Goal: Check status: Check status

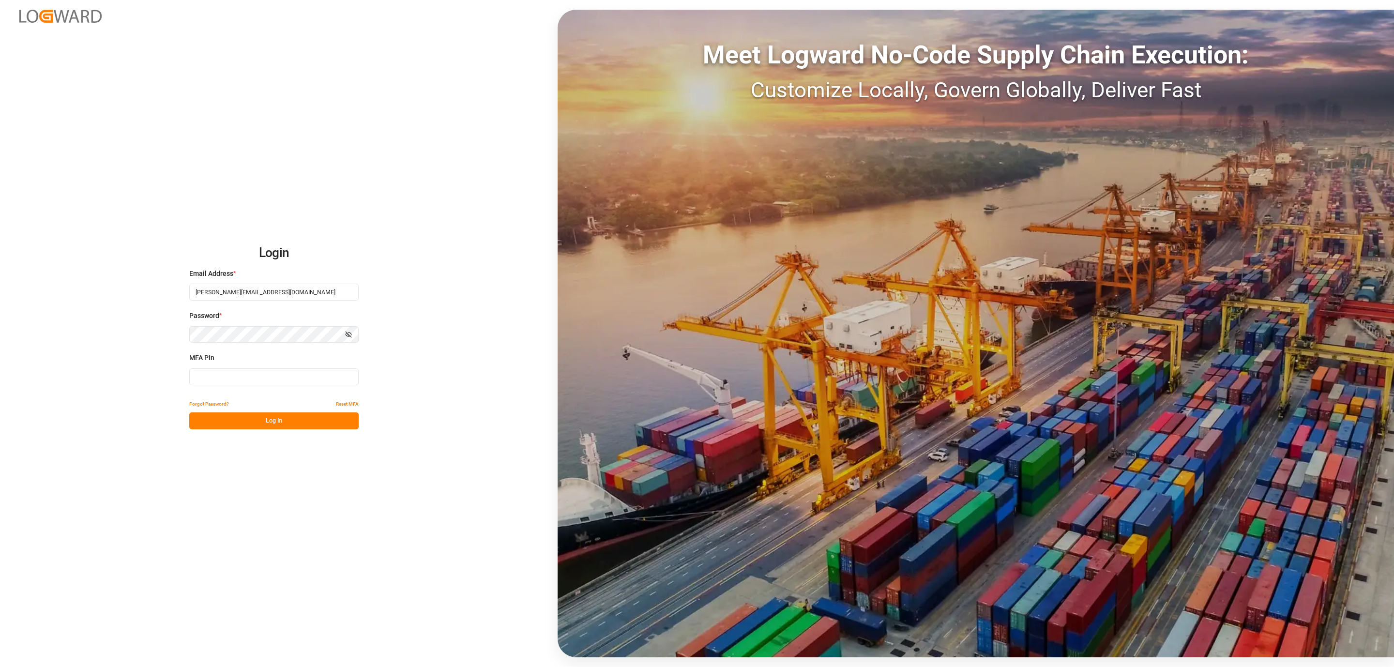
click at [250, 379] on input at bounding box center [273, 376] width 169 height 17
type input "340683"
click at [259, 426] on button "Log In" at bounding box center [273, 420] width 169 height 17
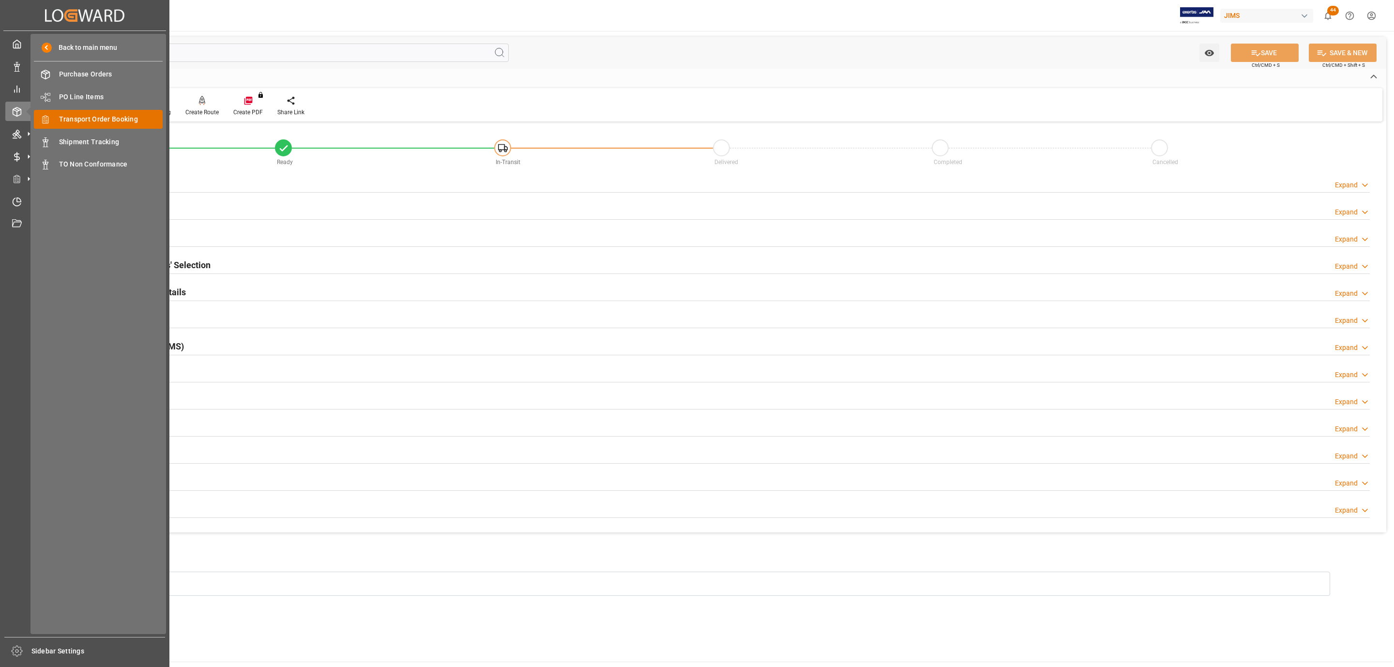
click at [110, 118] on span "Transport Order Booking" at bounding box center [111, 119] width 104 height 10
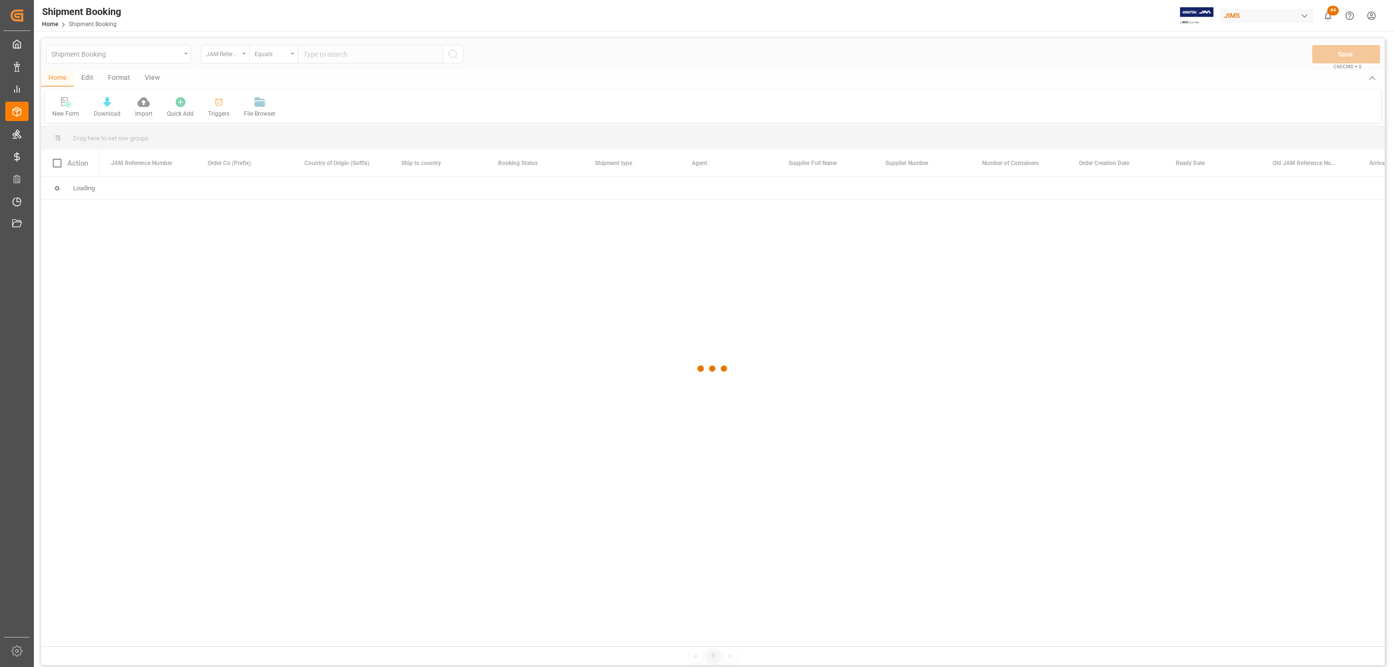
click at [314, 56] on div at bounding box center [713, 368] width 1344 height 661
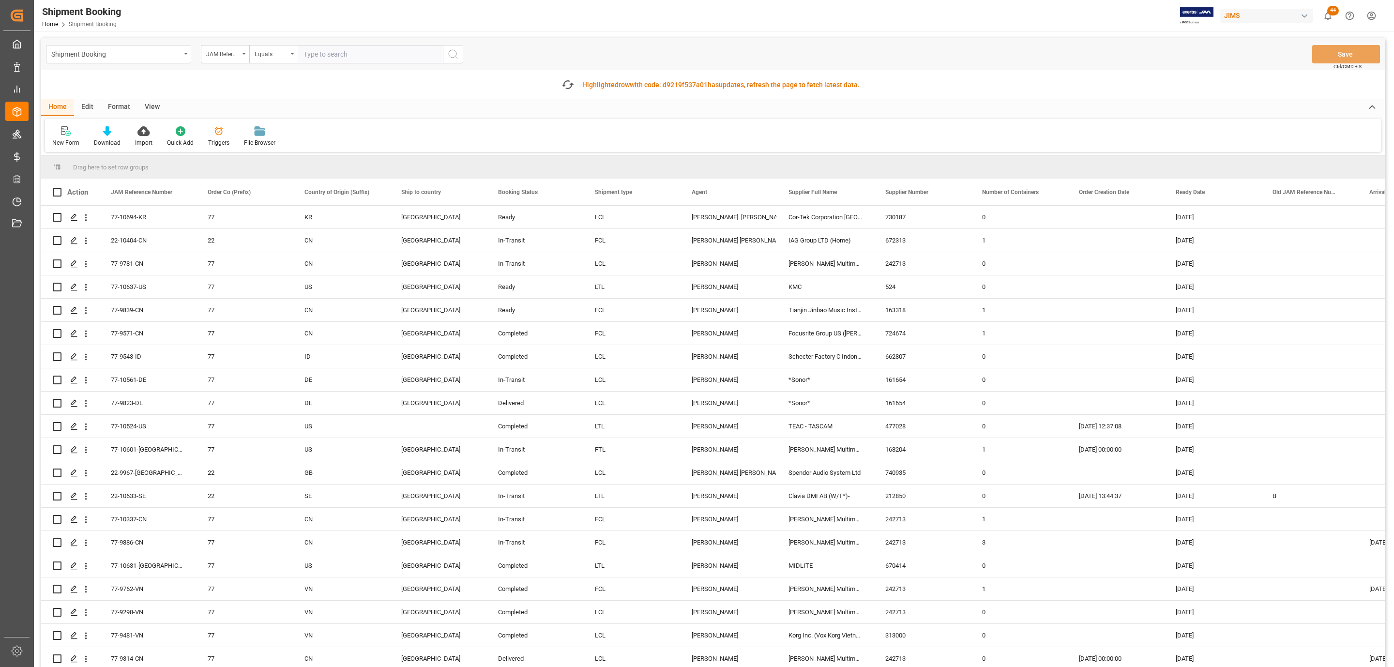
click at [319, 51] on input "text" at bounding box center [370, 54] width 145 height 18
paste input "77-10482-CN"
type input "77-10482-CN"
click at [452, 54] on icon "search button" at bounding box center [453, 54] width 12 height 12
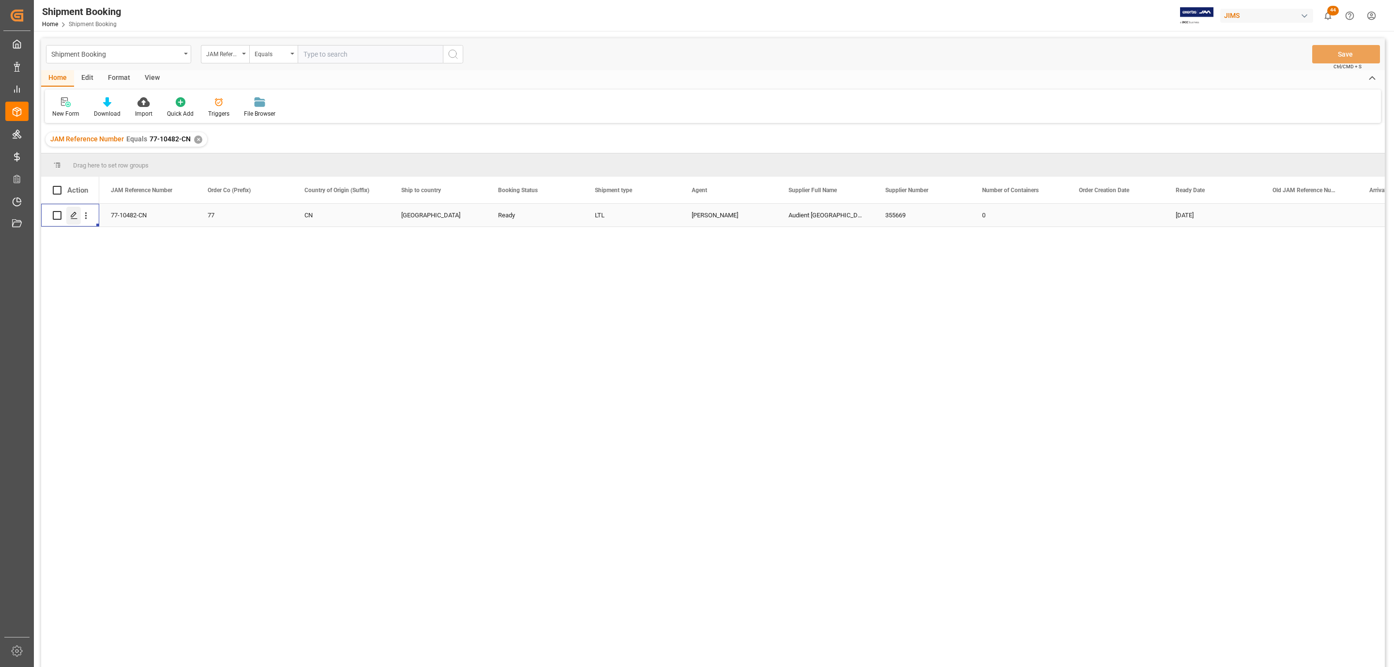
click at [70, 218] on icon "Press SPACE to select this row." at bounding box center [74, 216] width 8 height 8
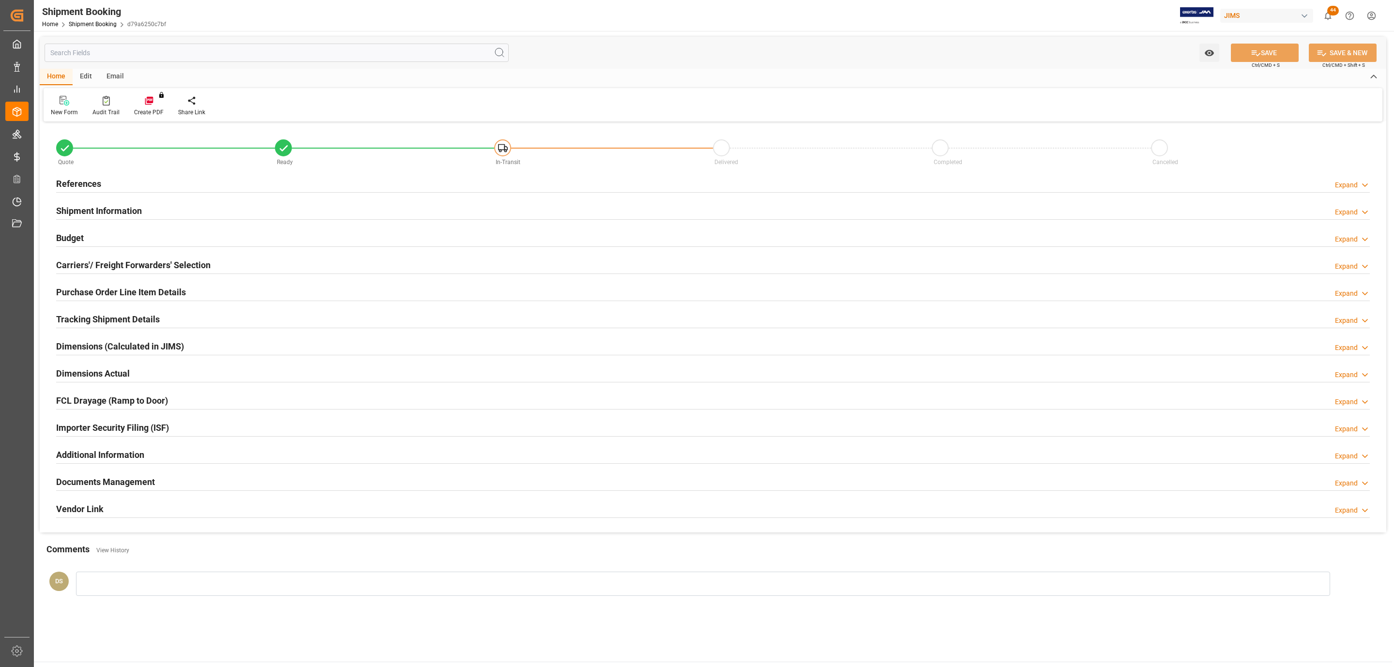
type input "0"
type input "2850.8613"
type input "2300"
type input "22830"
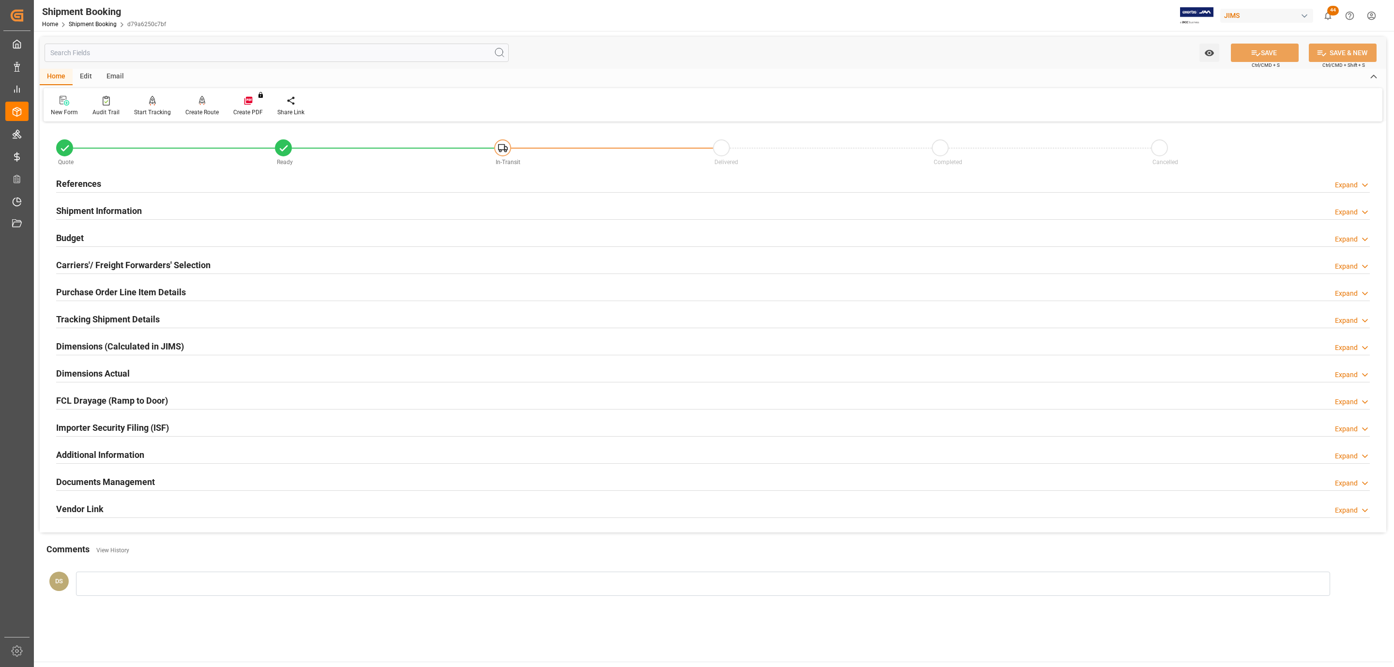
click at [146, 243] on div "Budget Expand" at bounding box center [713, 237] width 1314 height 18
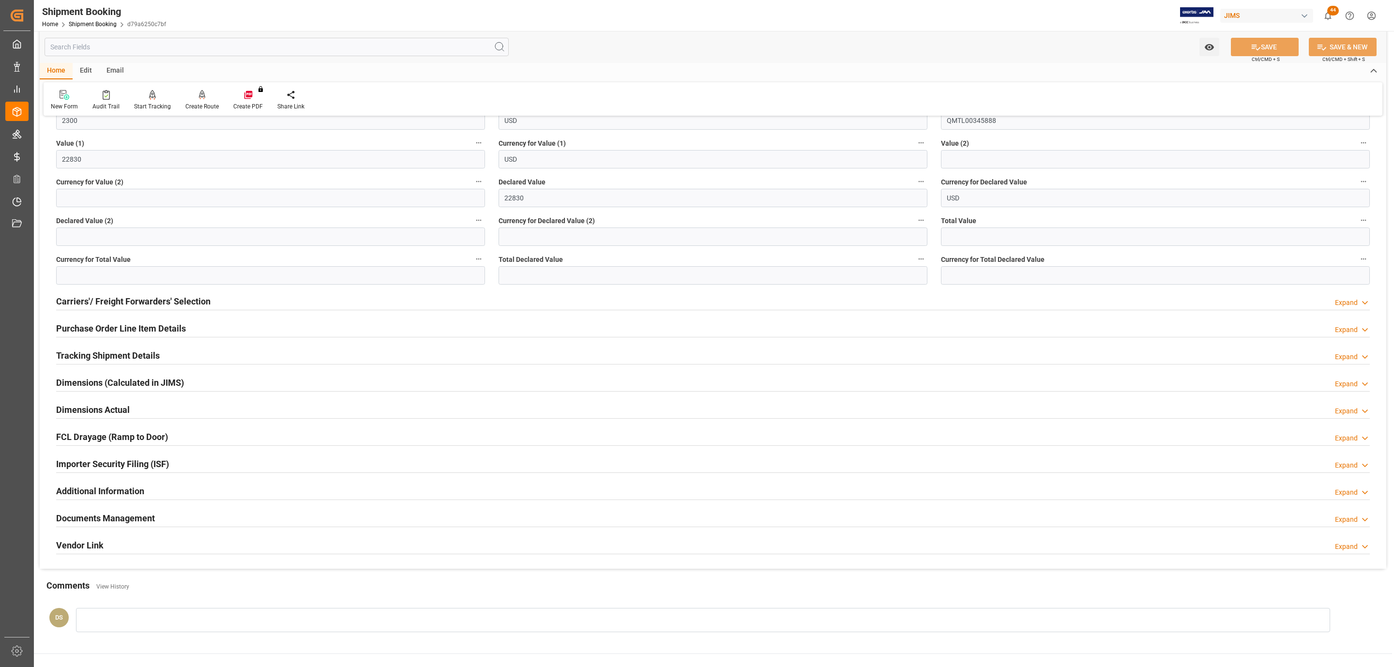
scroll to position [218, 0]
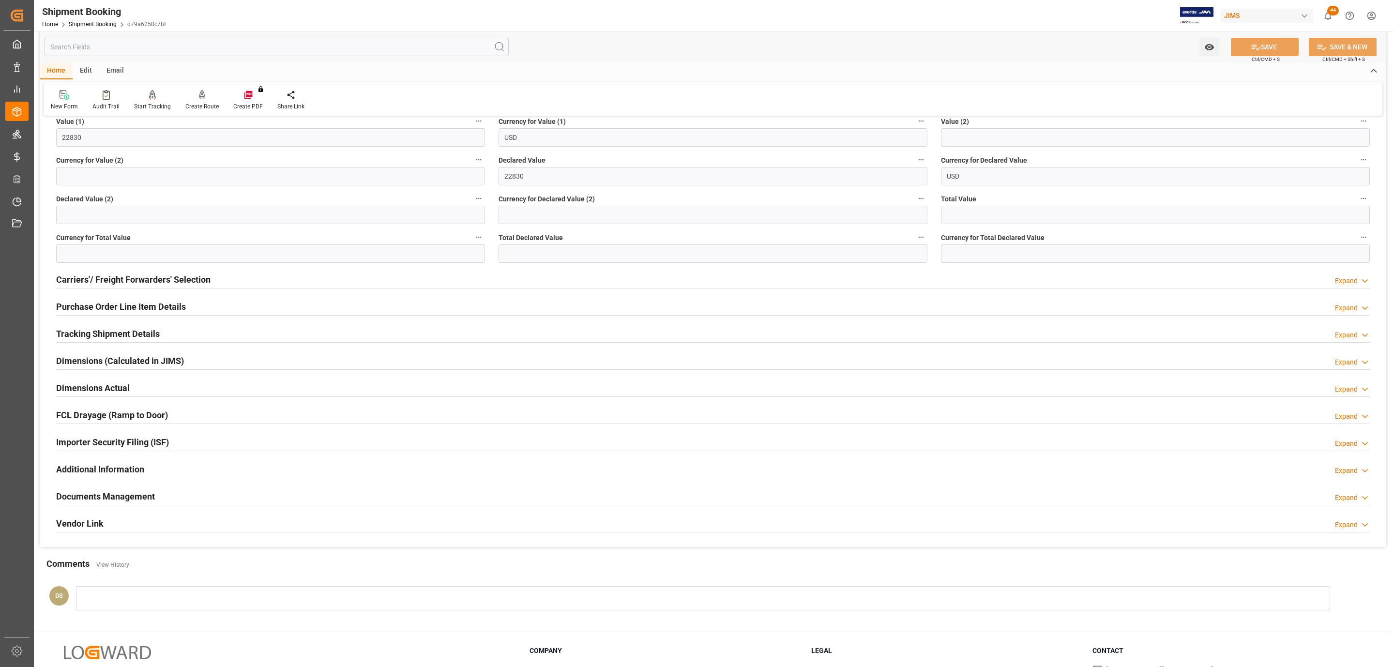
click at [179, 278] on h2 "Carriers'/ Freight Forwarders' Selection" at bounding box center [133, 279] width 154 height 13
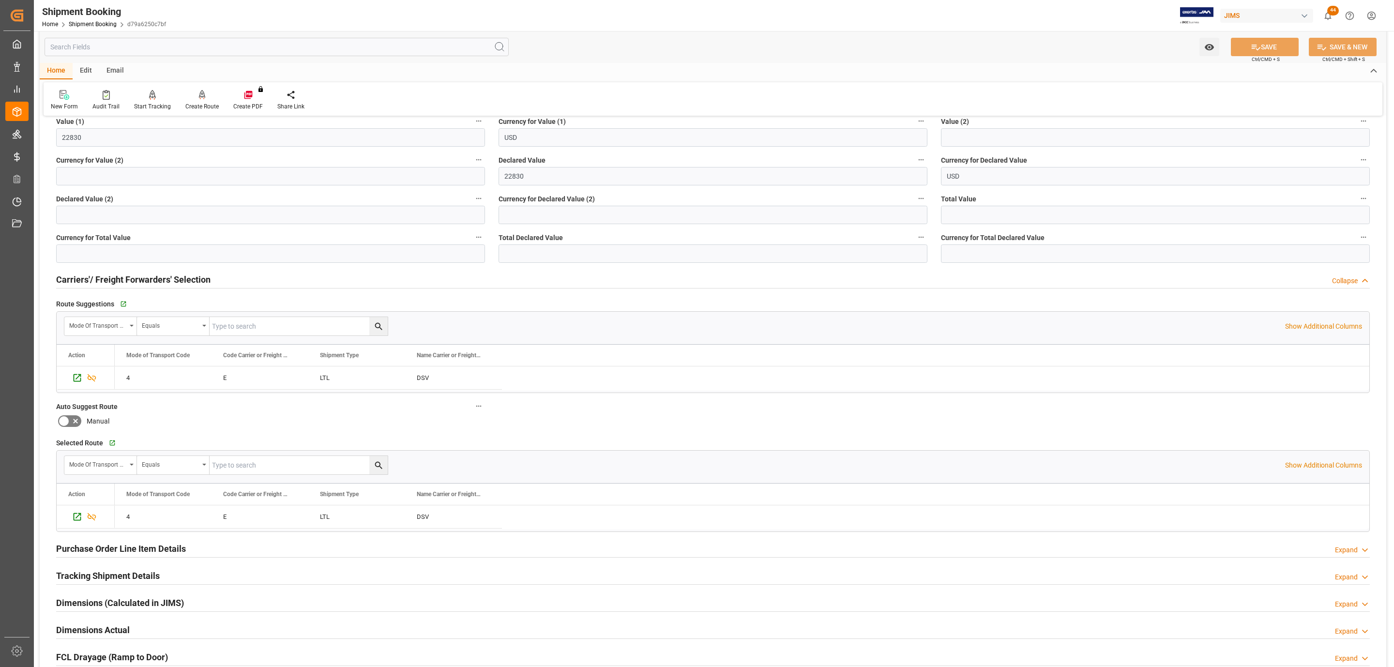
click at [179, 278] on h2 "Carriers'/ Freight Forwarders' Selection" at bounding box center [133, 279] width 154 height 13
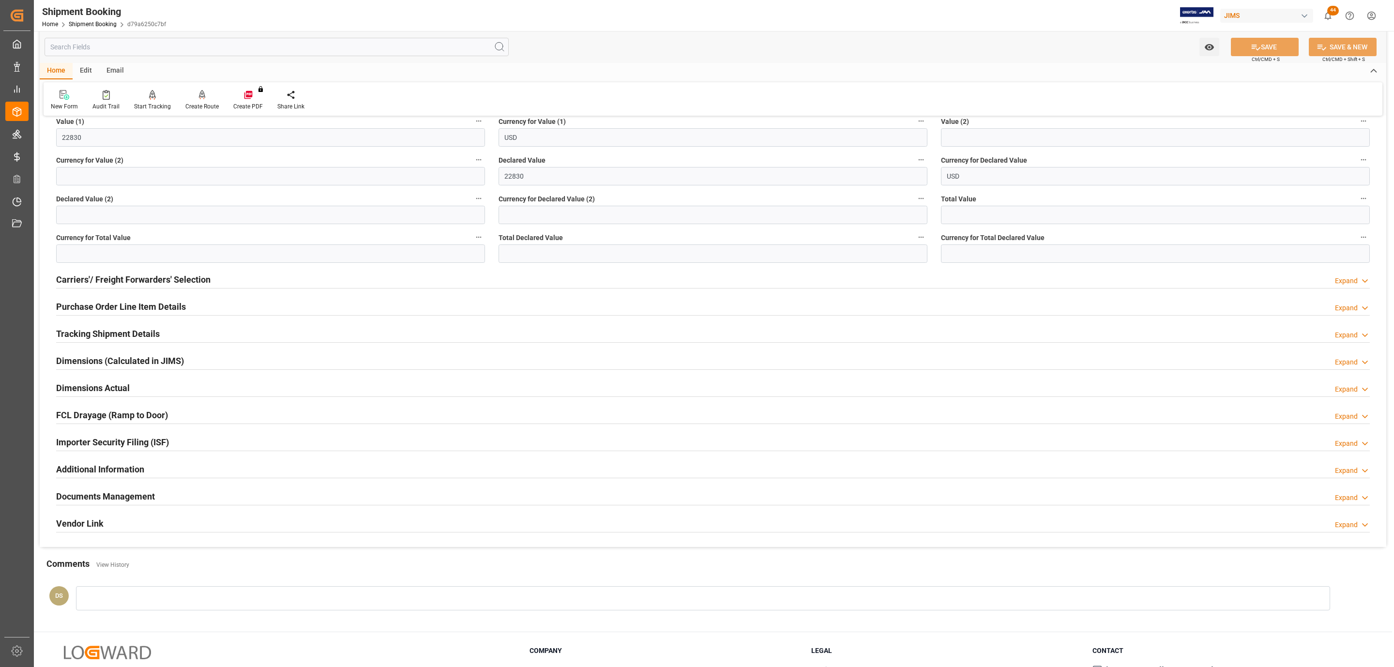
click at [144, 306] on h2 "Purchase Order Line Item Details" at bounding box center [121, 306] width 130 height 13
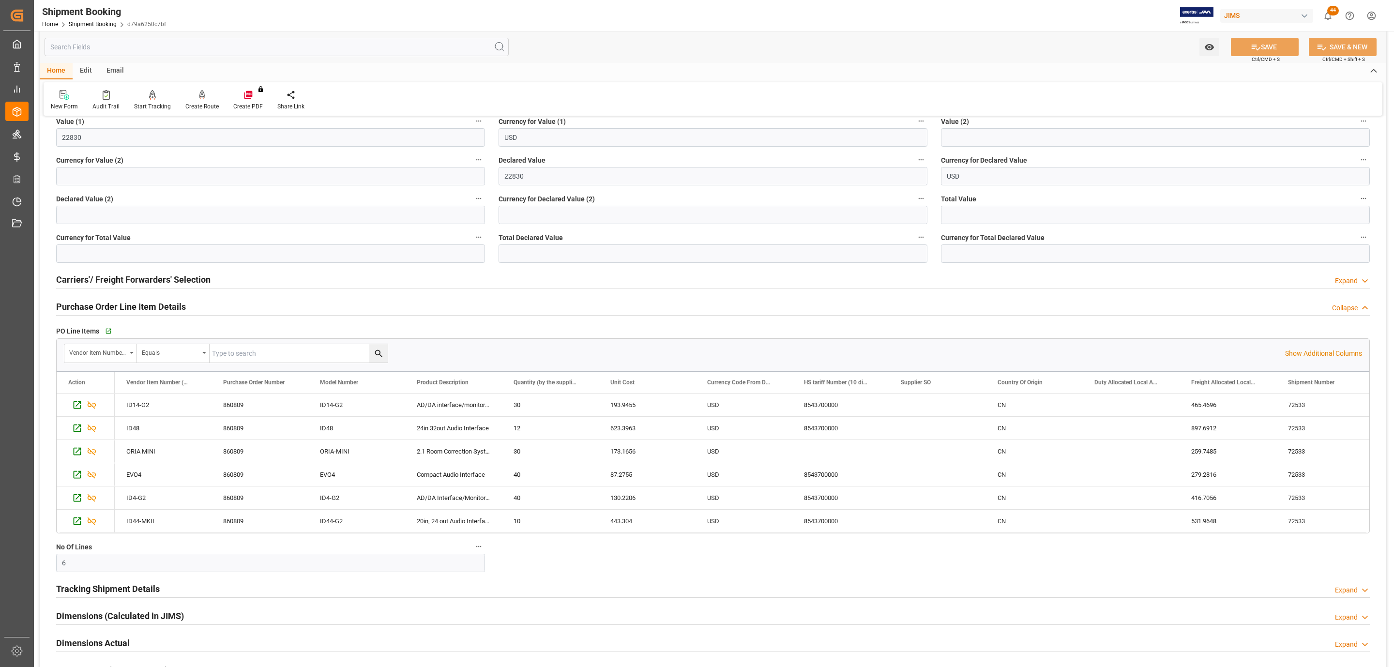
click at [144, 306] on h2 "Purchase Order Line Item Details" at bounding box center [121, 306] width 130 height 13
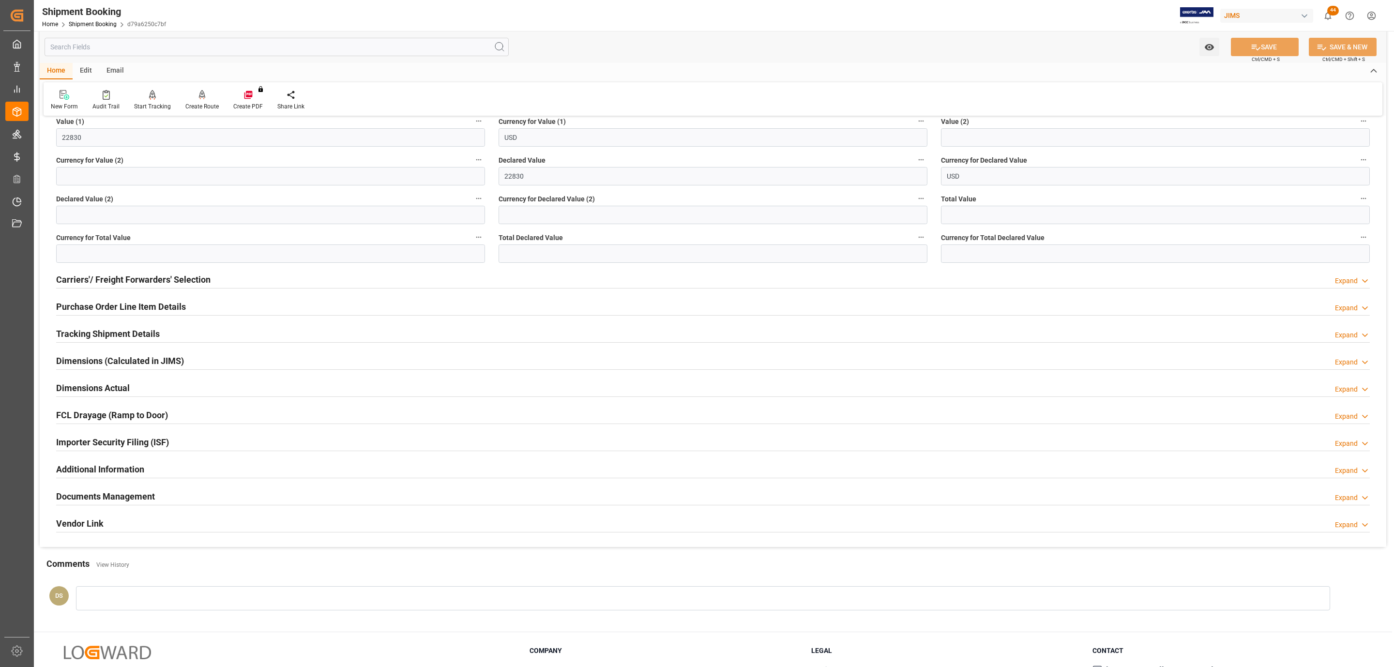
click at [106, 503] on h2 "Documents Management" at bounding box center [105, 496] width 99 height 13
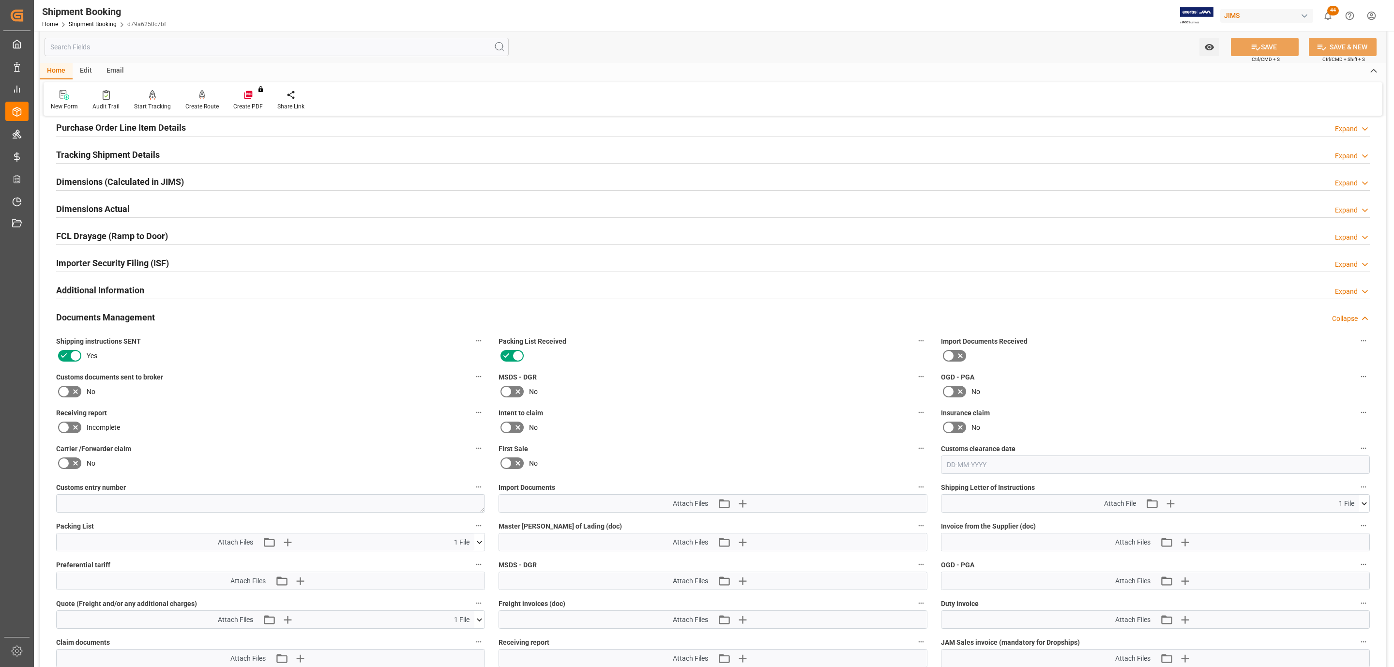
scroll to position [0, 0]
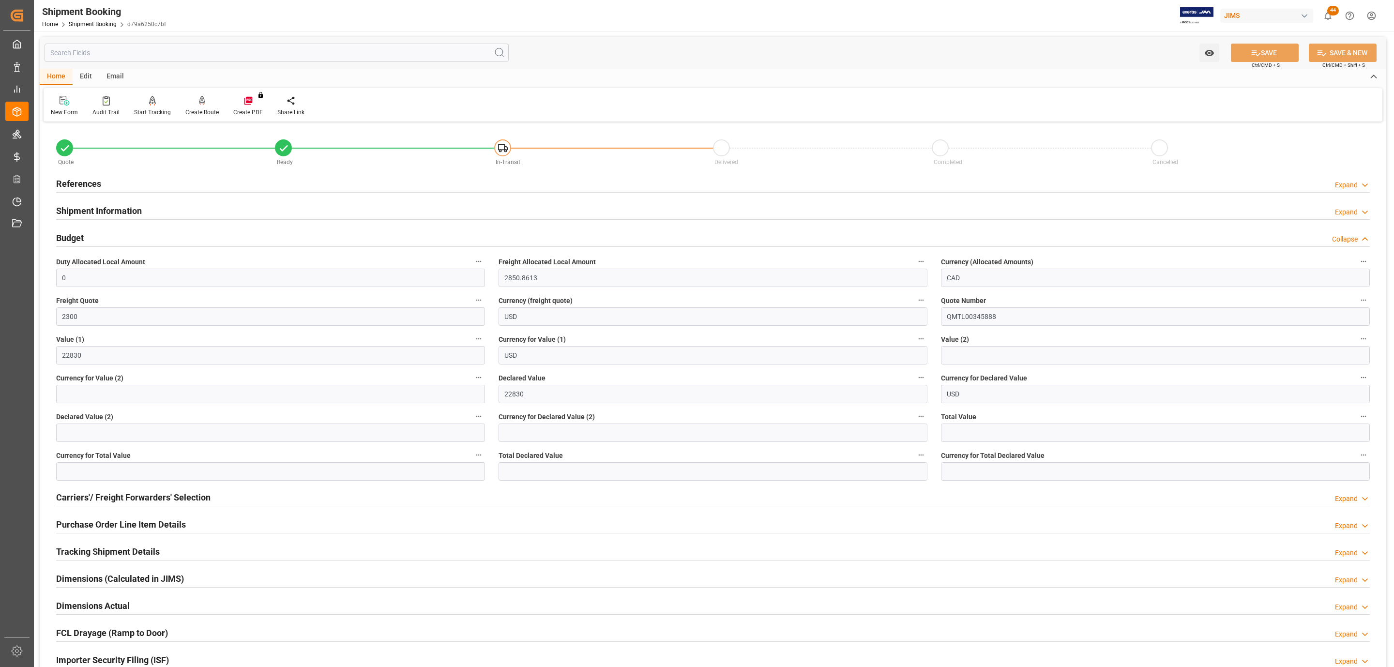
click at [115, 174] on div "References Expand" at bounding box center [713, 183] width 1314 height 18
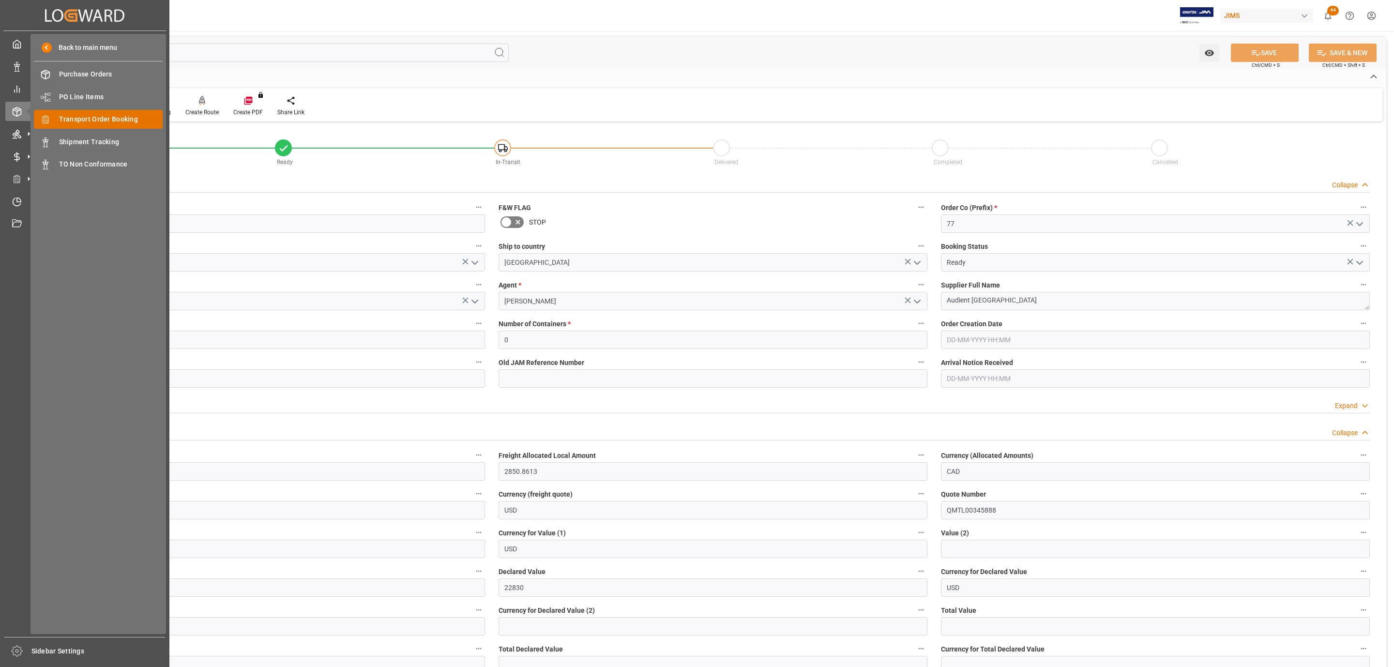
click at [110, 117] on span "Transport Order Booking" at bounding box center [111, 119] width 104 height 10
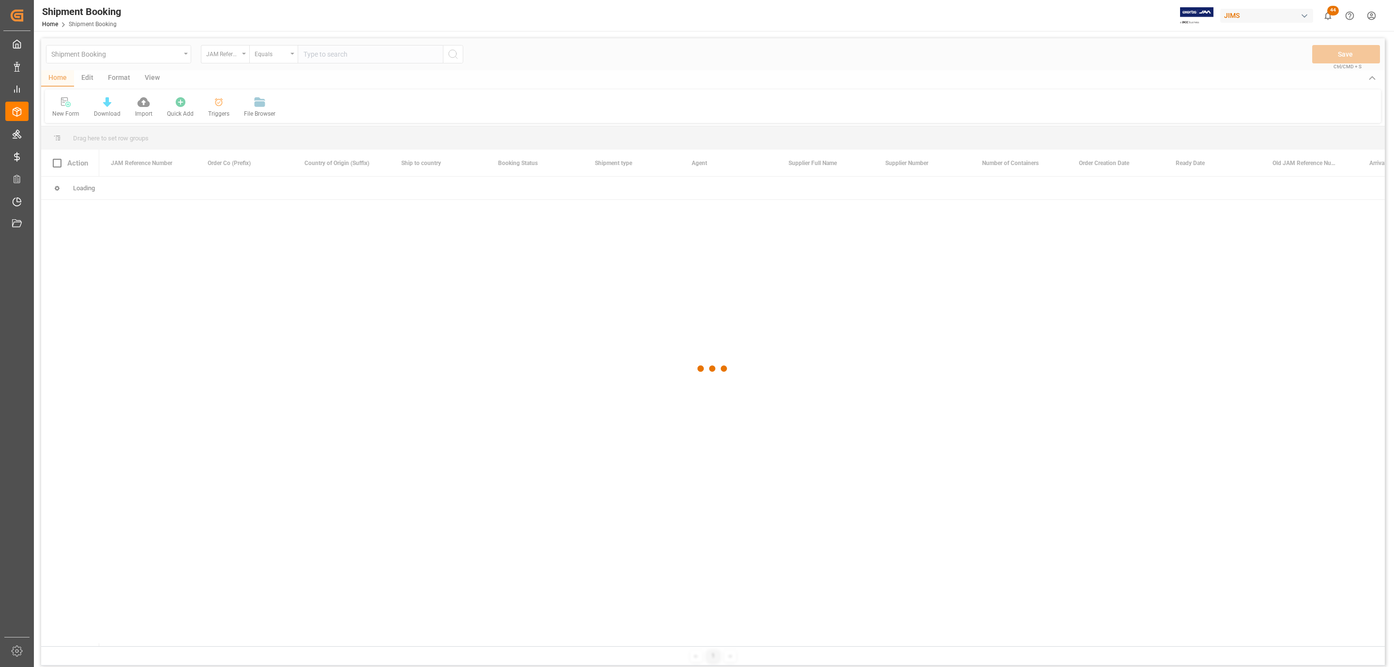
paste input "77-10684-US"
type input "77-10684-US"
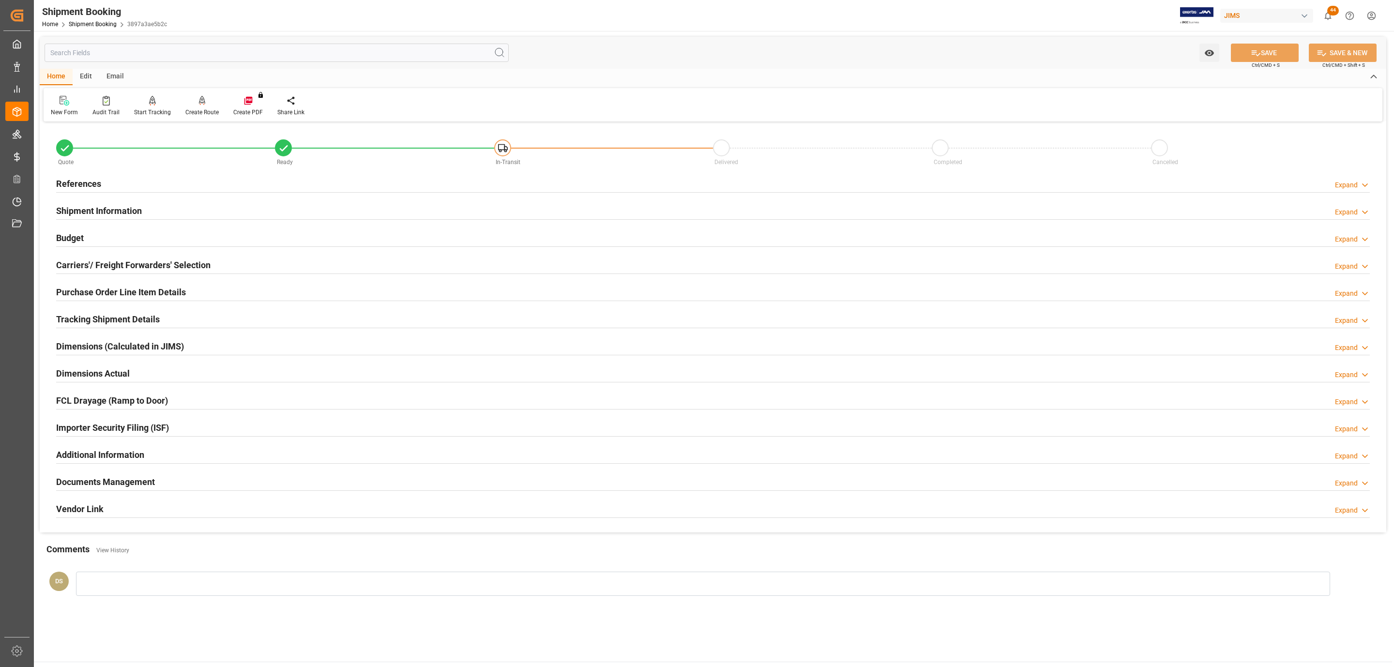
click at [163, 317] on div "Tracking Shipment Details Expand" at bounding box center [713, 318] width 1314 height 18
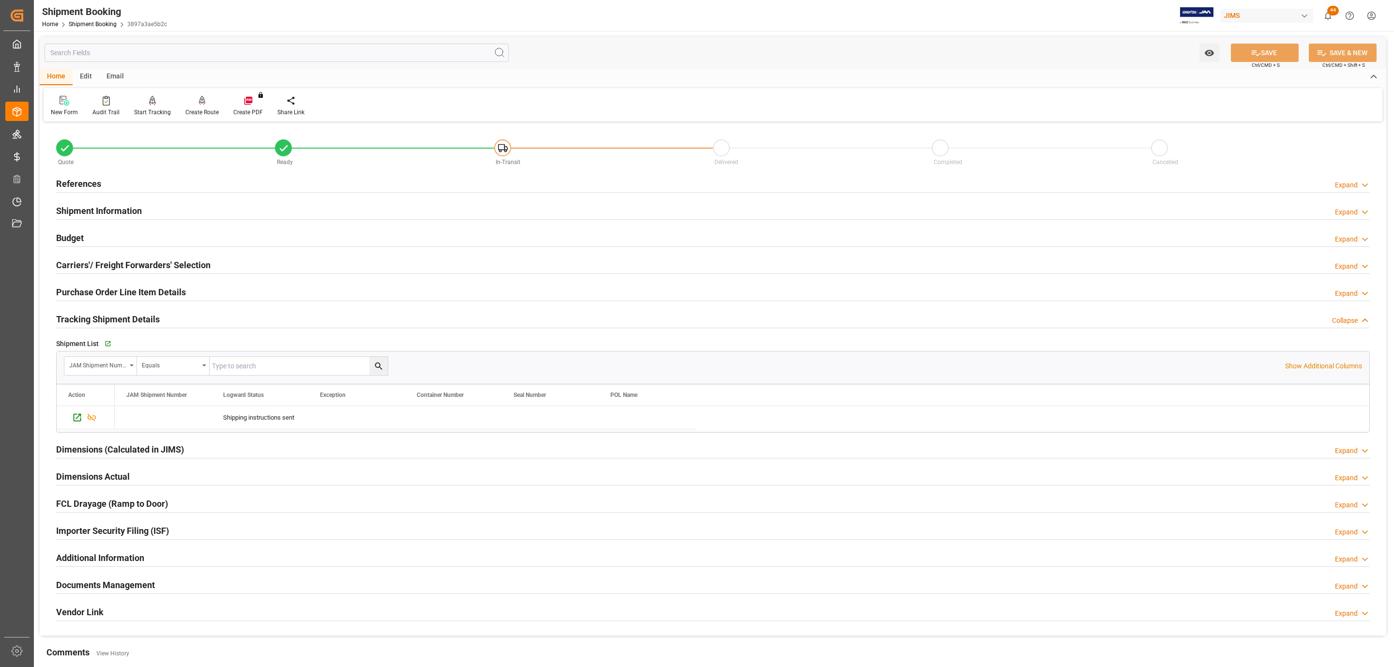
click at [82, 188] on h2 "References" at bounding box center [78, 183] width 45 height 13
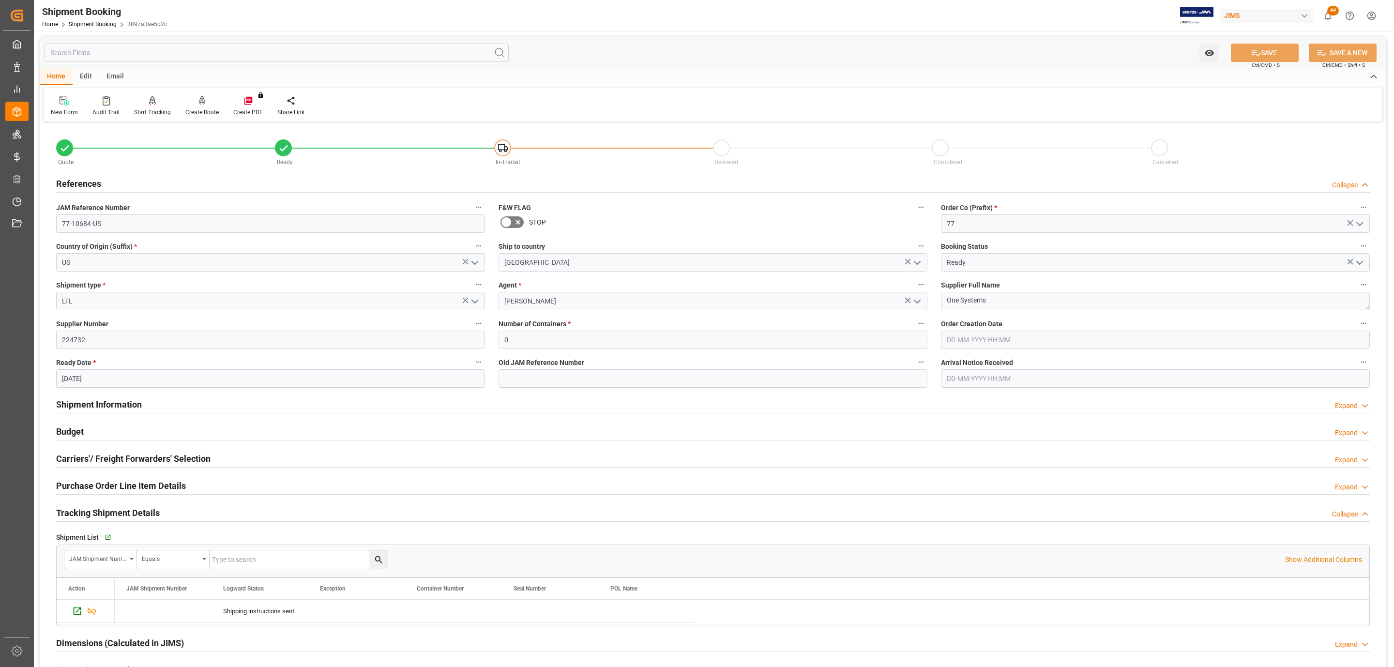
click at [82, 188] on h2 "References" at bounding box center [78, 183] width 45 height 13
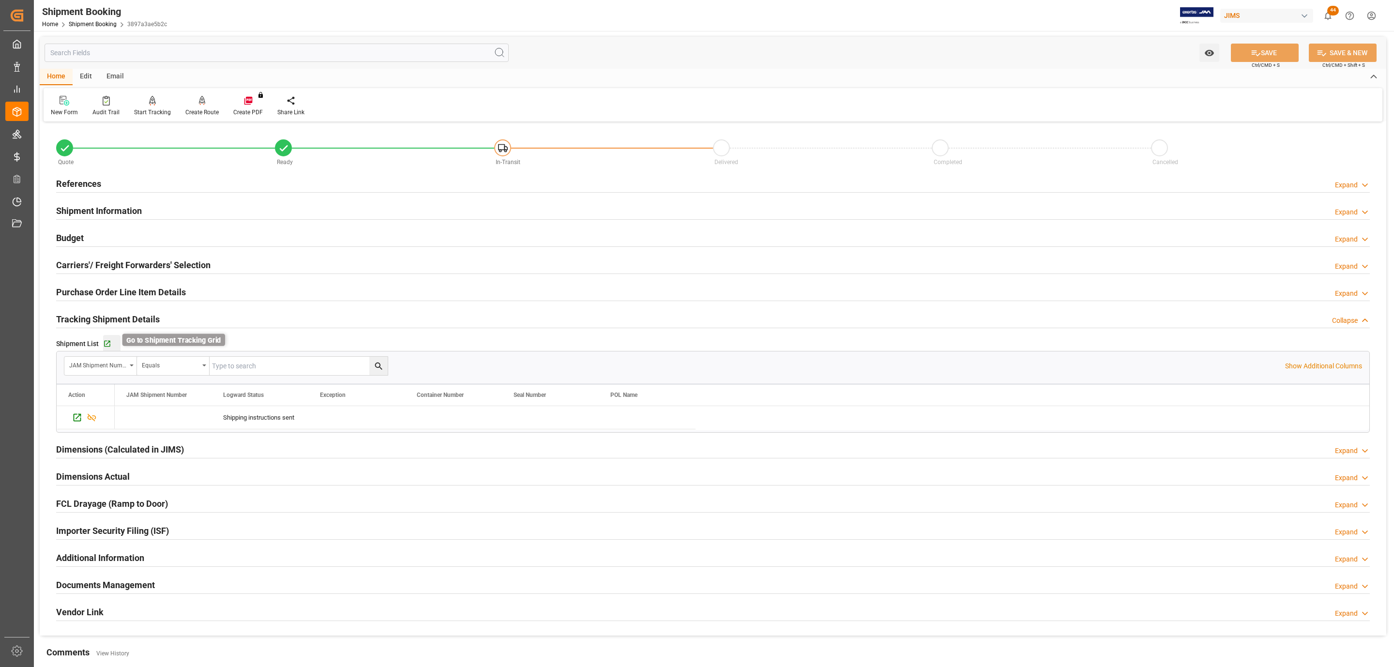
click at [106, 346] on icon "button" at bounding box center [107, 344] width 8 height 8
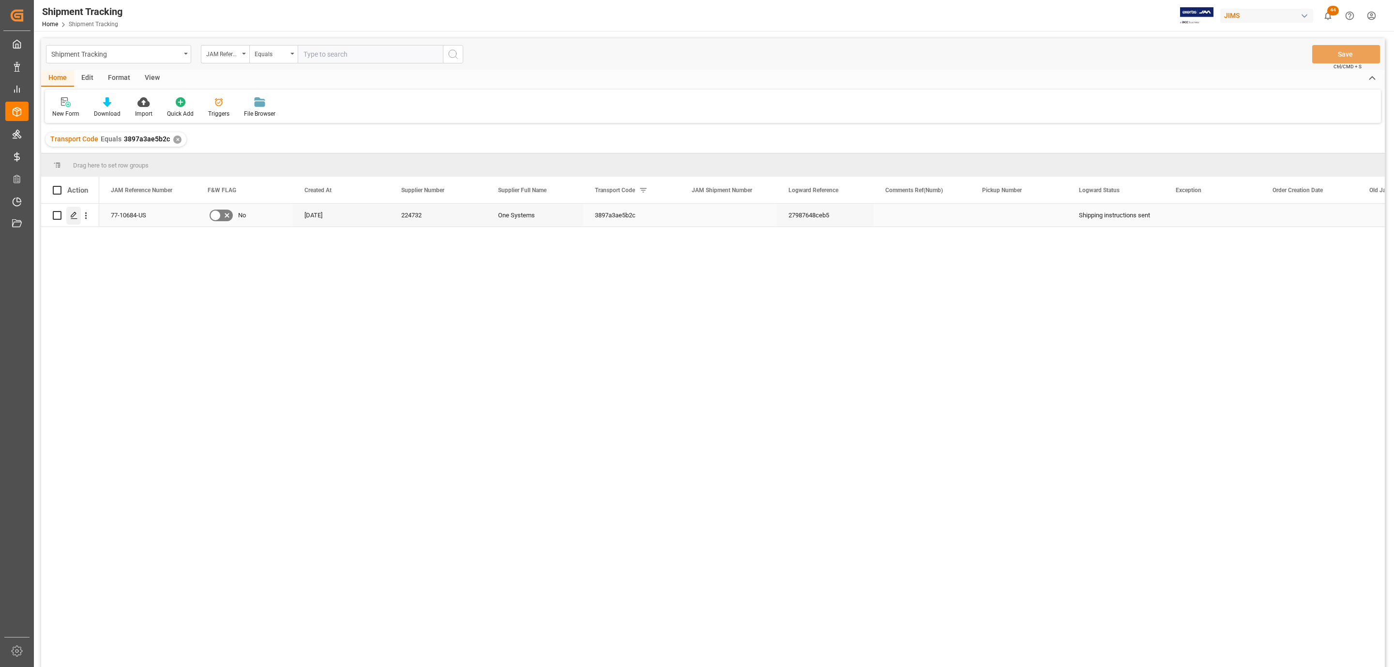
click at [69, 218] on div "Press SPACE to select this row." at bounding box center [73, 216] width 15 height 18
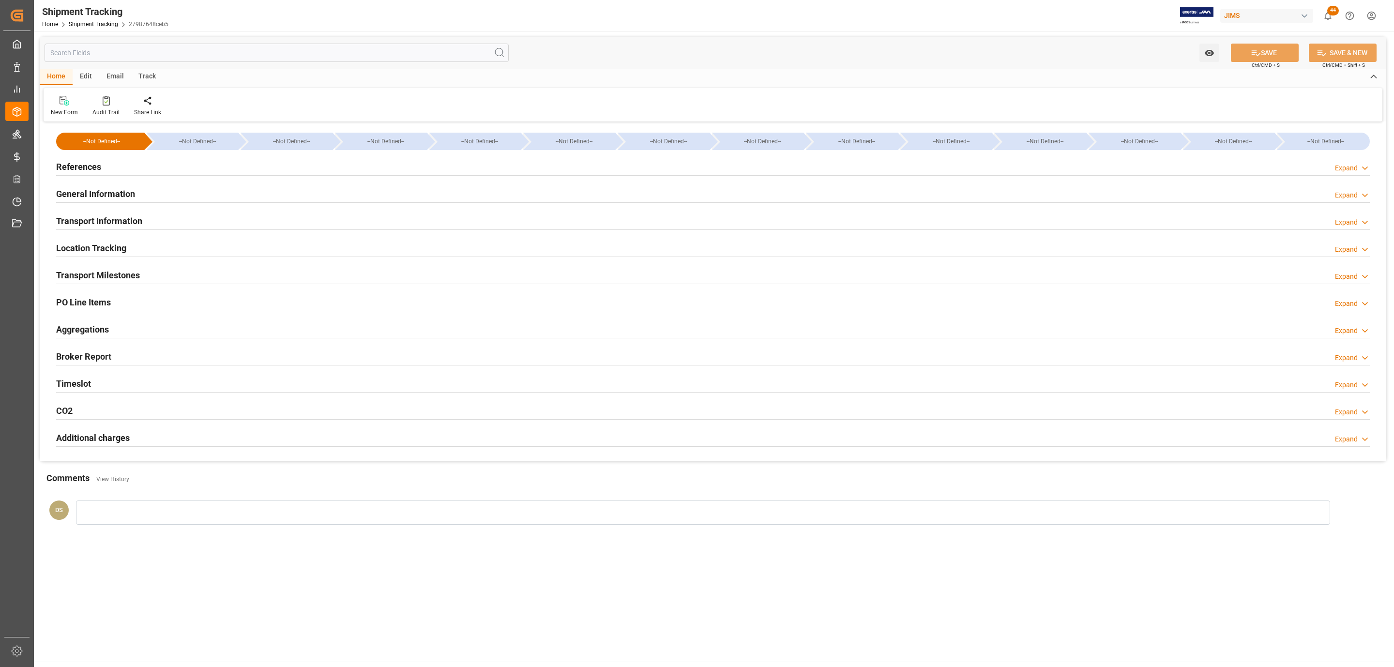
click at [115, 219] on h2 "Transport Information" at bounding box center [99, 220] width 86 height 13
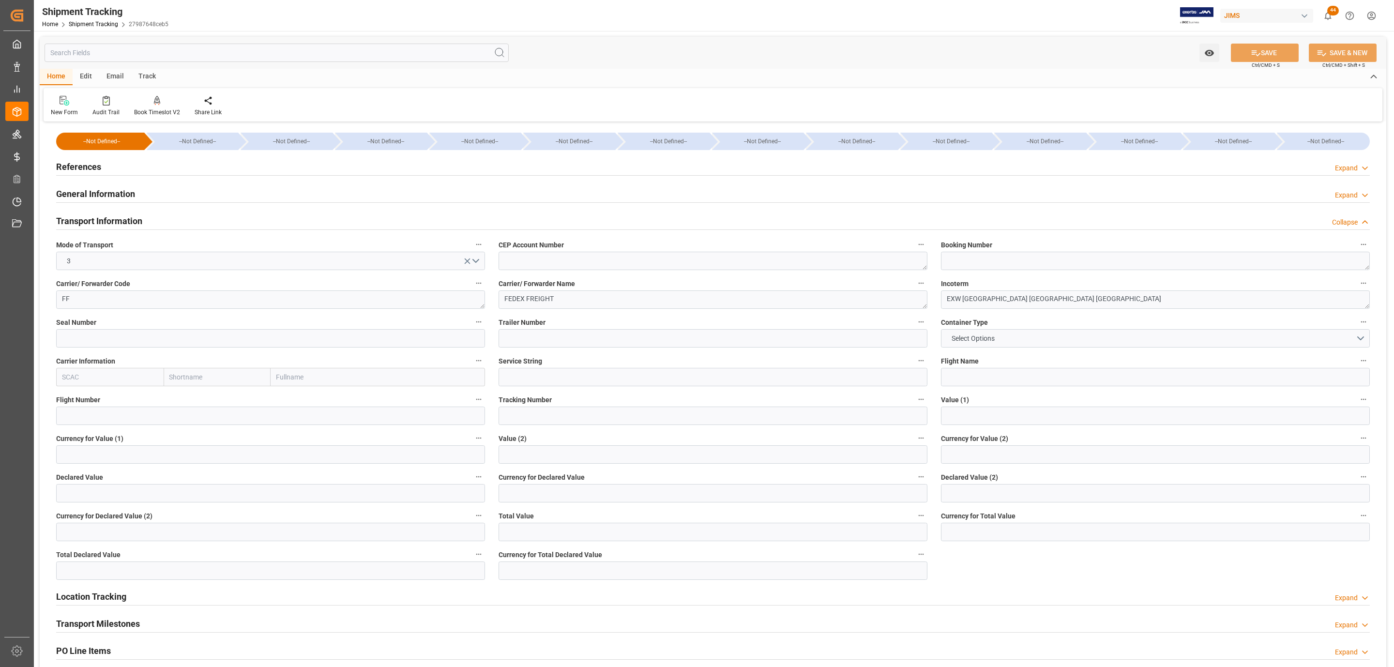
click at [121, 221] on h2 "Transport Information" at bounding box center [99, 220] width 86 height 13
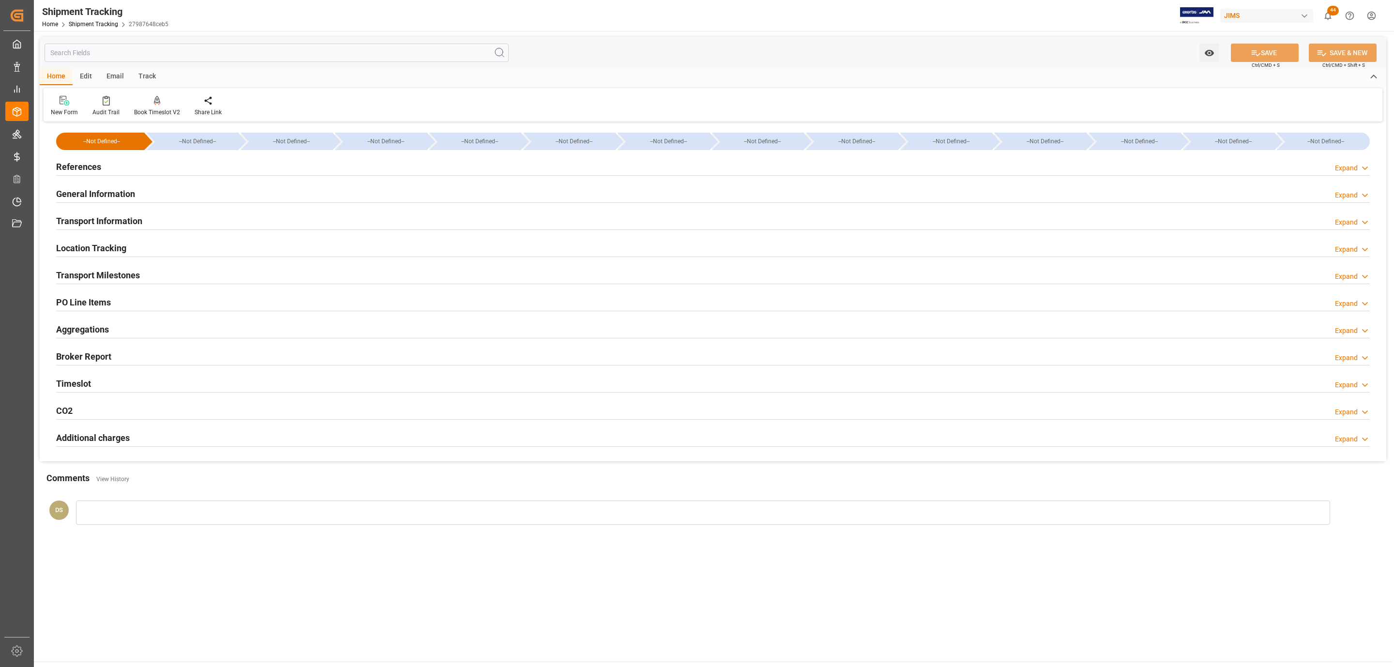
click at [112, 272] on h2 "Transport Milestones" at bounding box center [98, 275] width 84 height 13
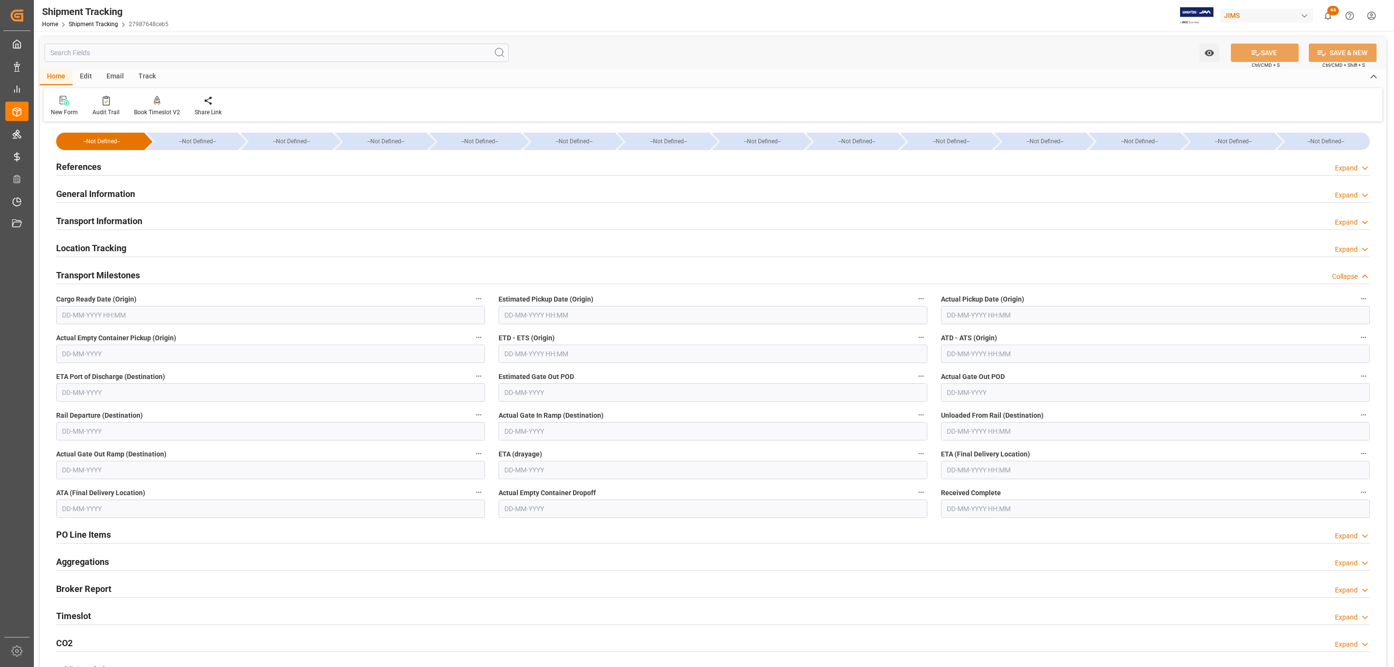
click at [100, 313] on input "text" at bounding box center [270, 315] width 429 height 18
click at [102, 370] on div "28 29 30 31 1 2 3" at bounding box center [126, 374] width 132 height 19
click at [127, 431] on span "21" at bounding box center [125, 431] width 6 height 7
type input "[DATE] 00:00"
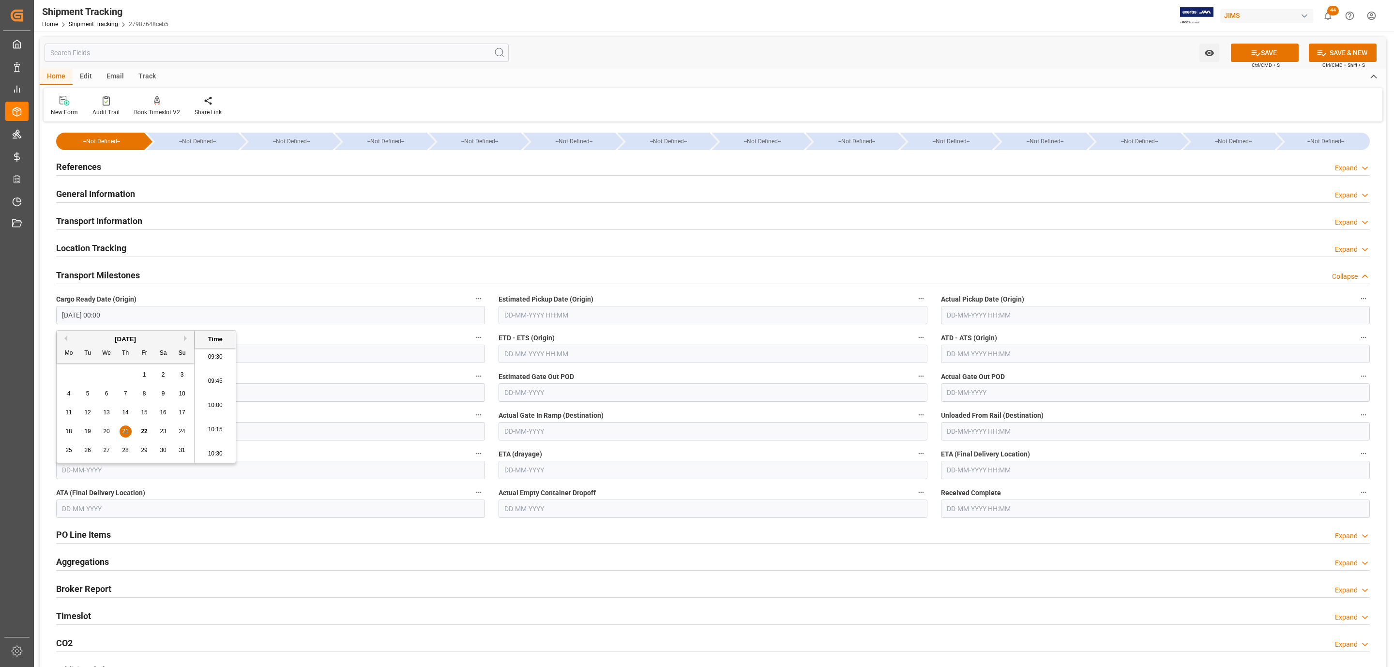
click at [517, 319] on input "text" at bounding box center [713, 315] width 429 height 18
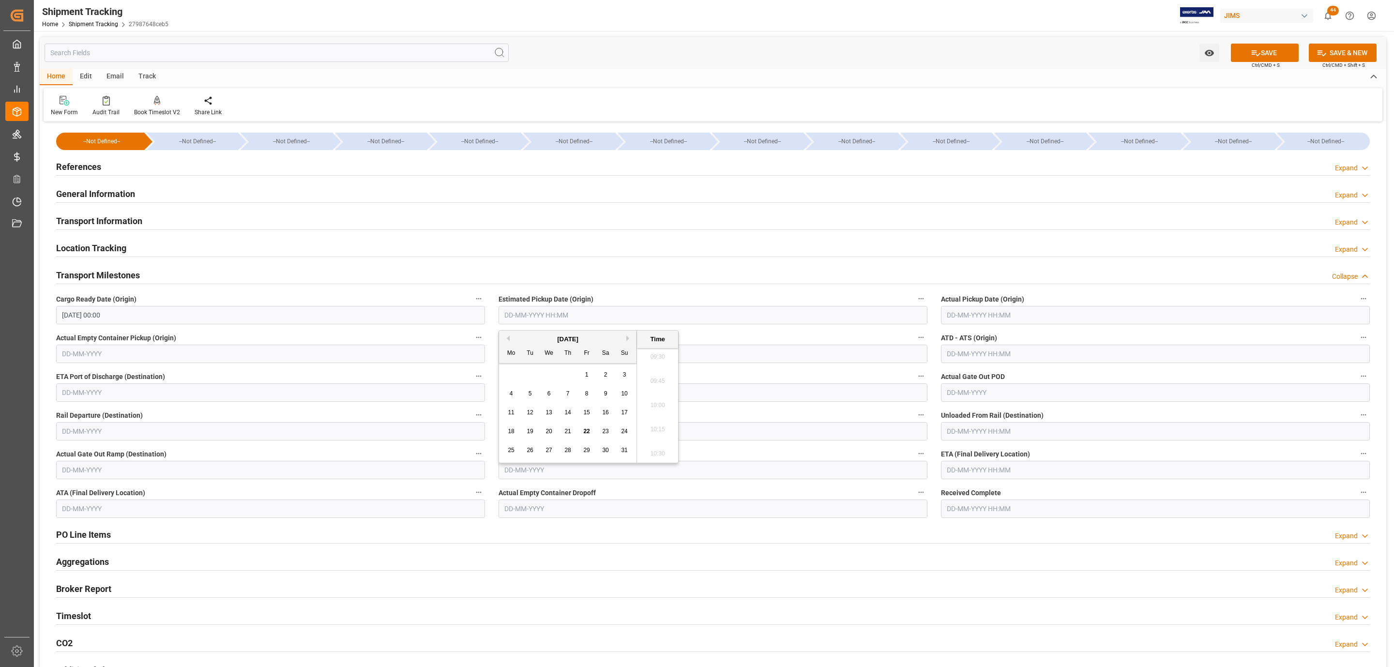
click at [506, 447] on div "25" at bounding box center [511, 451] width 12 height 12
type input "25-08-2025 00:00"
click at [983, 324] on input "text" at bounding box center [1155, 315] width 429 height 18
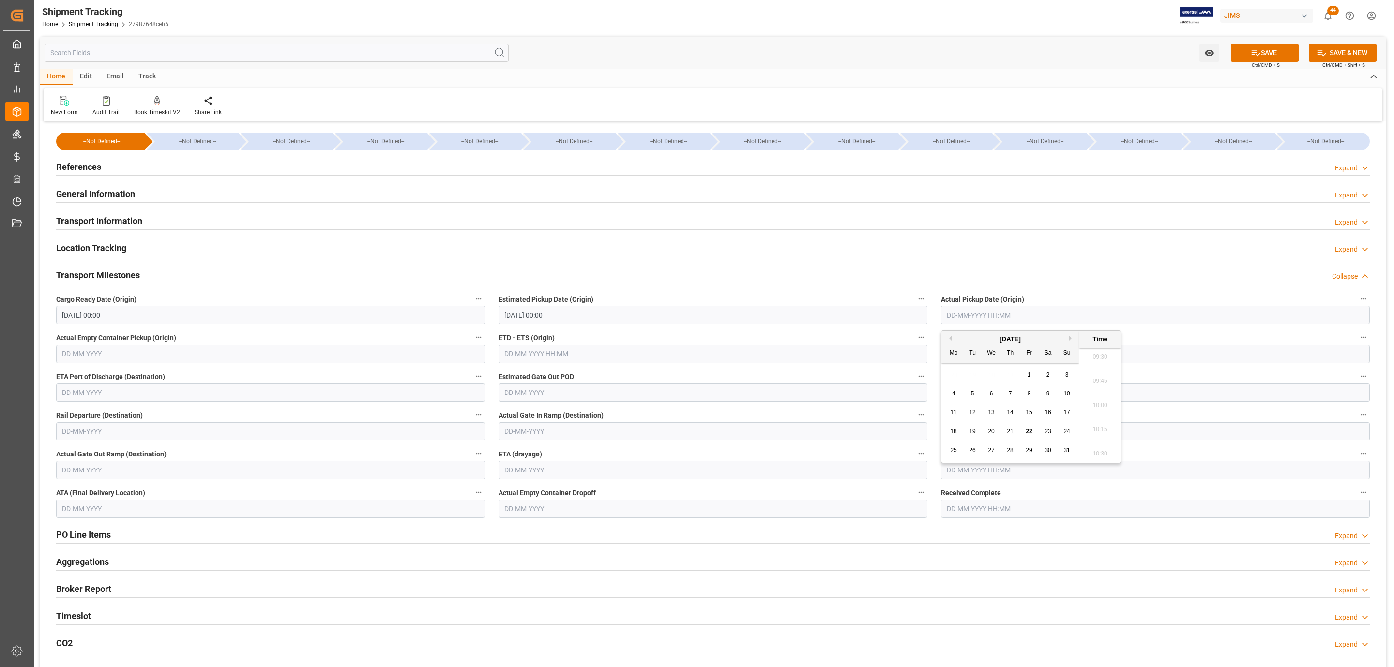
click at [957, 448] on div "25" at bounding box center [954, 451] width 12 height 12
type input "25-08-2025 00:00"
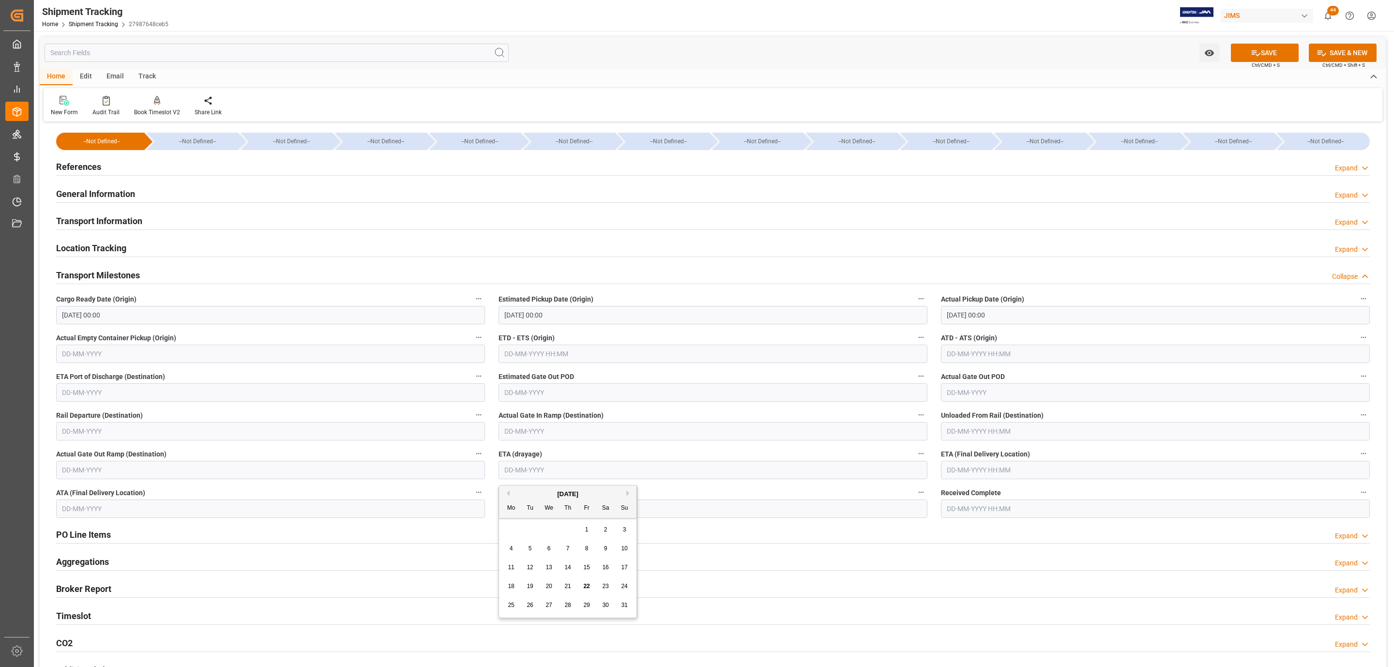
click at [573, 467] on input "text" at bounding box center [713, 470] width 429 height 18
click at [959, 468] on input "text" at bounding box center [1155, 470] width 429 height 18
click at [953, 523] on div "28 29 30 31 1 2 3" at bounding box center [1010, 529] width 132 height 19
click at [1071, 494] on button "Next Month" at bounding box center [1072, 493] width 6 height 6
click at [1027, 532] on div "5" at bounding box center [1029, 530] width 12 height 12
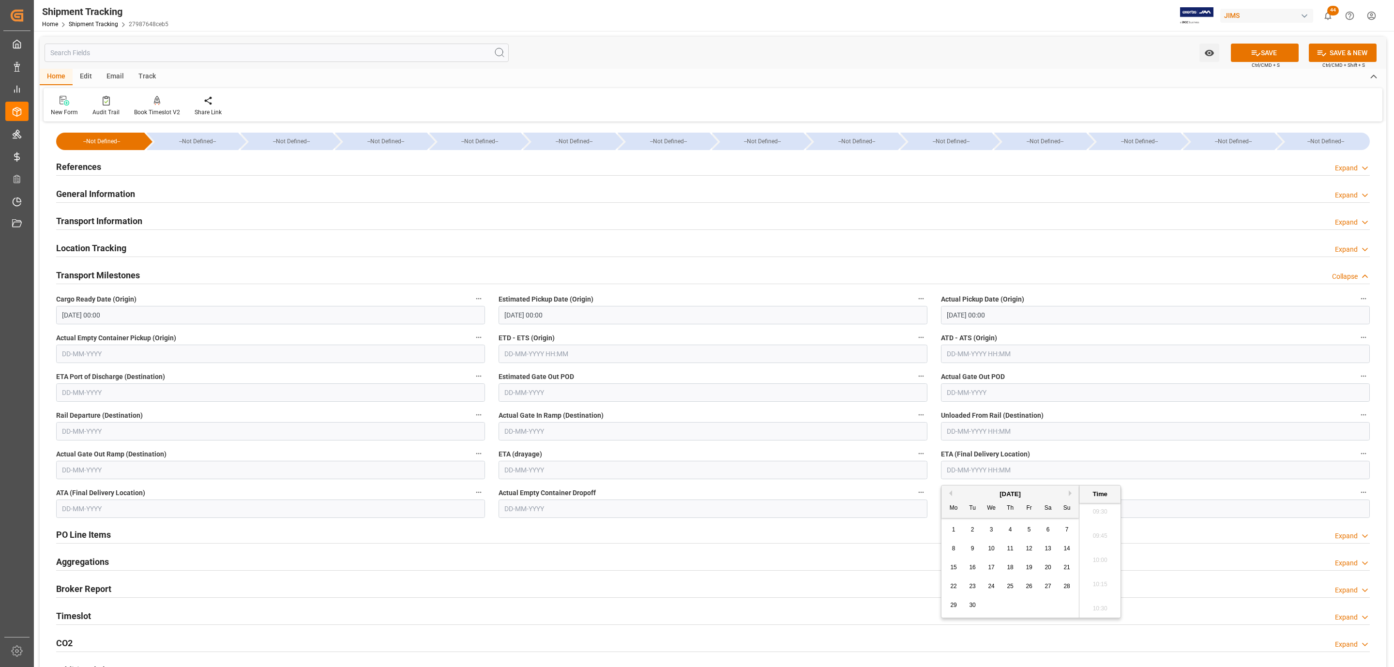
type input "05-09-2025 00:00"
click at [1252, 52] on icon at bounding box center [1256, 53] width 9 height 6
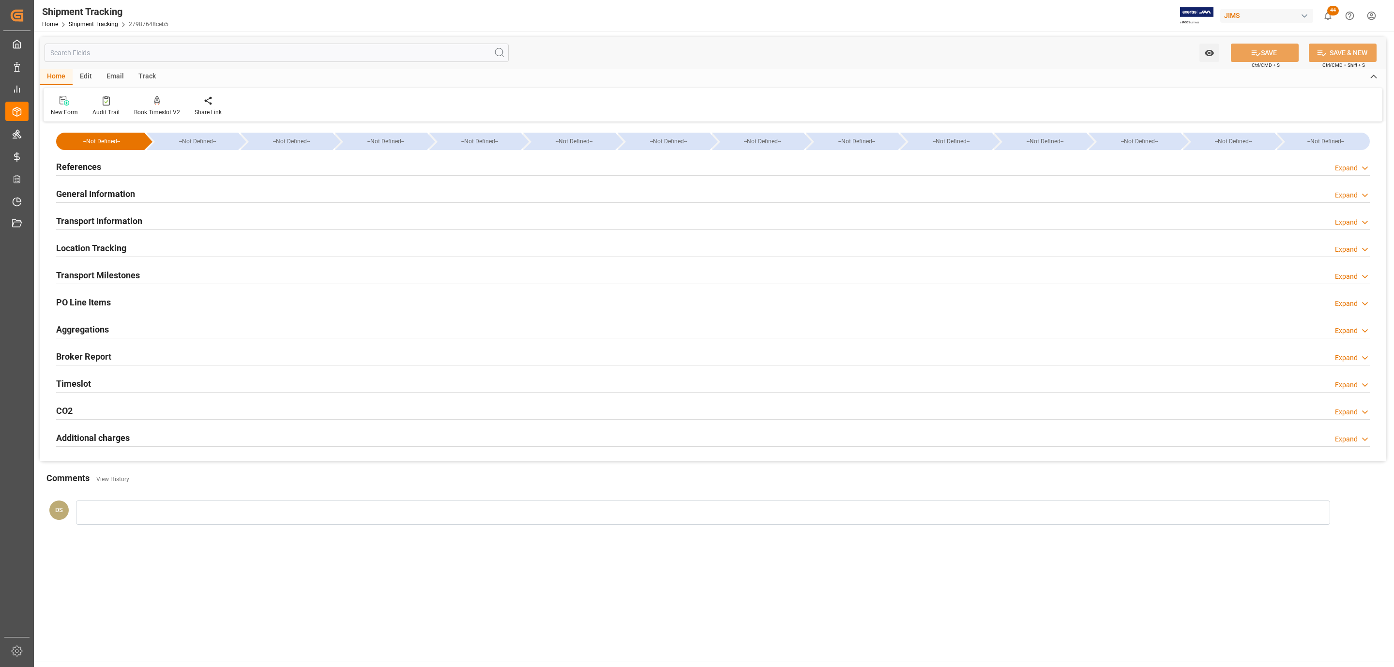
click at [123, 220] on h2 "Transport Information" at bounding box center [99, 220] width 86 height 13
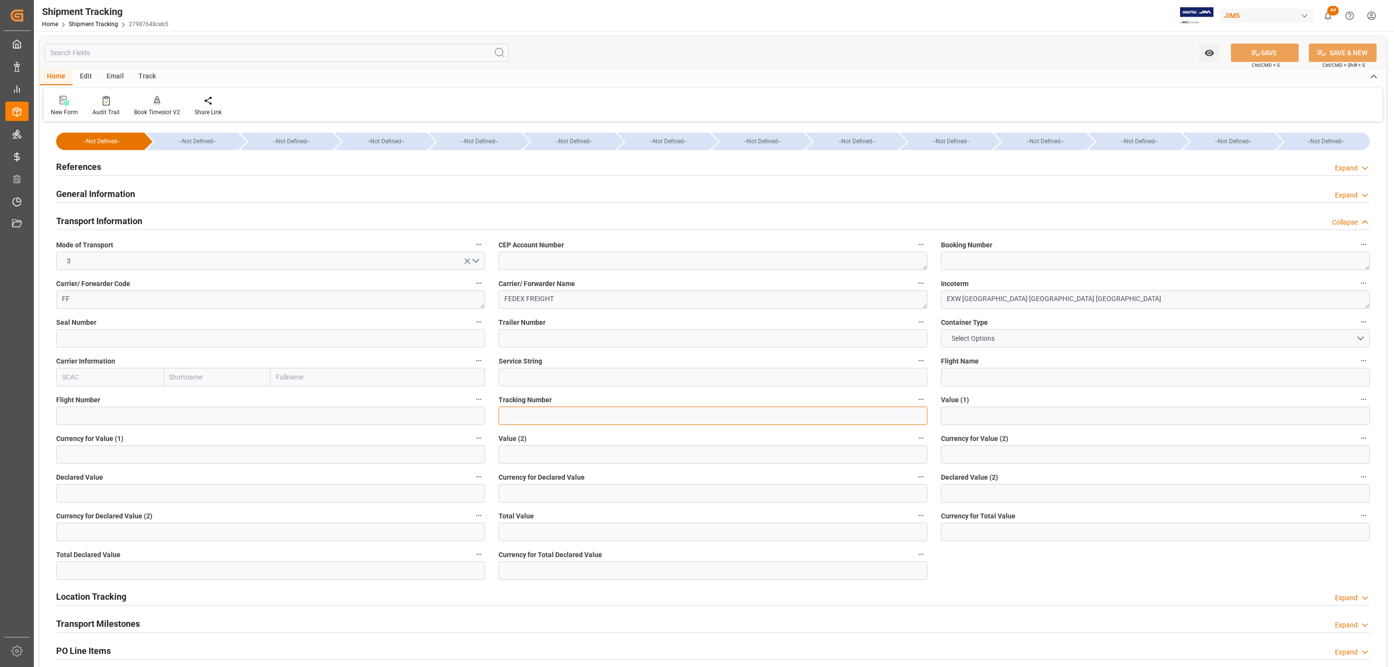
click at [536, 420] on input at bounding box center [713, 416] width 429 height 18
paste input "883779158076"
type input "883779158076"
click at [997, 331] on button "Select Options" at bounding box center [1155, 338] width 429 height 18
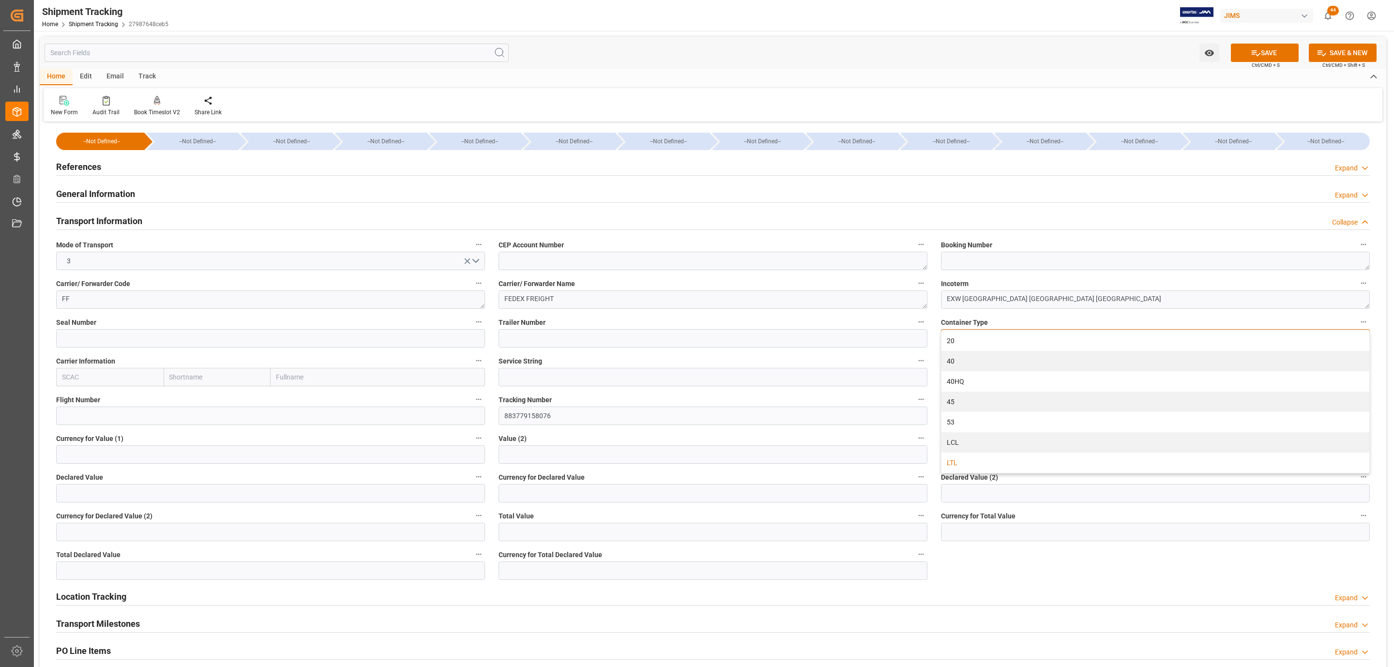
click at [966, 462] on div "LTL" at bounding box center [1155, 463] width 428 height 20
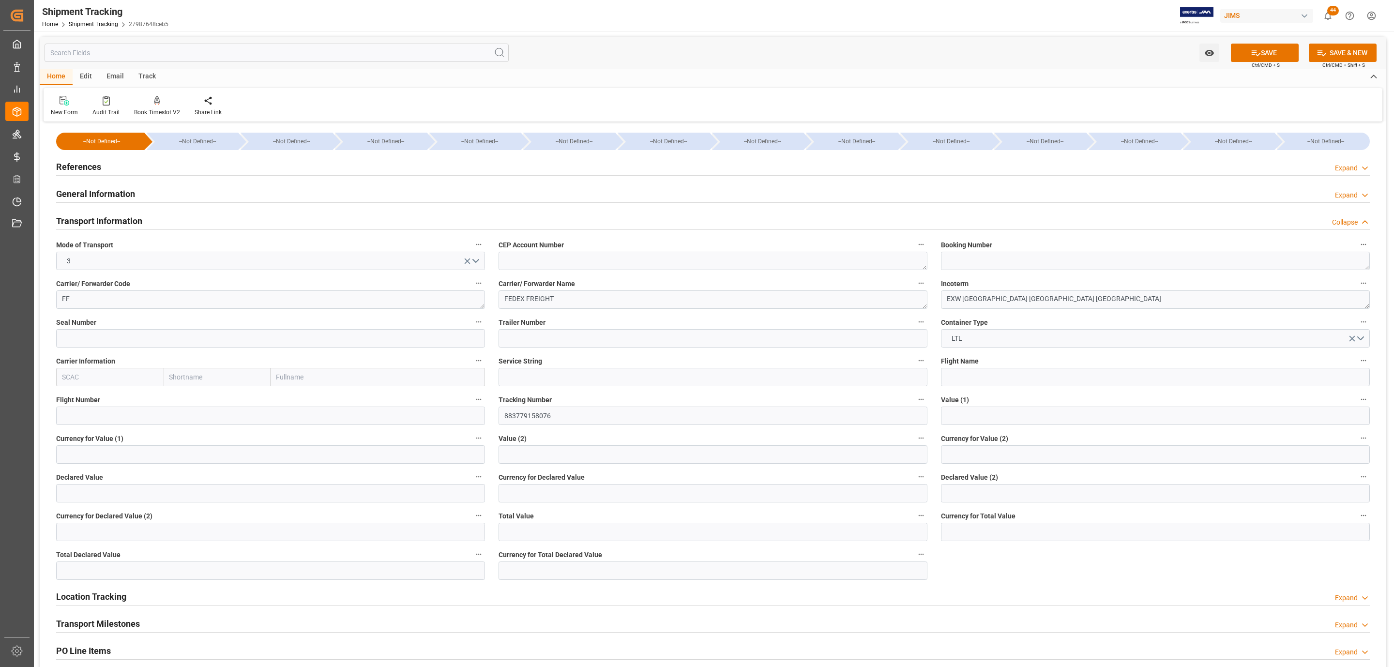
click at [1253, 48] on icon at bounding box center [1256, 53] width 10 height 10
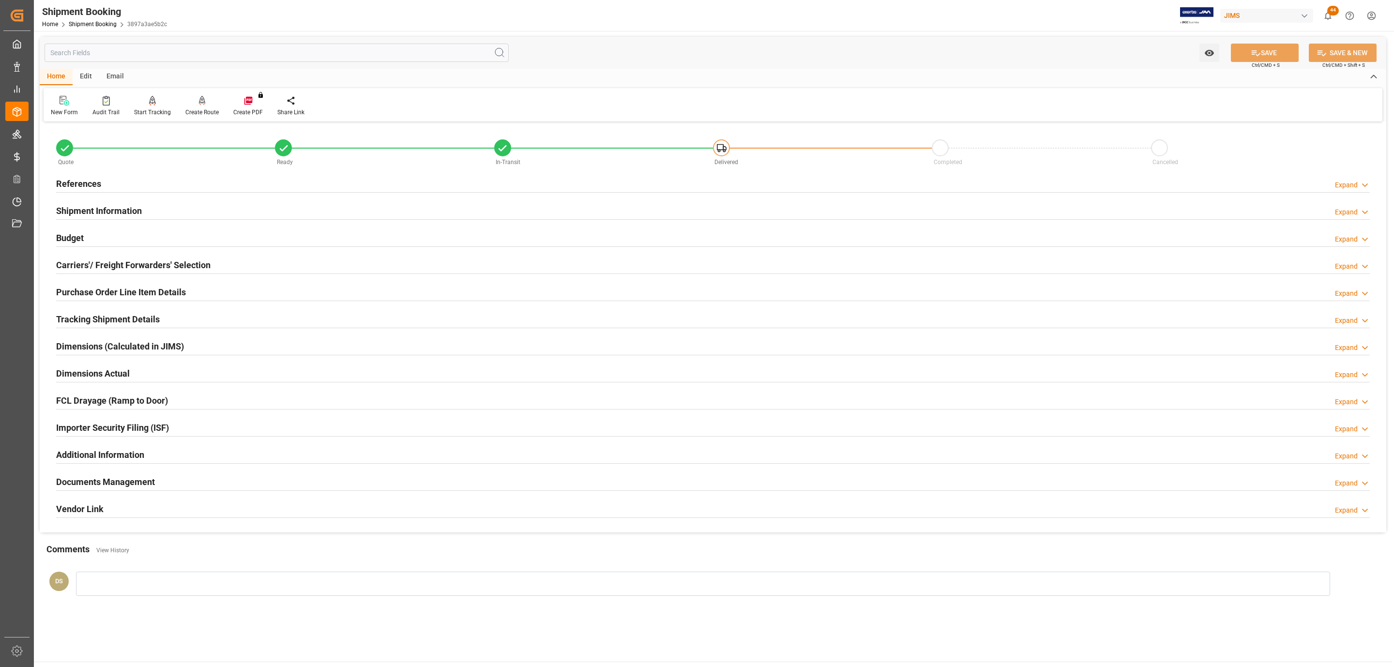
click at [102, 323] on h2 "Tracking Shipment Details" at bounding box center [108, 319] width 104 height 13
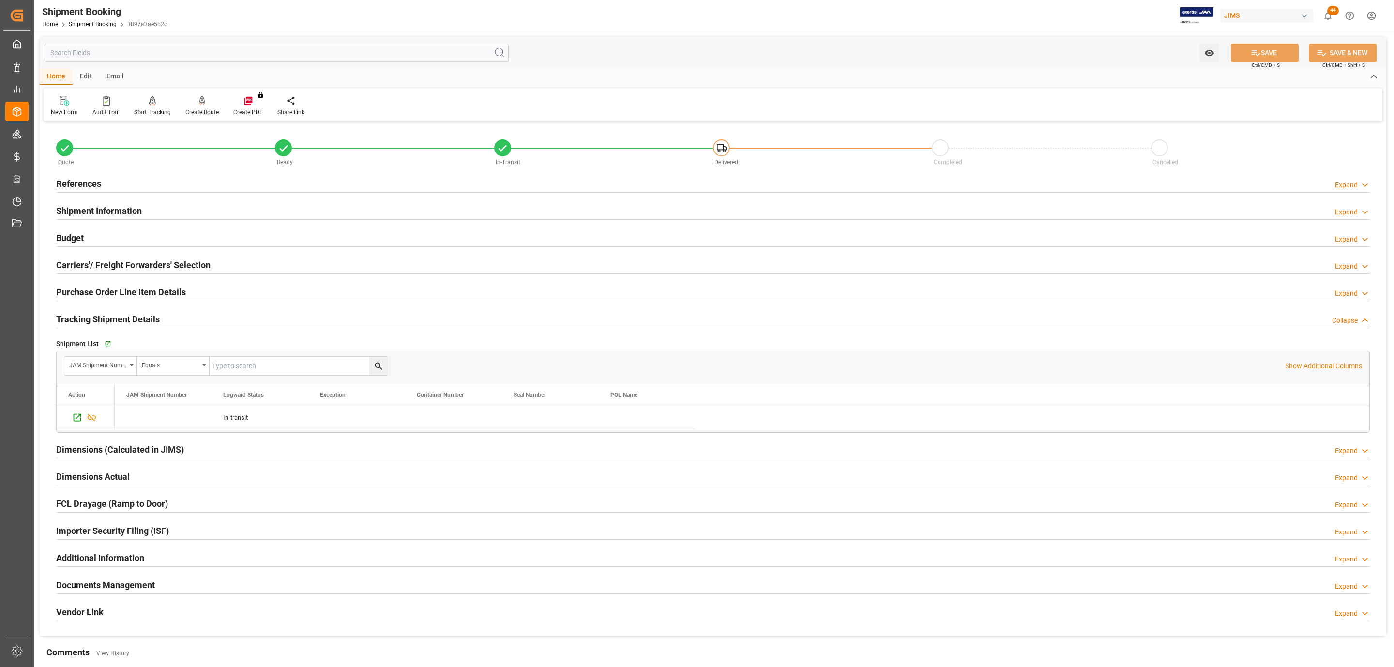
click at [88, 183] on h2 "References" at bounding box center [78, 183] width 45 height 13
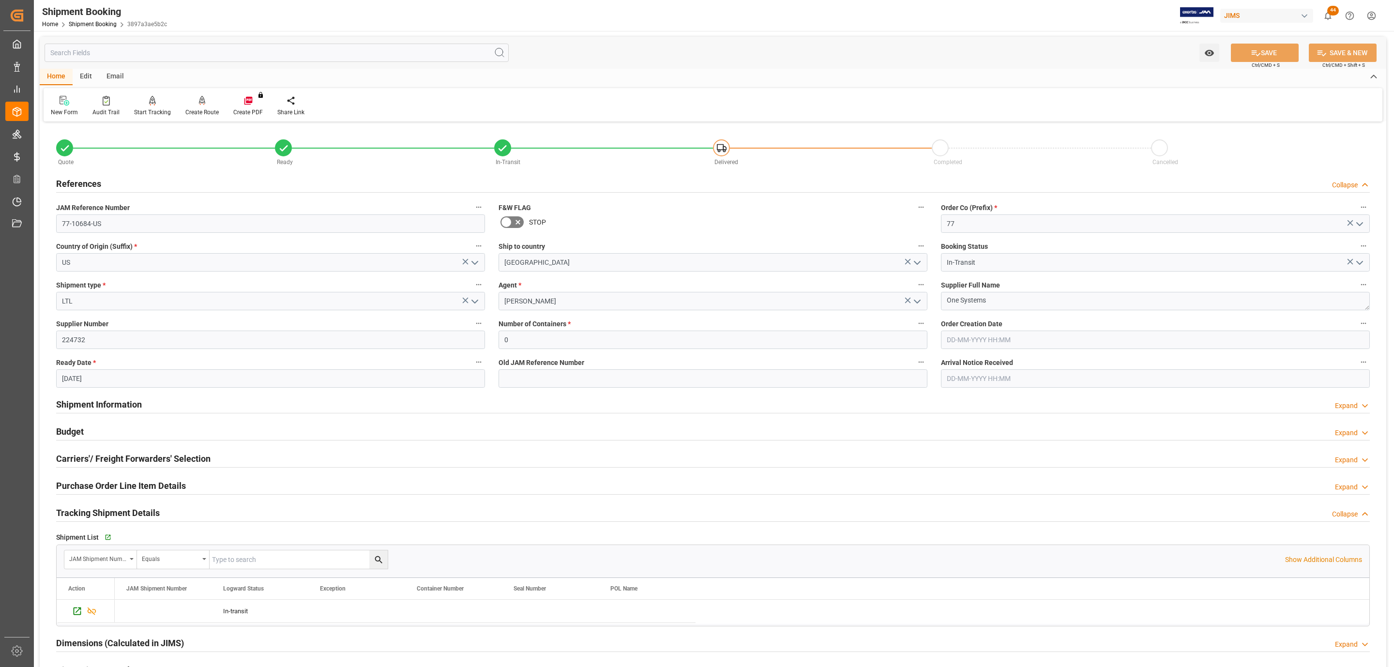
click at [86, 183] on h2 "References" at bounding box center [78, 183] width 45 height 13
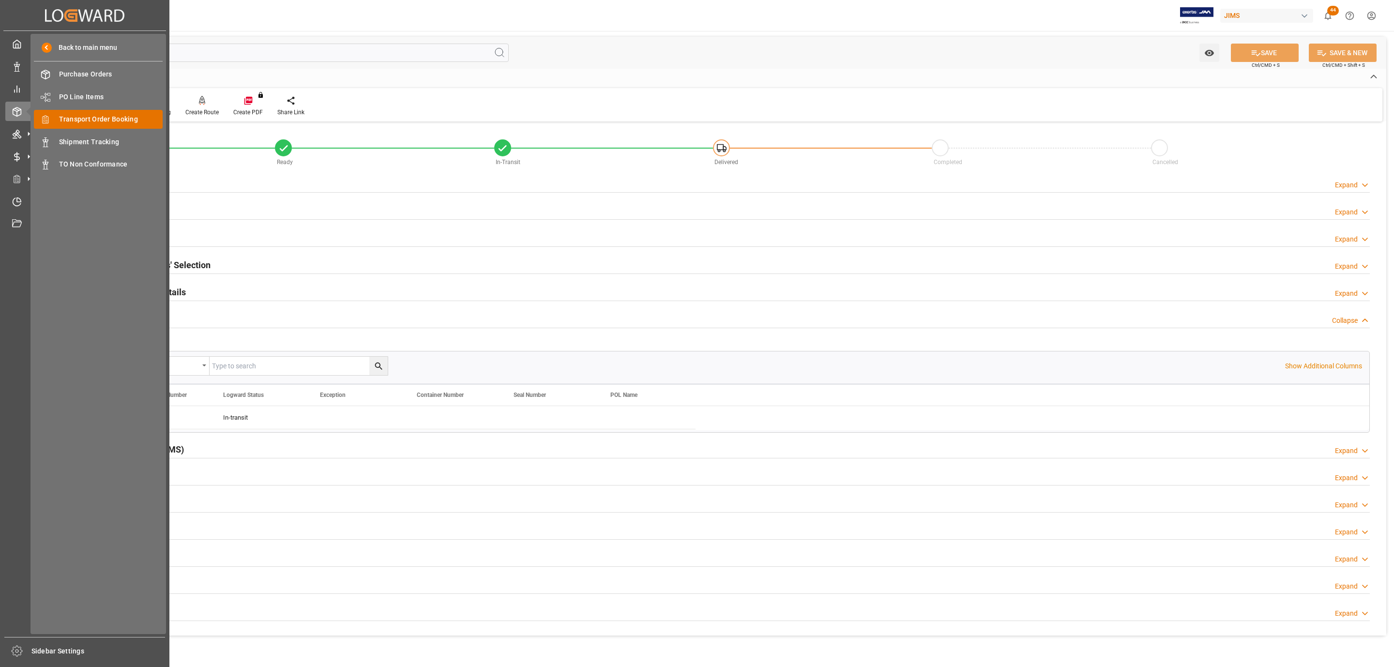
click at [100, 116] on span "Transport Order Booking" at bounding box center [111, 119] width 104 height 10
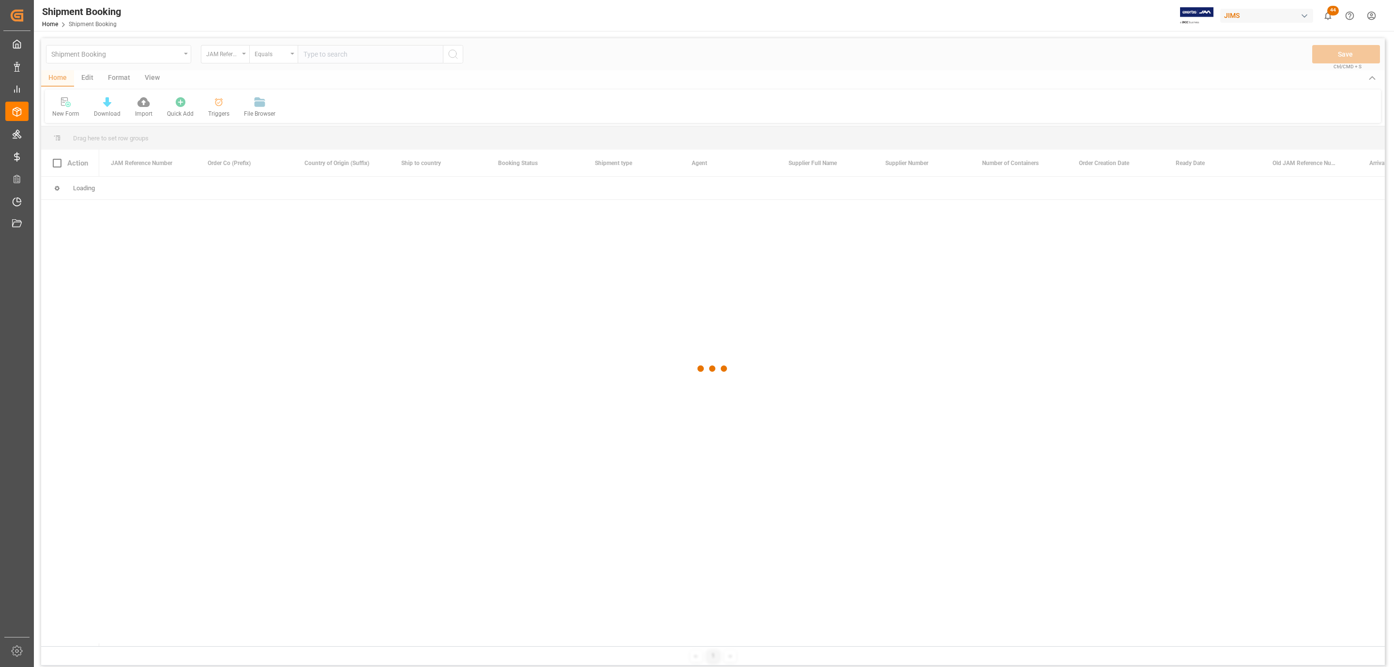
click at [312, 54] on div at bounding box center [713, 368] width 1344 height 661
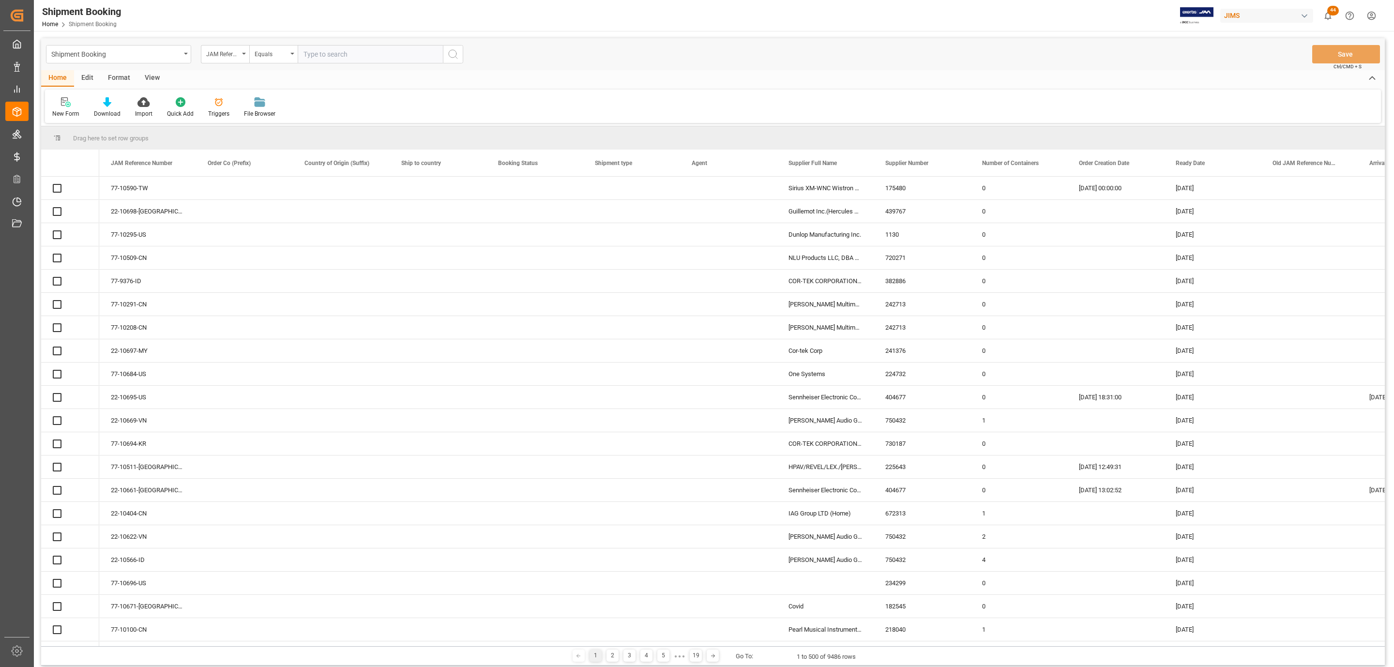
click at [323, 52] on input "text" at bounding box center [370, 54] width 145 height 18
paste input "77-10445-CN"
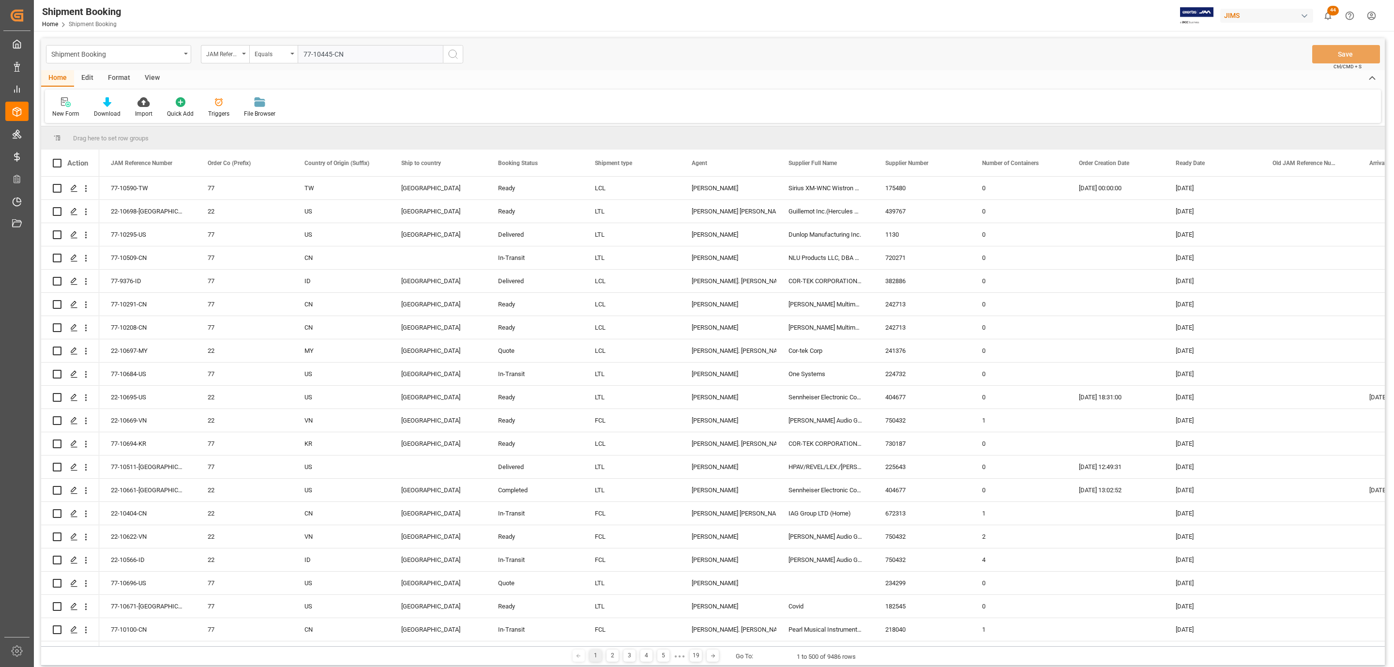
type input "77-10445-CN"
click at [447, 53] on icon "search button" at bounding box center [453, 54] width 12 height 12
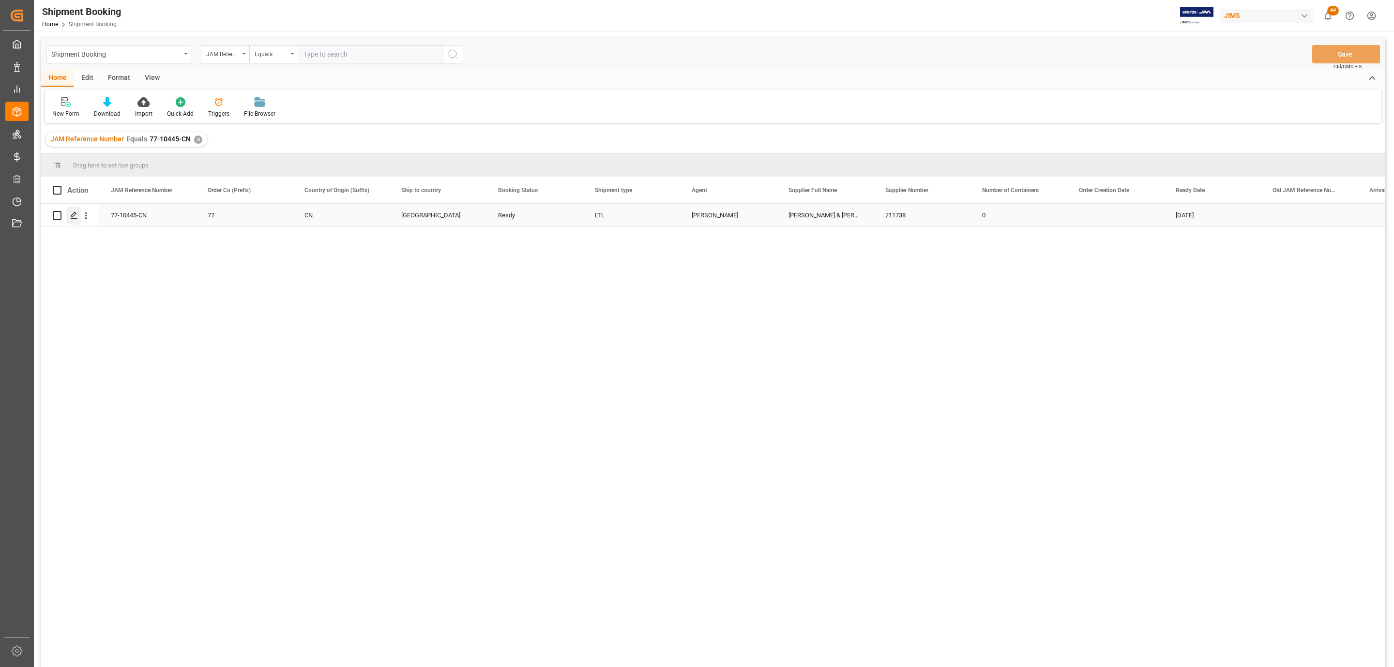
click at [70, 215] on icon "Press SPACE to select this row." at bounding box center [74, 216] width 8 height 8
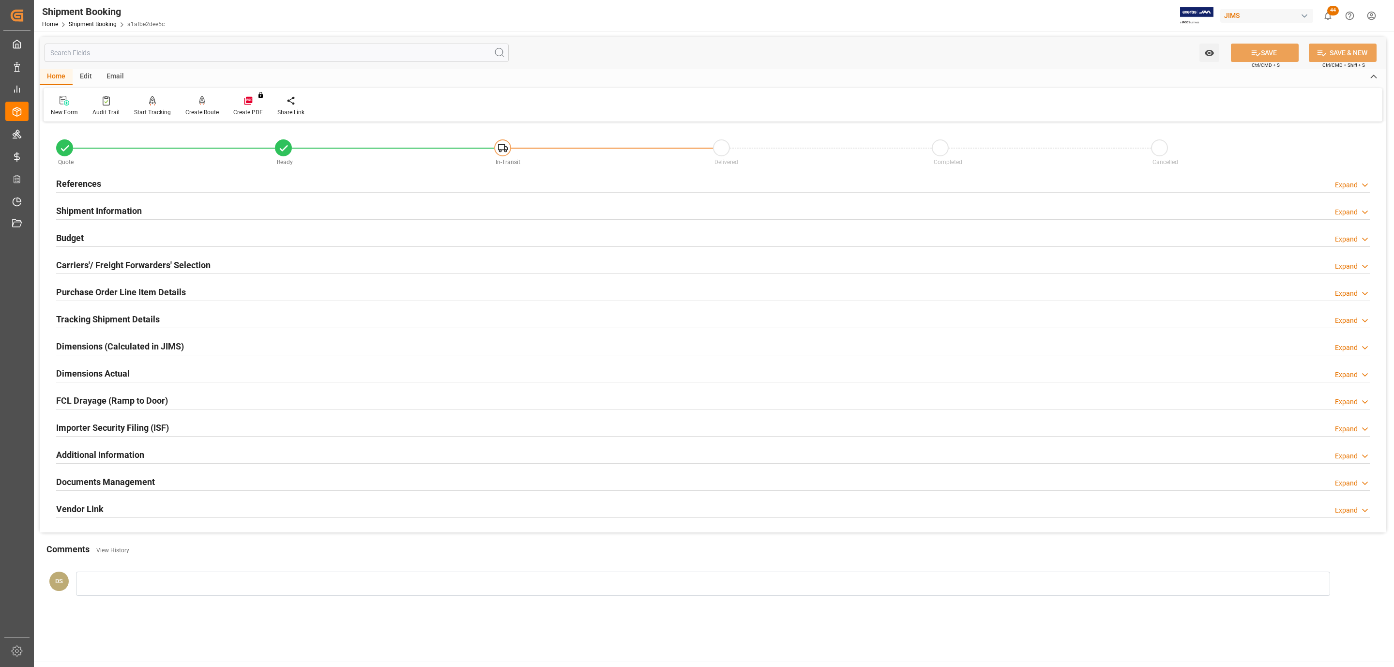
drag, startPoint x: 89, startPoint y: 317, endPoint x: 91, endPoint y: 322, distance: 5.5
click at [90, 317] on h2 "Tracking Shipment Details" at bounding box center [108, 319] width 104 height 13
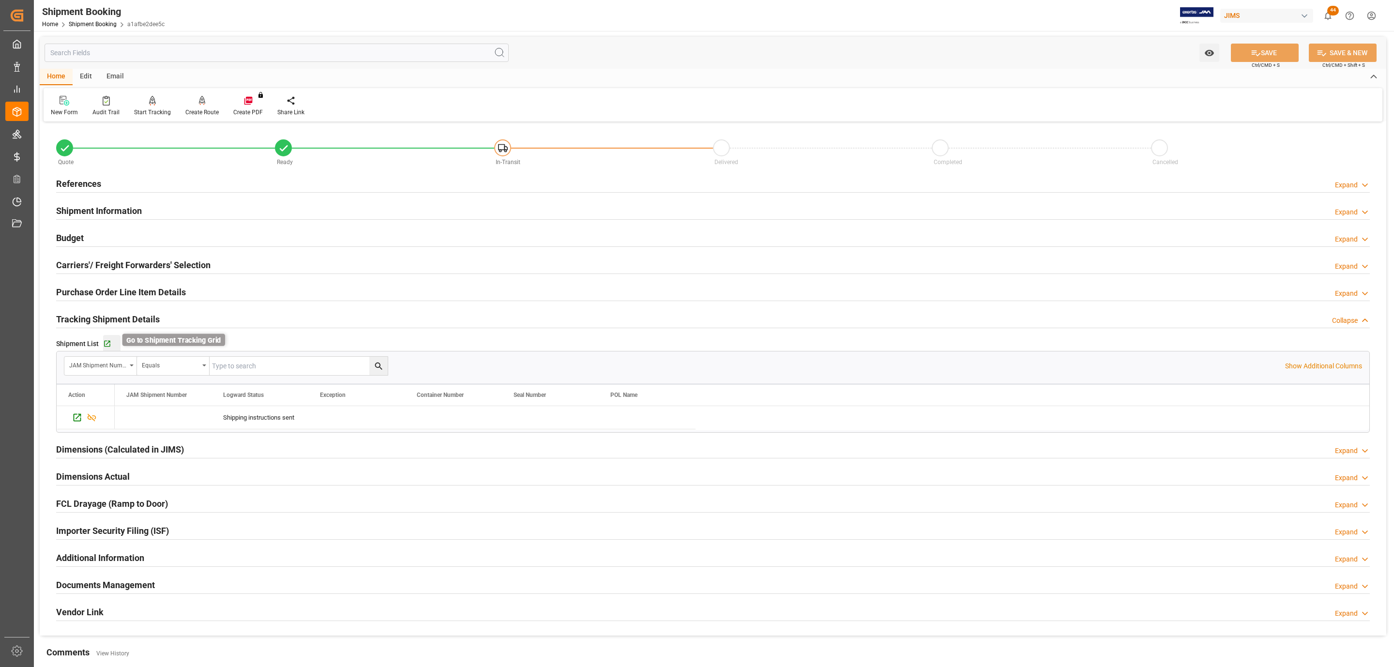
click at [104, 344] on icon "button" at bounding box center [107, 344] width 6 height 6
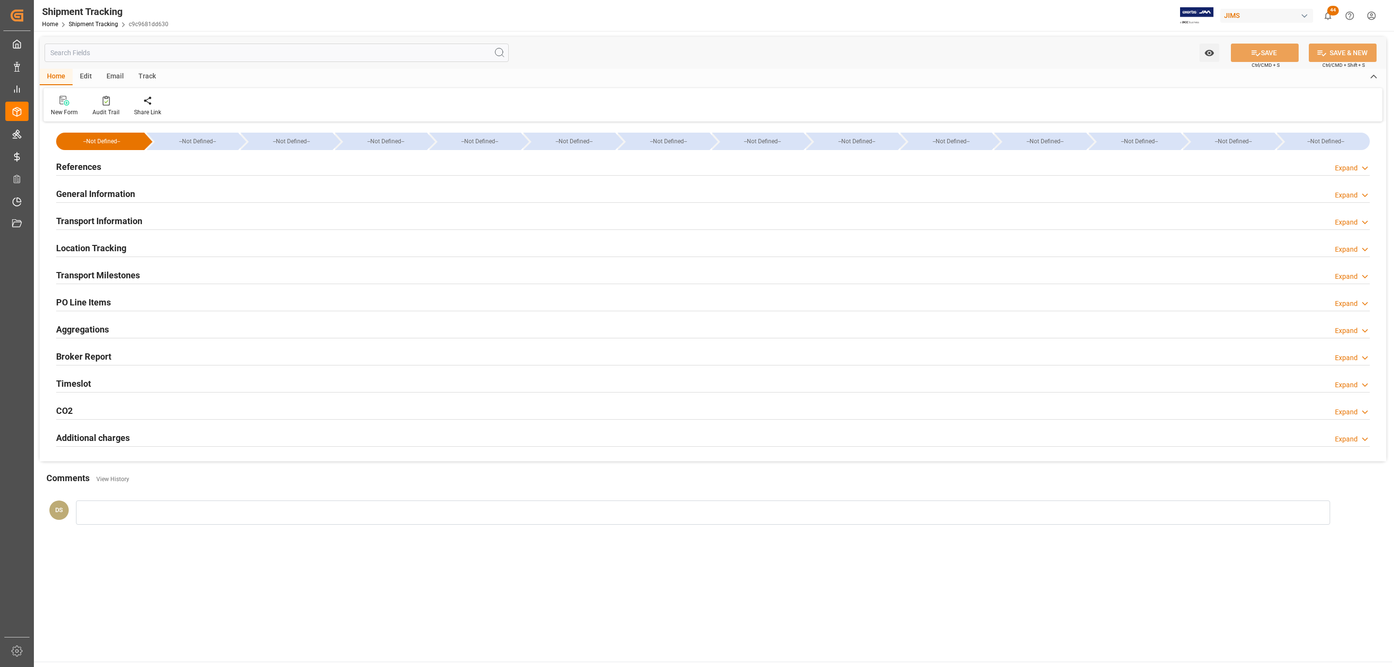
type input "[DATE]"
drag, startPoint x: 173, startPoint y: 167, endPoint x: 144, endPoint y: 191, distance: 37.5
click at [176, 169] on div "References Expand" at bounding box center [713, 166] width 1314 height 18
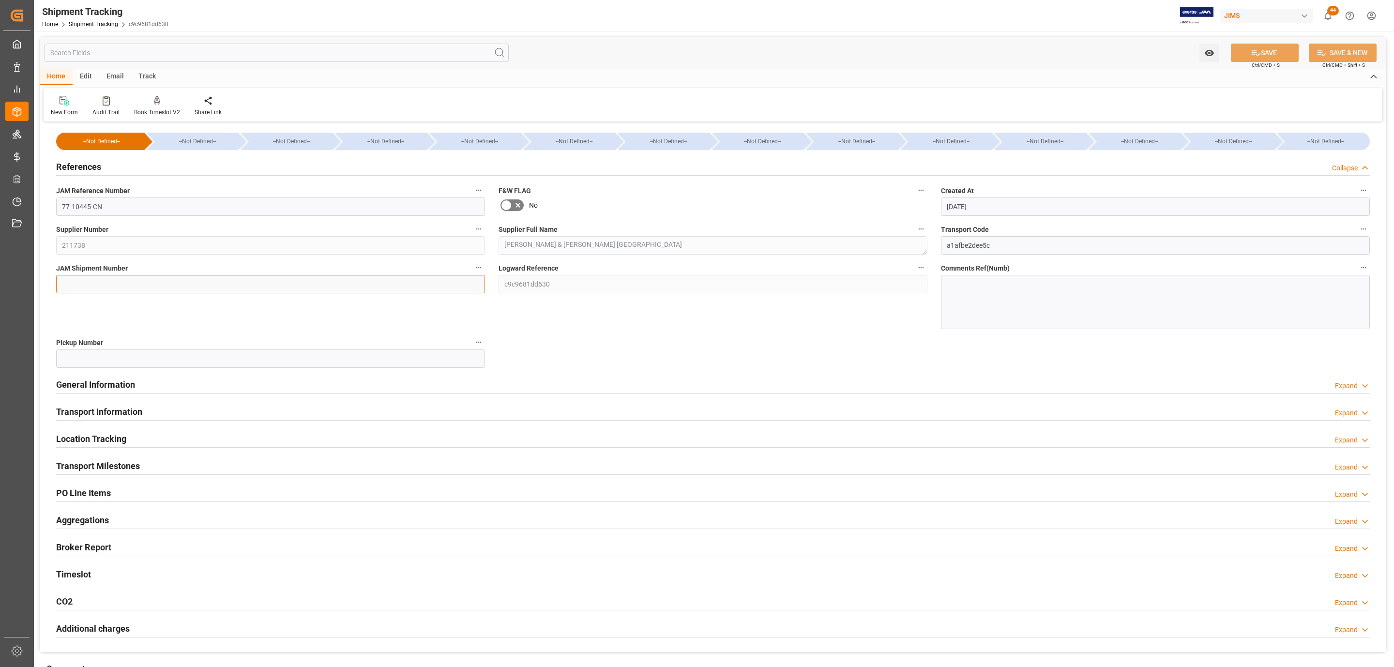
click at [89, 279] on input at bounding box center [270, 284] width 429 height 18
paste input "72675"
type input "72675"
click at [1255, 51] on icon at bounding box center [1256, 53] width 10 height 10
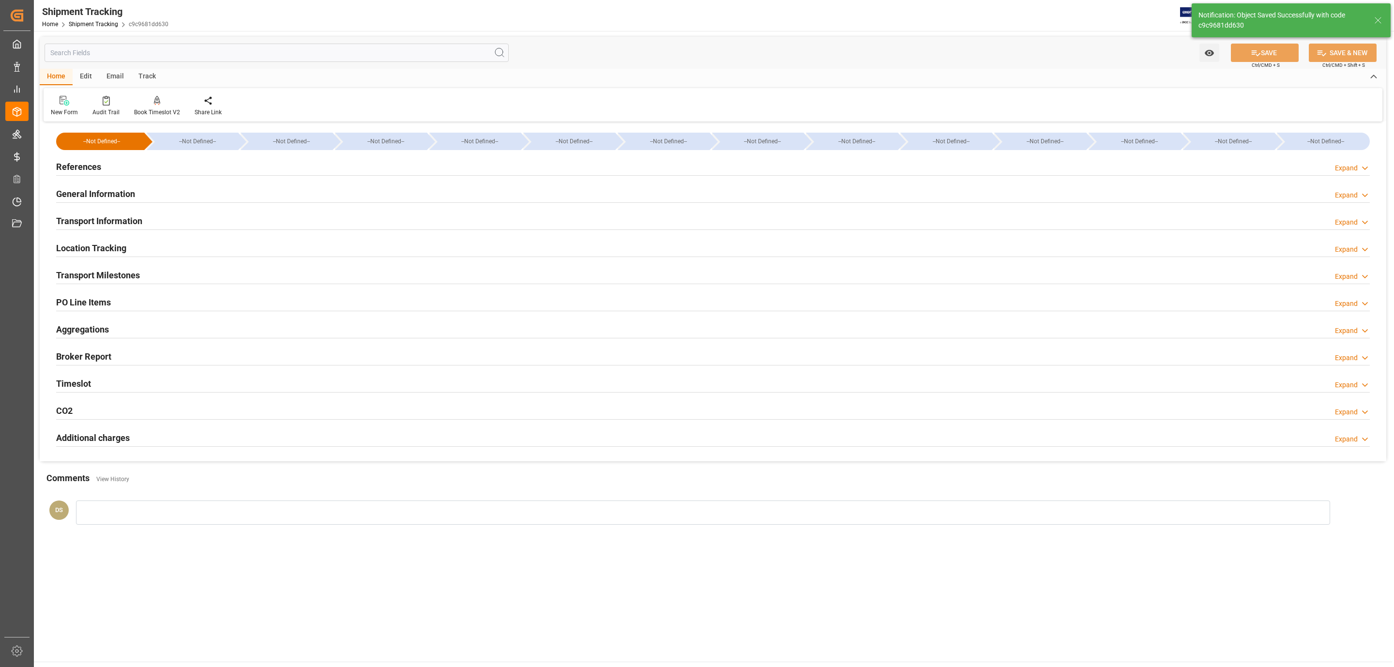
click at [105, 218] on h2 "Transport Information" at bounding box center [99, 220] width 86 height 13
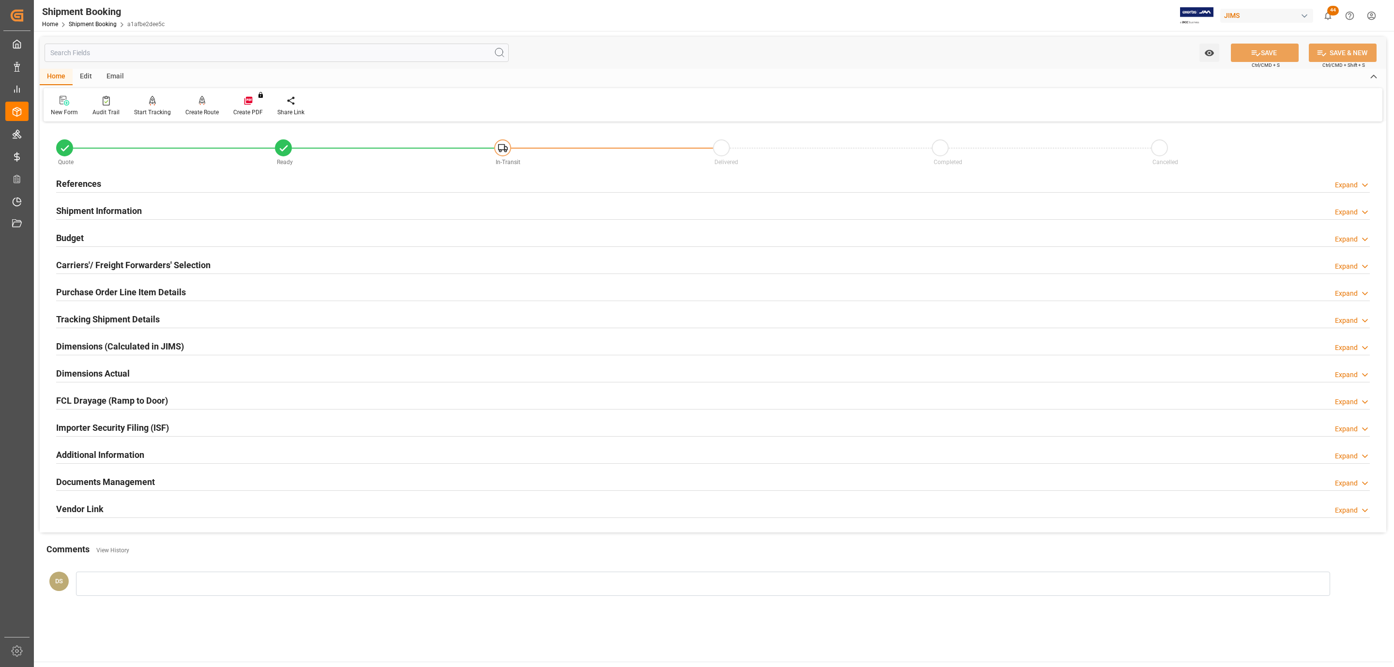
click at [126, 242] on div "Budget Expand" at bounding box center [713, 237] width 1314 height 18
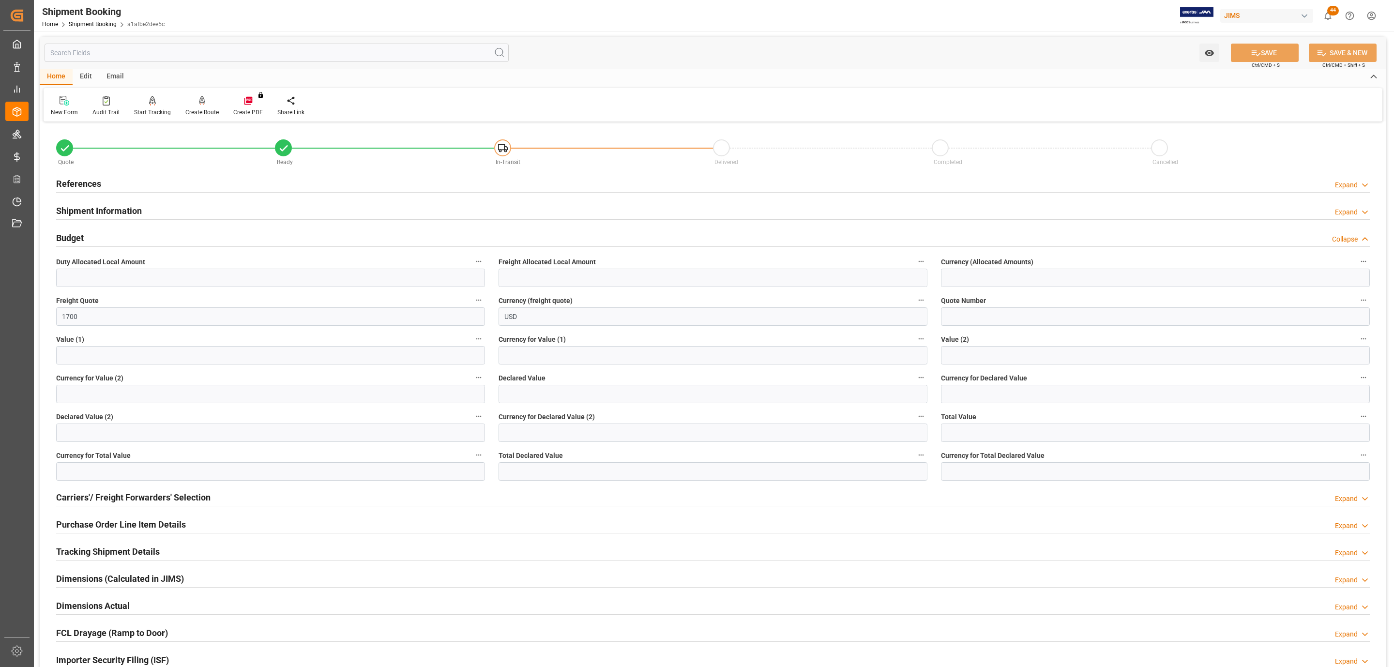
click at [166, 226] on div "Budget Collapse" at bounding box center [712, 238] width 1327 height 27
click at [167, 215] on div "Shipment Information Expand" at bounding box center [713, 210] width 1314 height 18
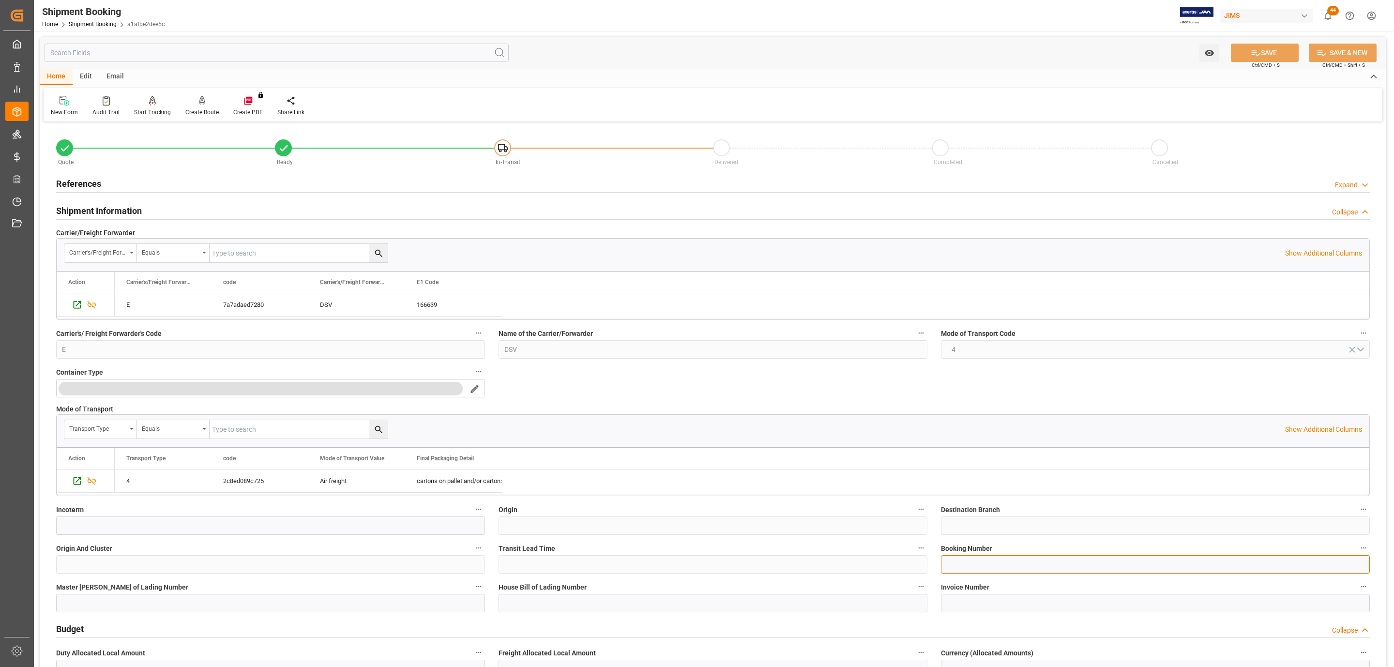
click at [978, 566] on input at bounding box center [1155, 564] width 429 height 18
paste input "625080095"
type input "625080095"
click at [1246, 57] on button "SAVE" at bounding box center [1265, 53] width 68 height 18
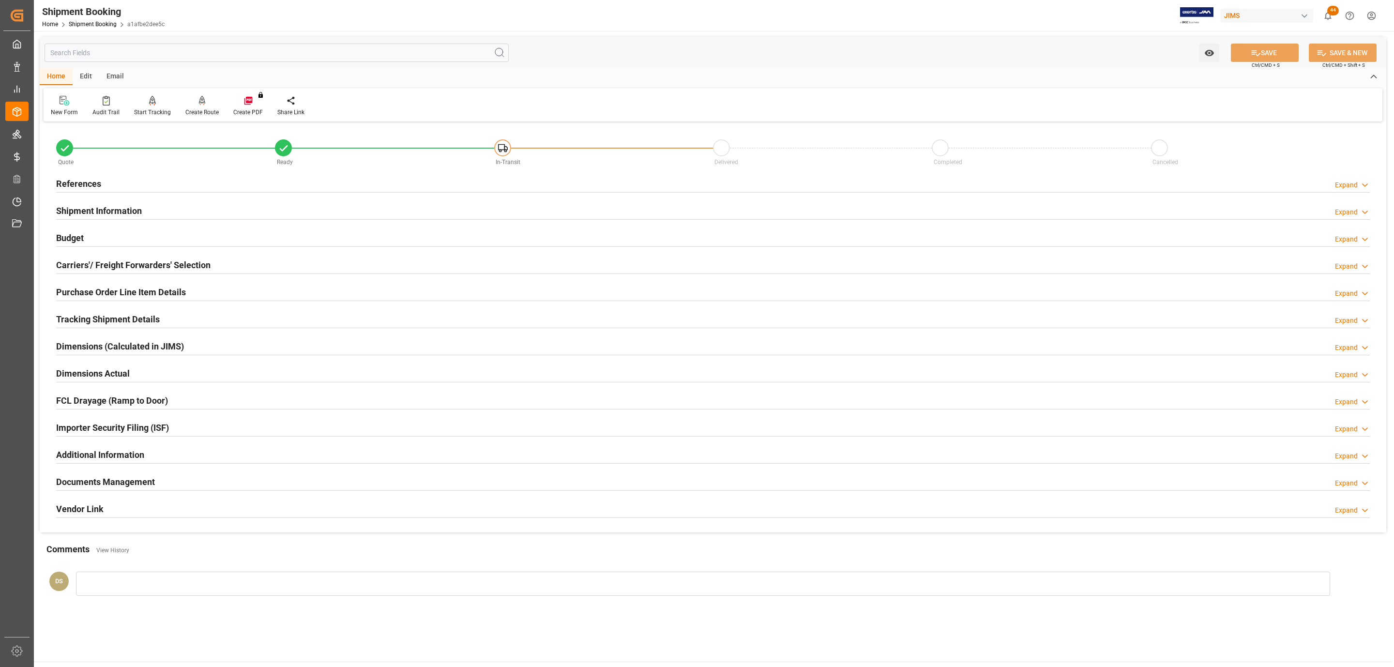
click at [136, 262] on h2 "Carriers'/ Freight Forwarders' Selection" at bounding box center [133, 264] width 154 height 13
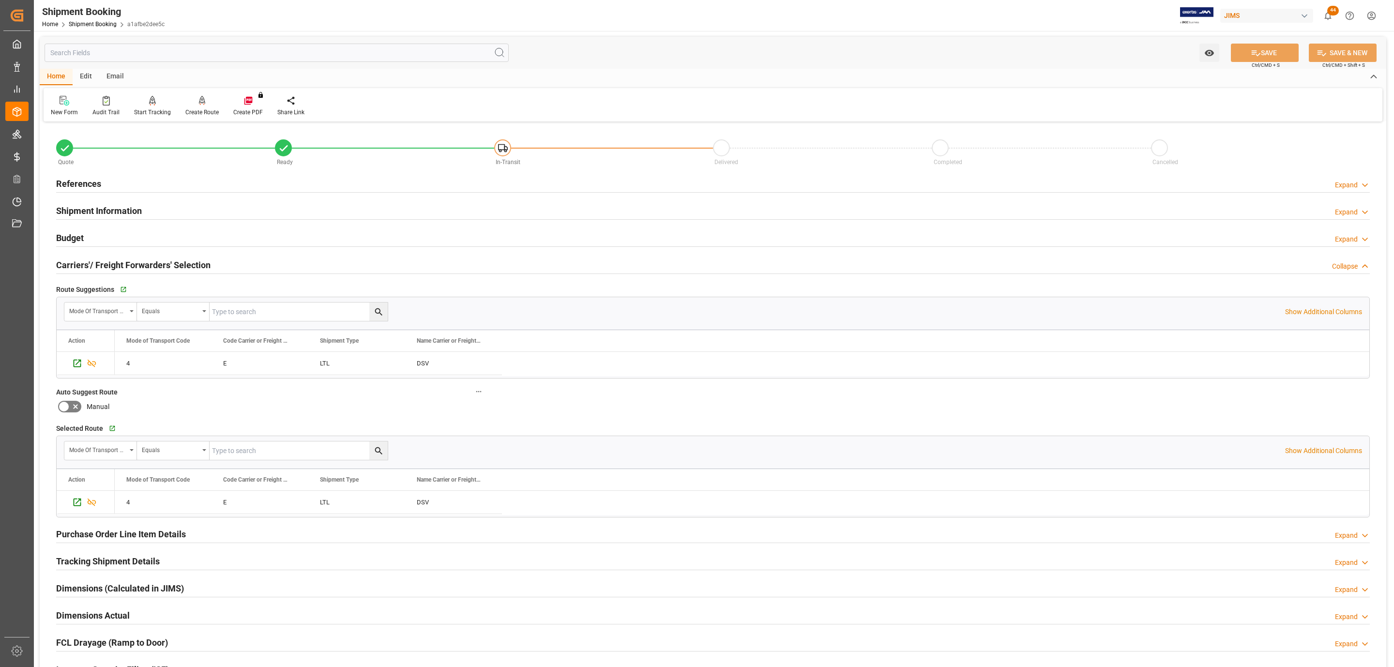
click at [136, 262] on h2 "Carriers'/ Freight Forwarders' Selection" at bounding box center [133, 264] width 154 height 13
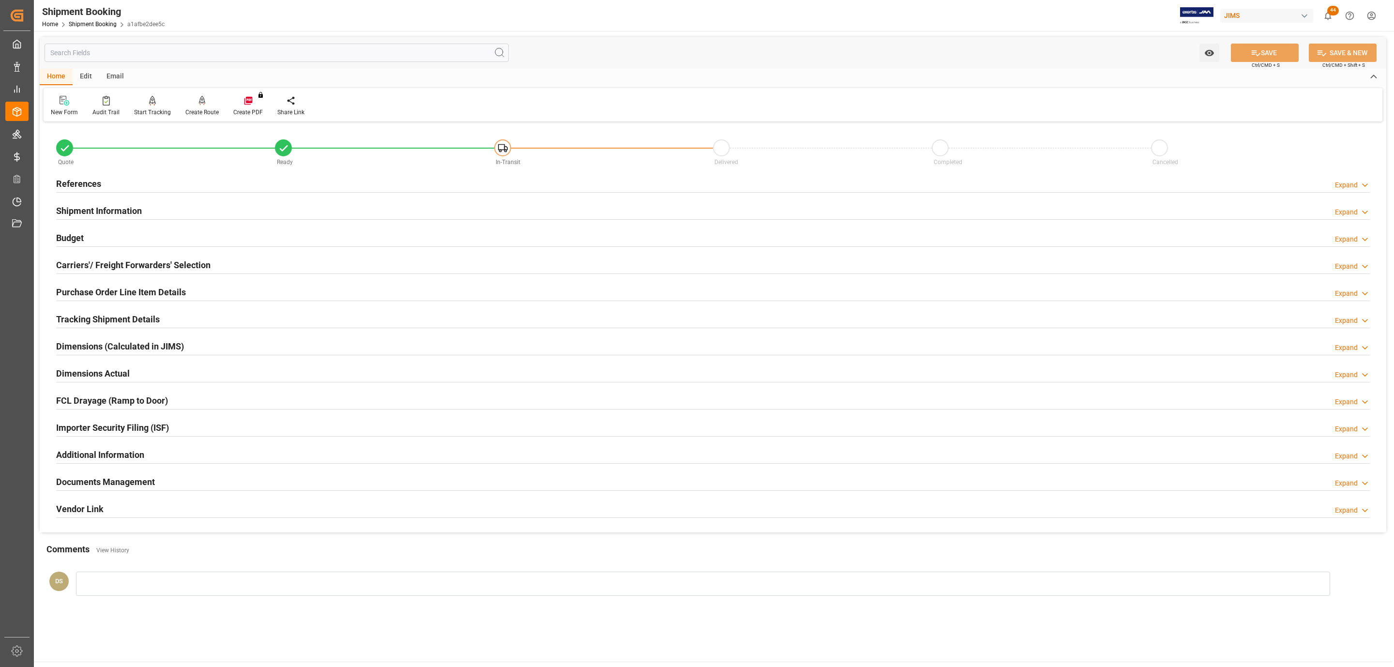
click at [136, 262] on h2 "Carriers'/ Freight Forwarders' Selection" at bounding box center [133, 264] width 154 height 13
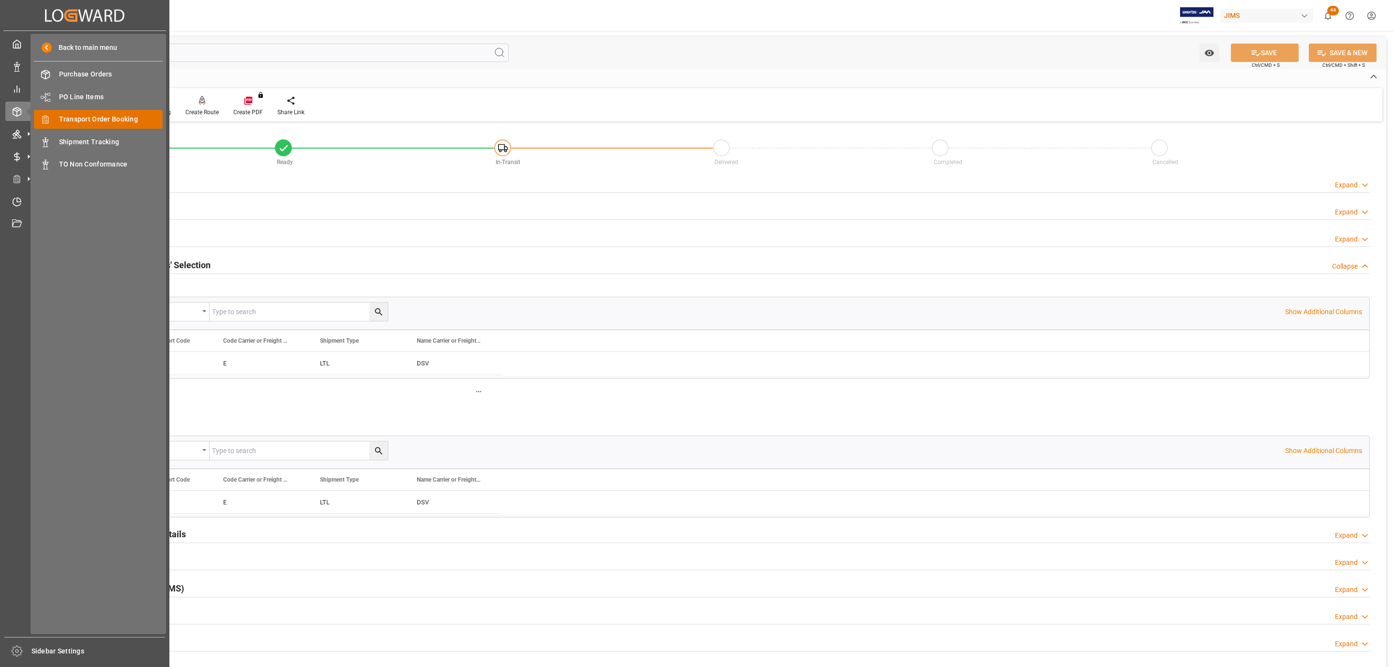
click at [112, 125] on div "Transport Order Booking Transport Order Booking" at bounding box center [98, 119] width 129 height 19
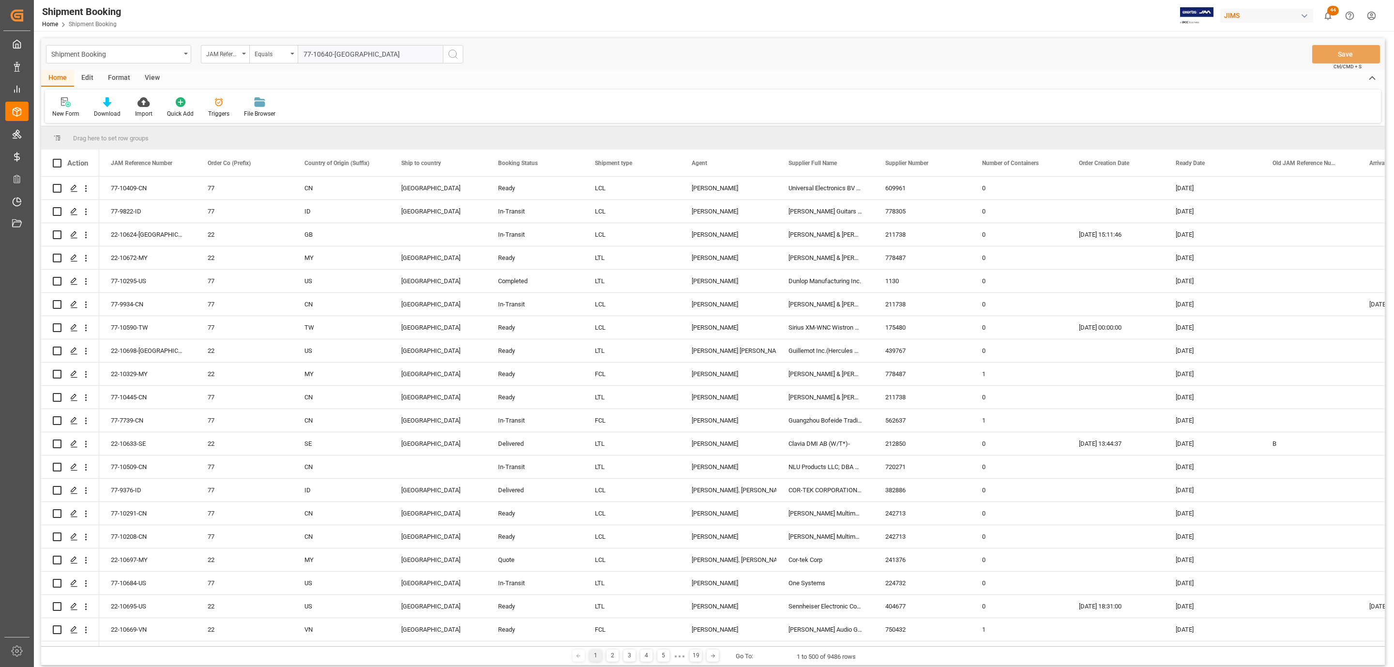
type input "77-10640-[GEOGRAPHIC_DATA]"
click at [453, 58] on icon "search button" at bounding box center [453, 54] width 12 height 12
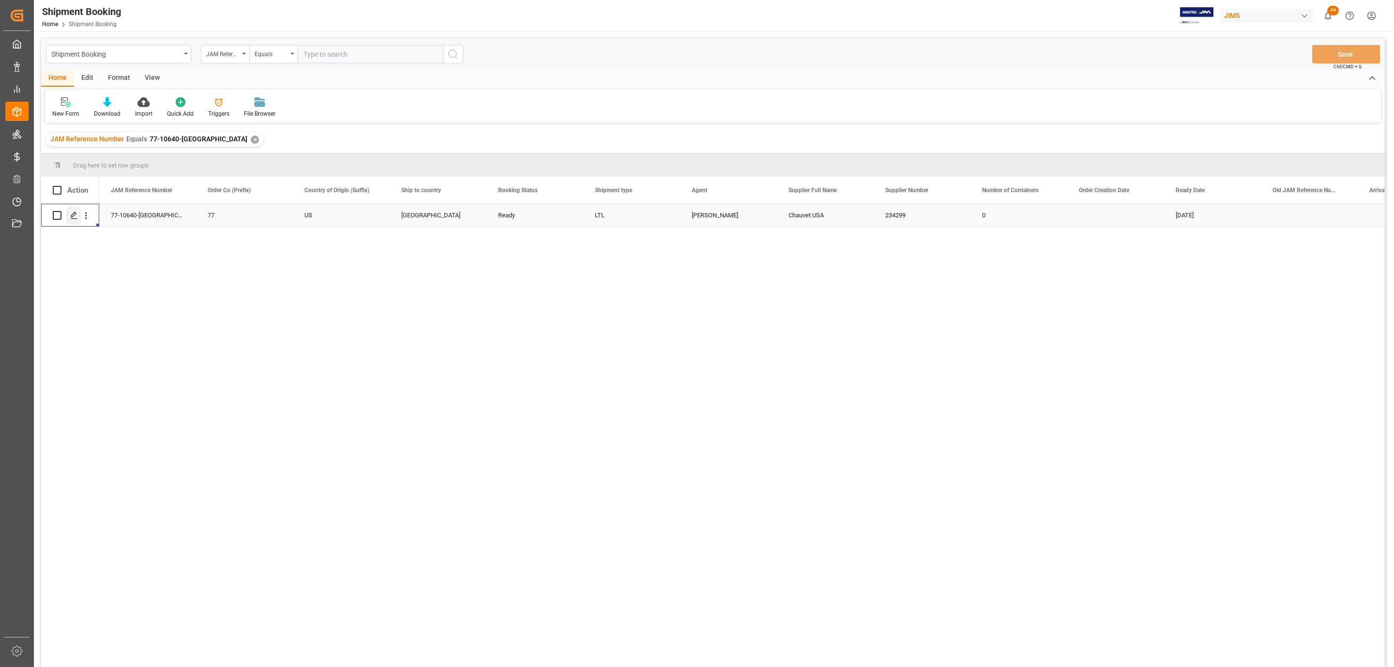
click at [72, 213] on icon "Press SPACE to select this row." at bounding box center [74, 216] width 8 height 8
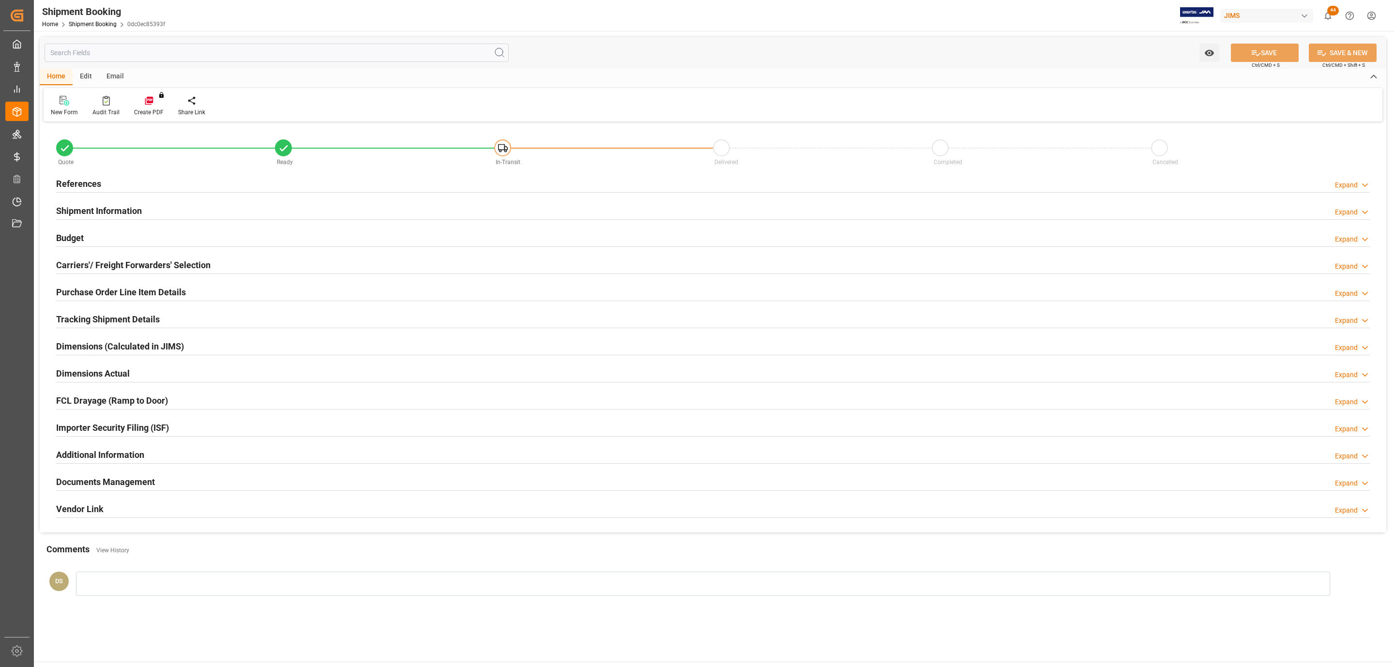
type input "0"
type input "[DATE]"
click at [86, 188] on h2 "References" at bounding box center [78, 183] width 45 height 13
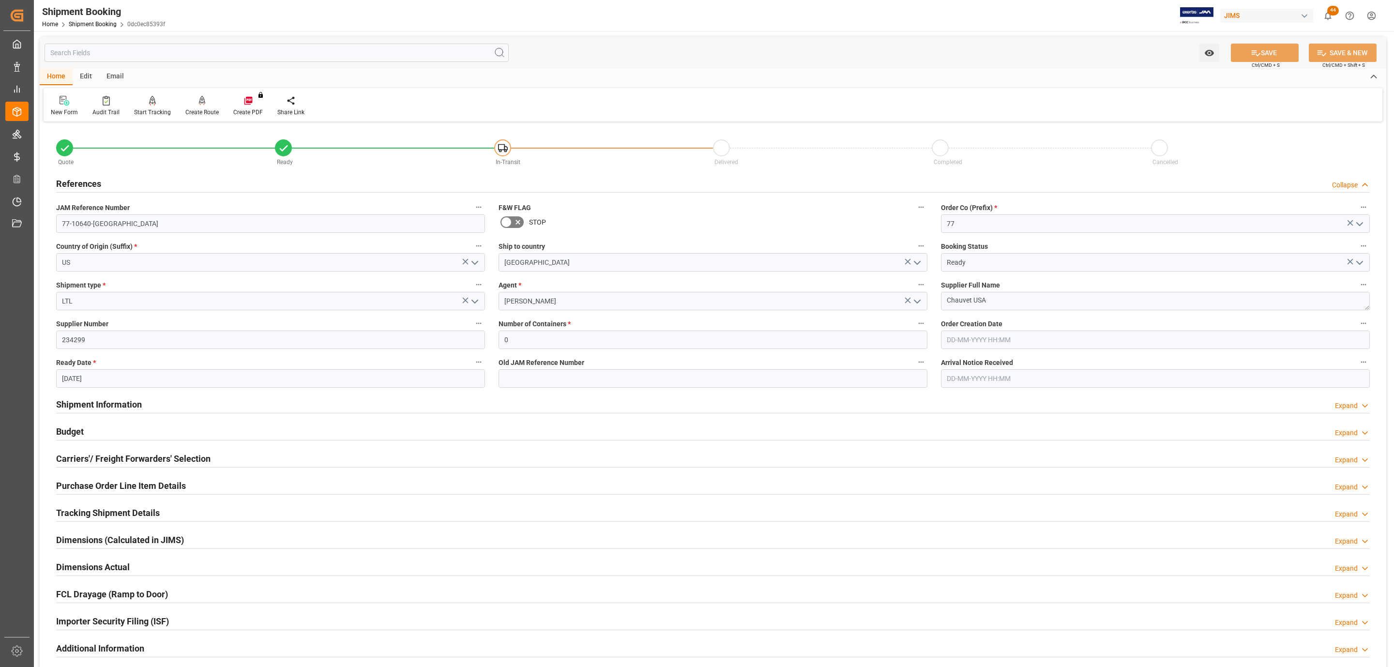
click at [127, 462] on h2 "Carriers'/ Freight Forwarders' Selection" at bounding box center [133, 458] width 154 height 13
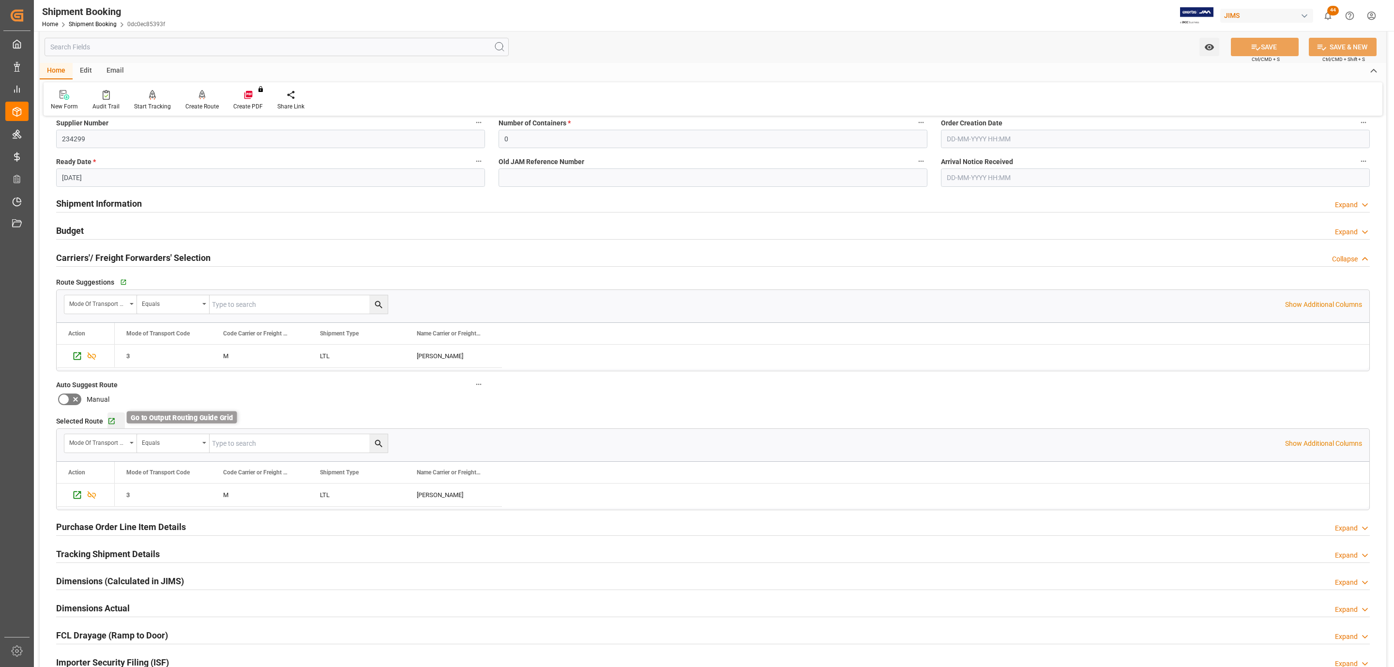
scroll to position [218, 0]
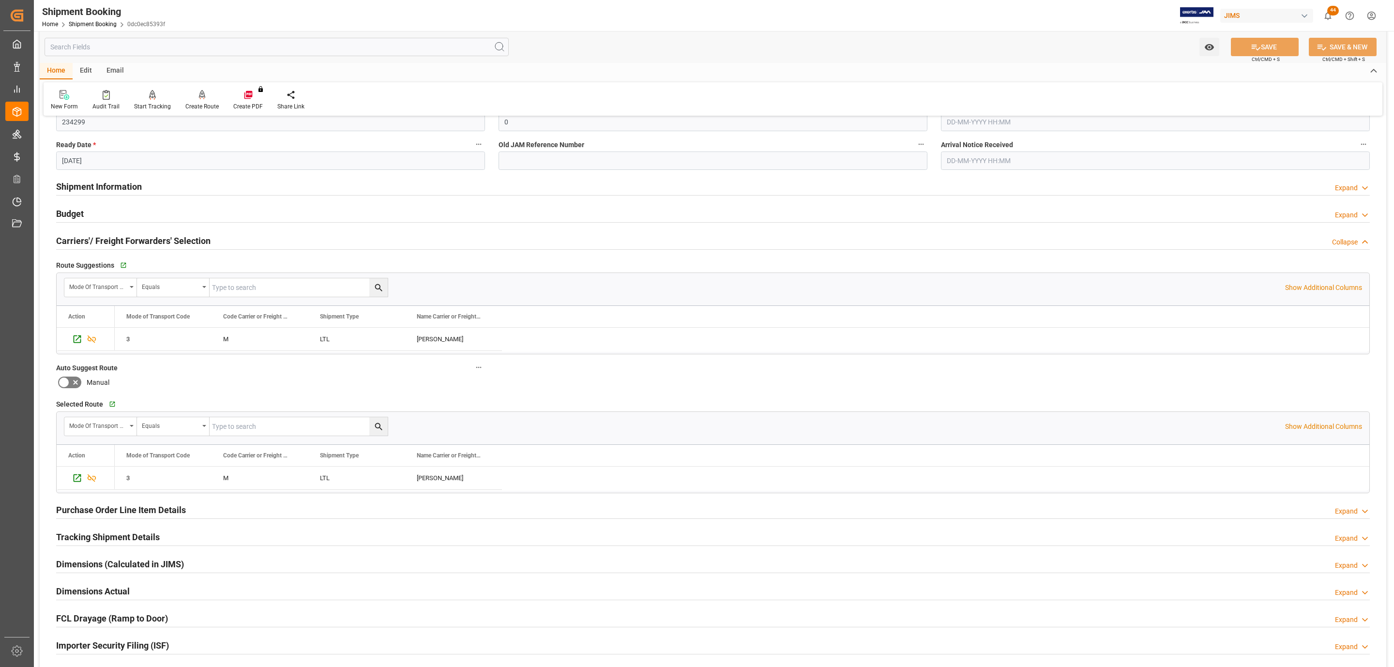
click at [108, 536] on h2 "Tracking Shipment Details" at bounding box center [108, 537] width 104 height 13
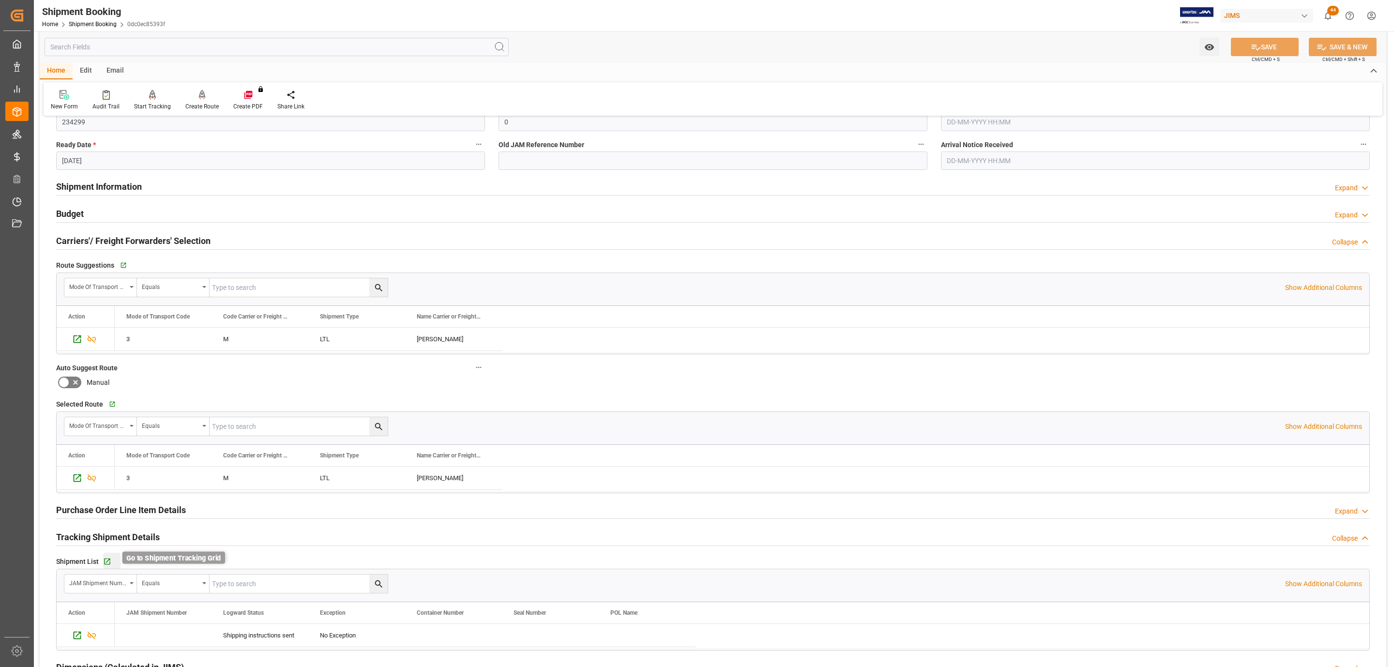
click at [106, 562] on icon "button" at bounding box center [107, 562] width 8 height 8
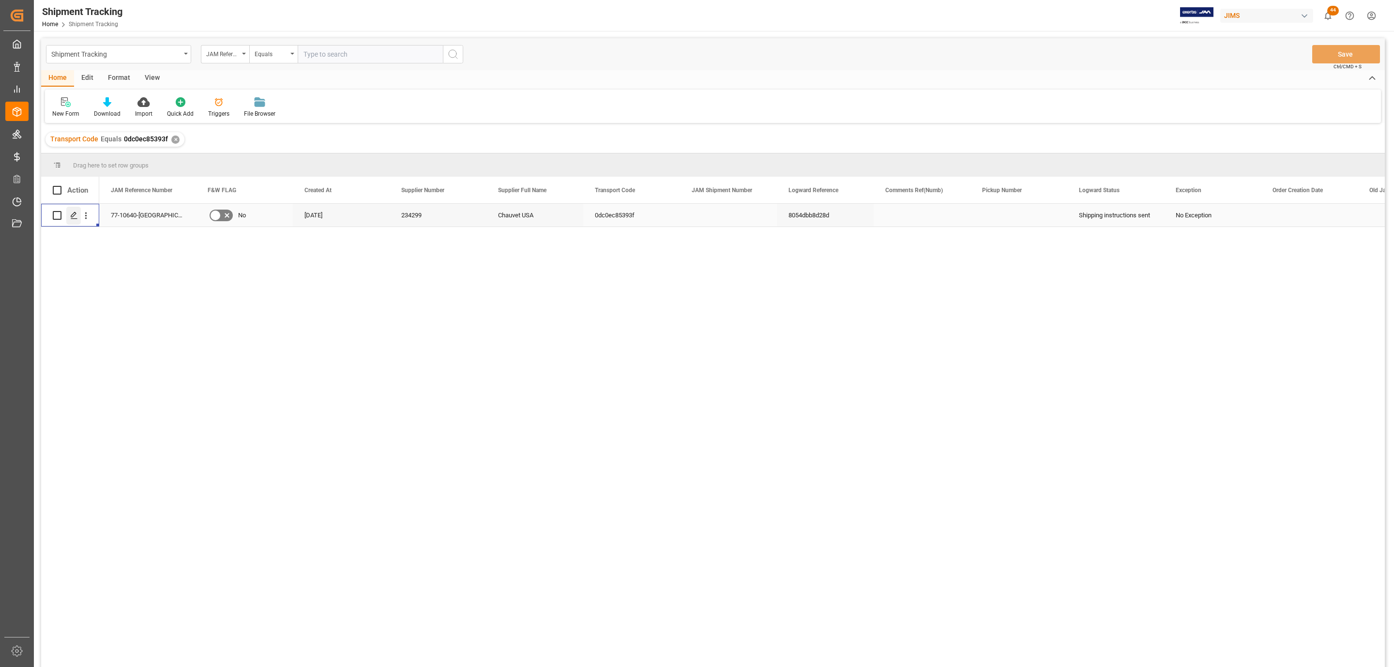
click at [70, 220] on div "Press SPACE to select this row." at bounding box center [73, 216] width 15 height 18
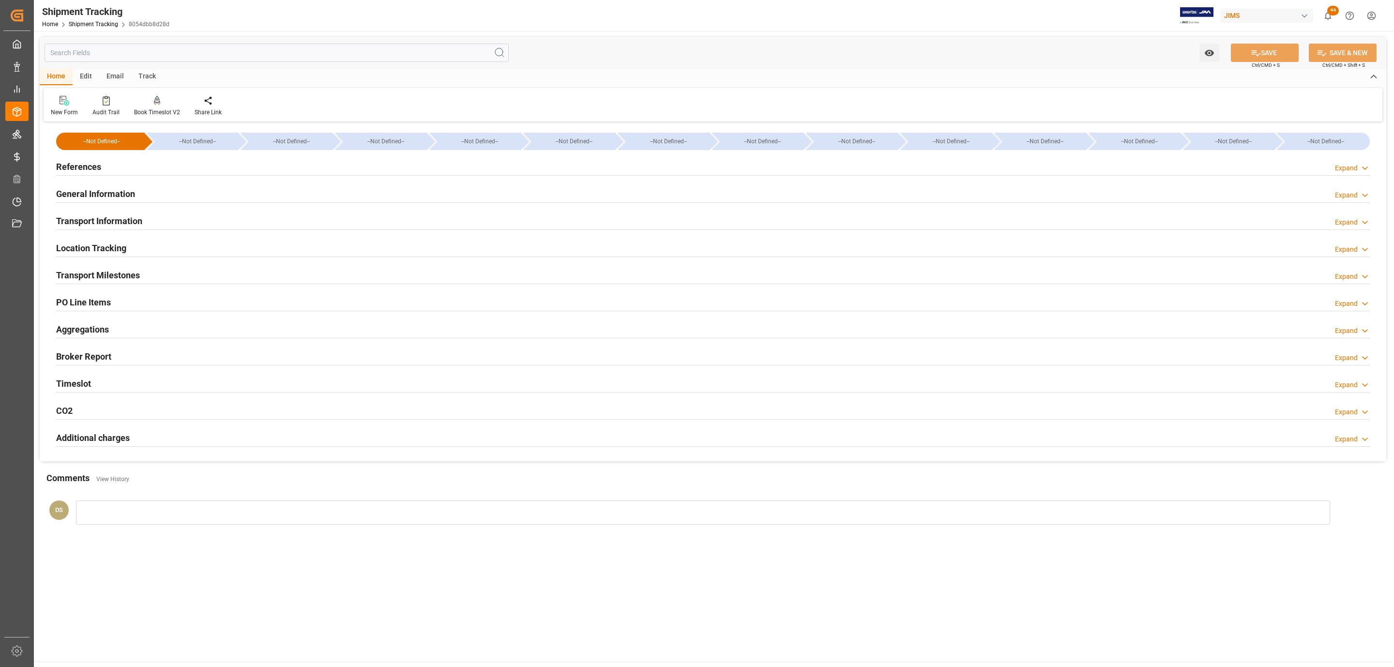
click at [140, 282] on div "Transport Milestones Expand" at bounding box center [713, 274] width 1314 height 18
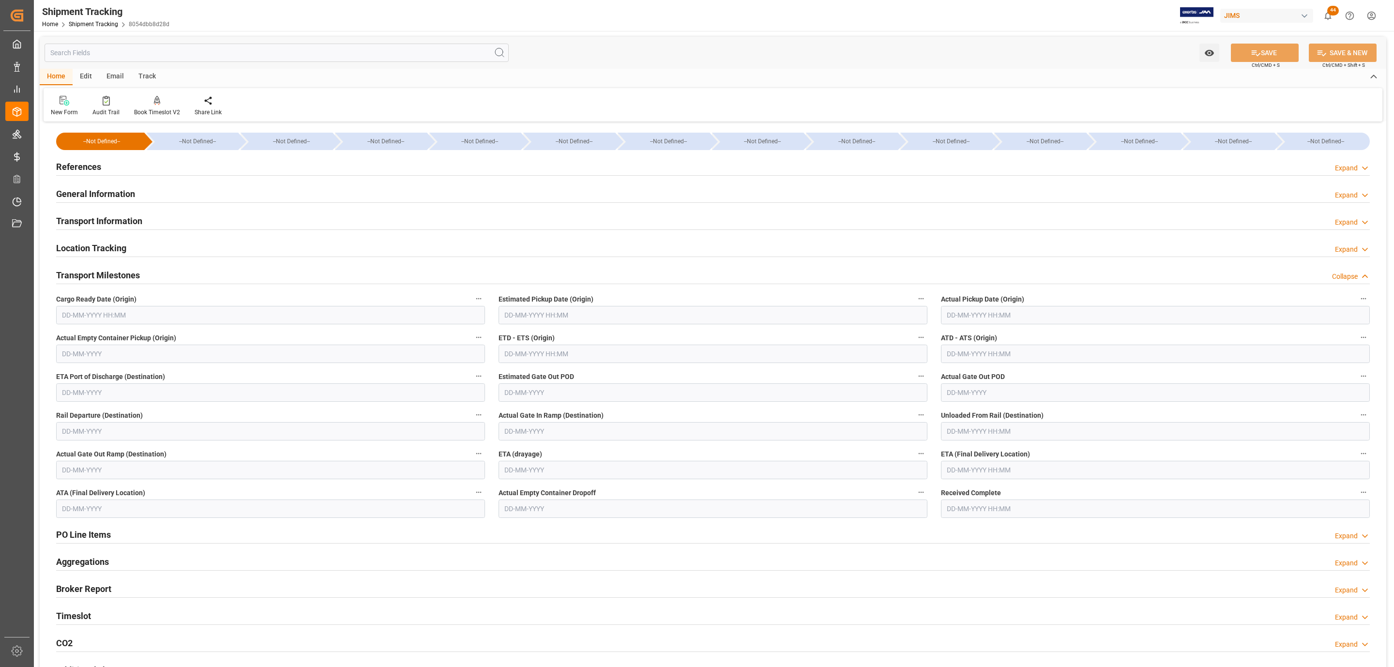
click at [85, 319] on input "text" at bounding box center [270, 315] width 429 height 18
click at [94, 359] on div "Mo Tu We Th Fr Sa Su" at bounding box center [125, 353] width 137 height 19
click at [122, 430] on span "21" at bounding box center [125, 431] width 6 height 7
type input "[DATE] 00:00"
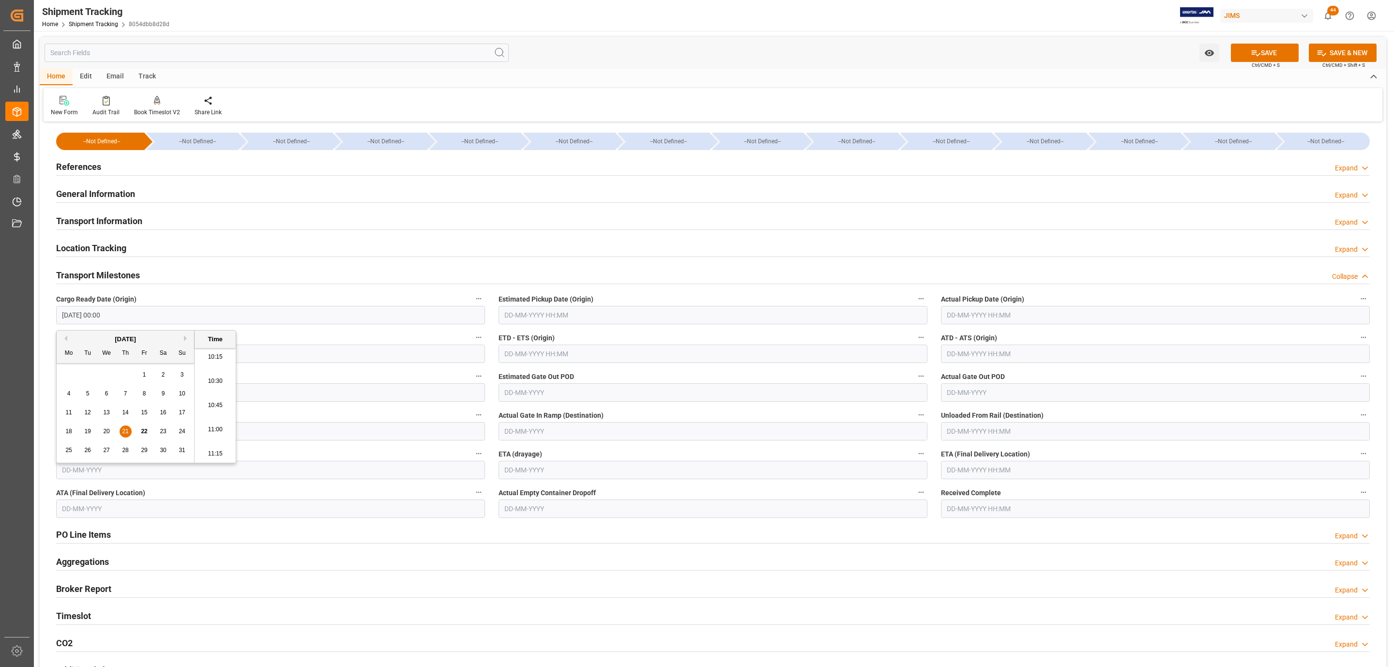
click at [542, 317] on input "text" at bounding box center [713, 315] width 429 height 18
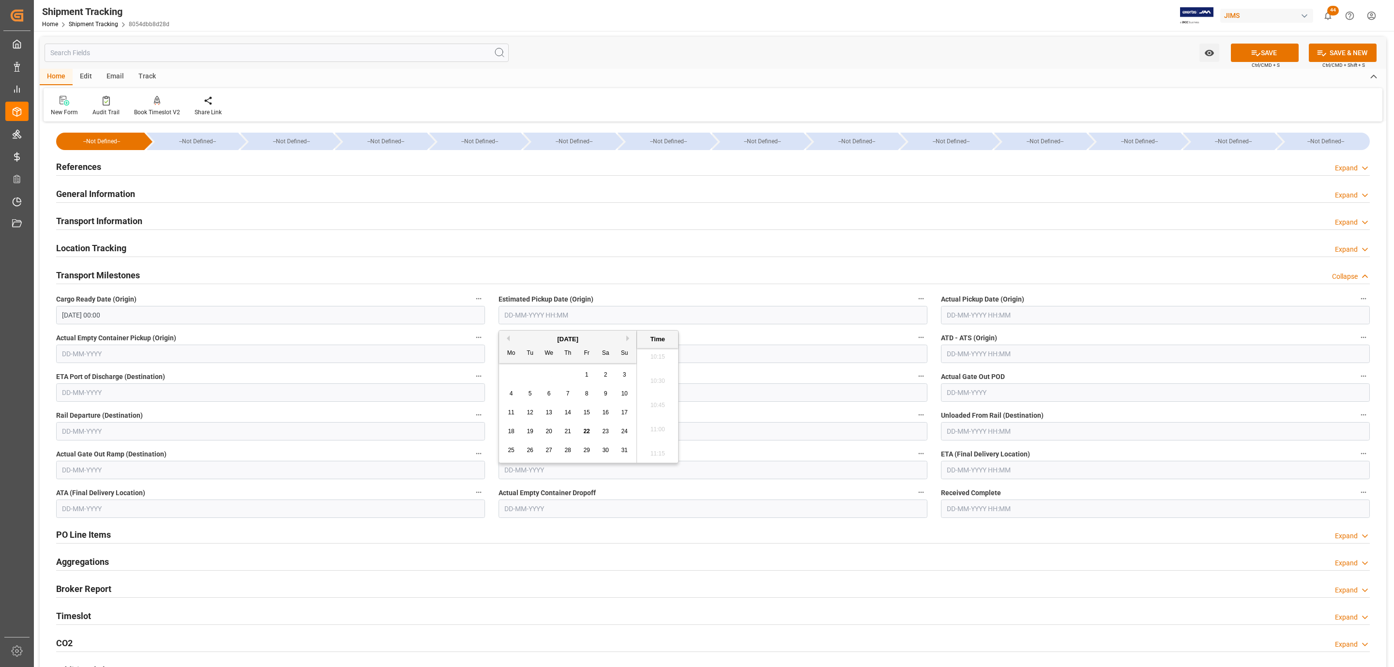
click at [535, 369] on div "28 29 30 31 1 2 3" at bounding box center [568, 374] width 132 height 19
click at [587, 432] on span "22" at bounding box center [586, 431] width 6 height 7
type input "[DATE] 00:00"
click at [960, 318] on input "text" at bounding box center [1155, 315] width 429 height 18
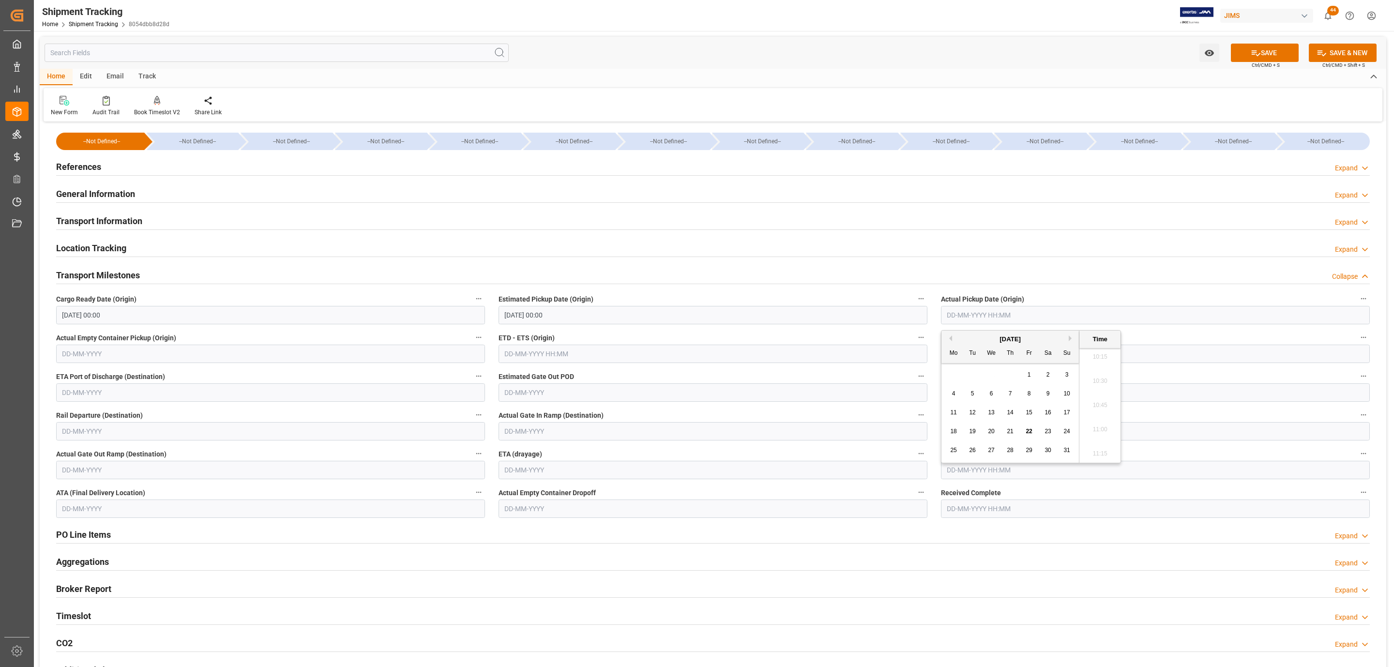
click at [969, 370] on div "28 29 30 31 1 2 3" at bounding box center [1010, 374] width 132 height 19
click at [1027, 430] on span "22" at bounding box center [1029, 431] width 6 height 7
type input "[DATE] 00:00"
click at [876, 291] on div "Estimated Pickup Date (Origin) [DATE] 00:00" at bounding box center [713, 308] width 442 height 39
click at [960, 463] on input "text" at bounding box center [1155, 470] width 429 height 18
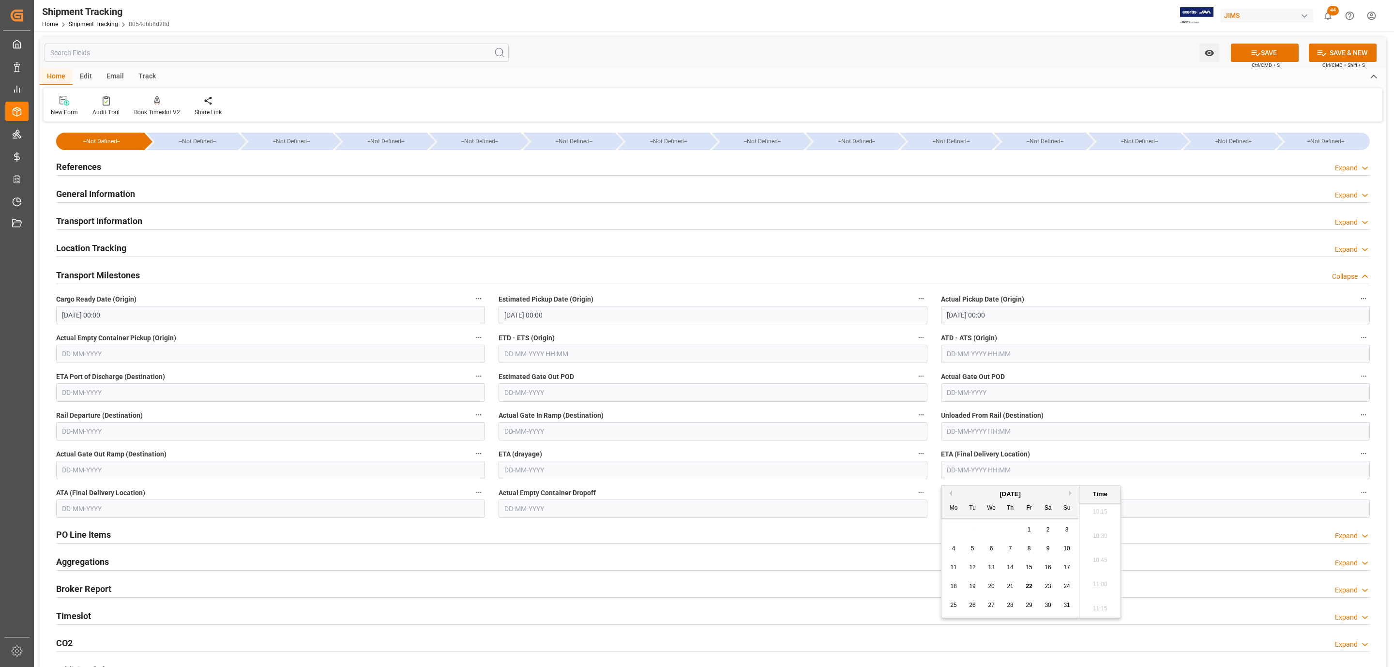
click at [966, 528] on div "28 29 30 31 1 2 3" at bounding box center [1010, 529] width 132 height 19
click at [1011, 604] on span "28" at bounding box center [1010, 605] width 6 height 7
type input "[DATE] 00:00"
drag, startPoint x: 1253, startPoint y: 51, endPoint x: 463, endPoint y: 303, distance: 829.2
click at [1253, 51] on icon at bounding box center [1256, 53] width 10 height 10
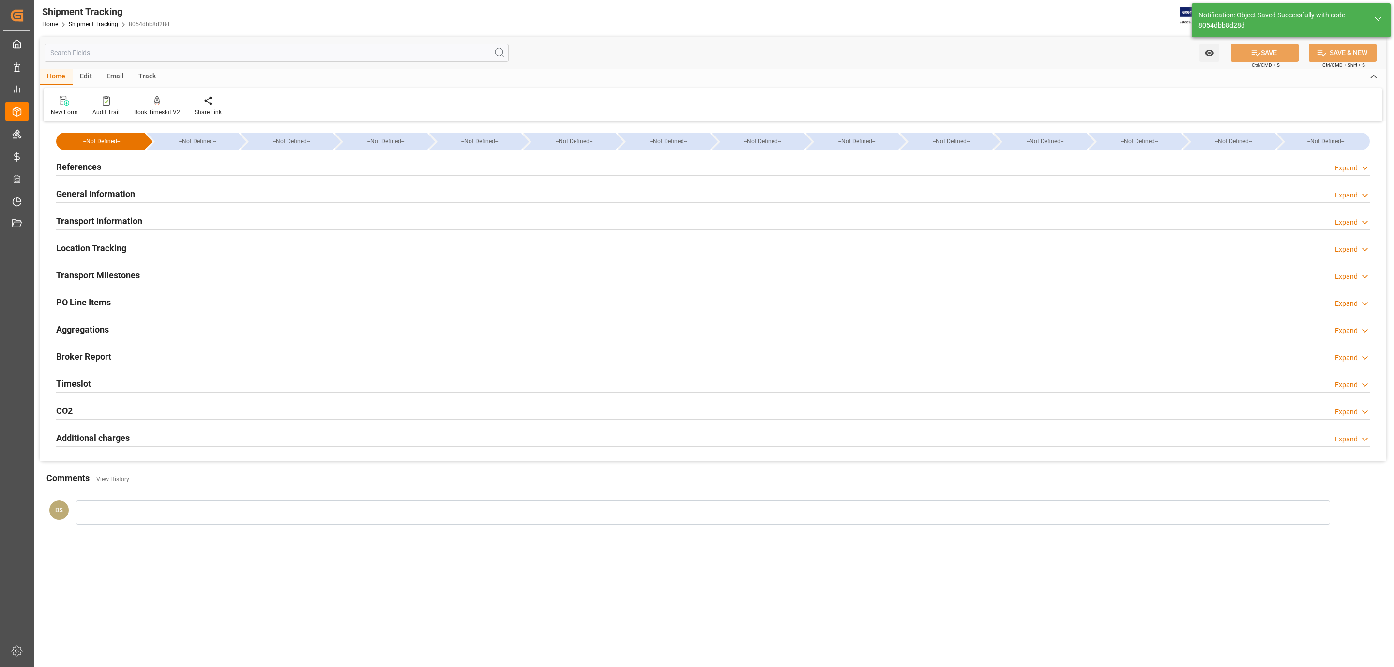
click at [111, 167] on div "References Expand" at bounding box center [713, 166] width 1314 height 18
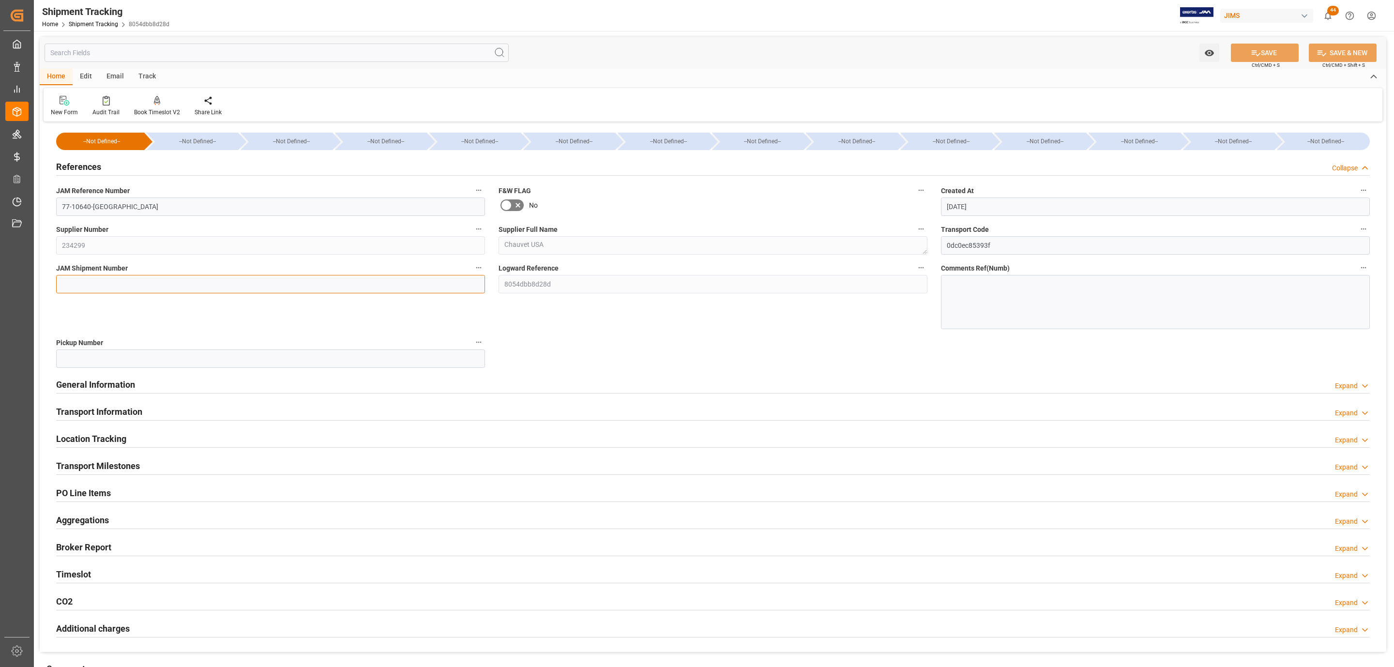
click at [187, 284] on input at bounding box center [270, 284] width 429 height 18
paste input "72678"
type input "72678"
click at [1247, 58] on button "SAVE" at bounding box center [1265, 53] width 68 height 18
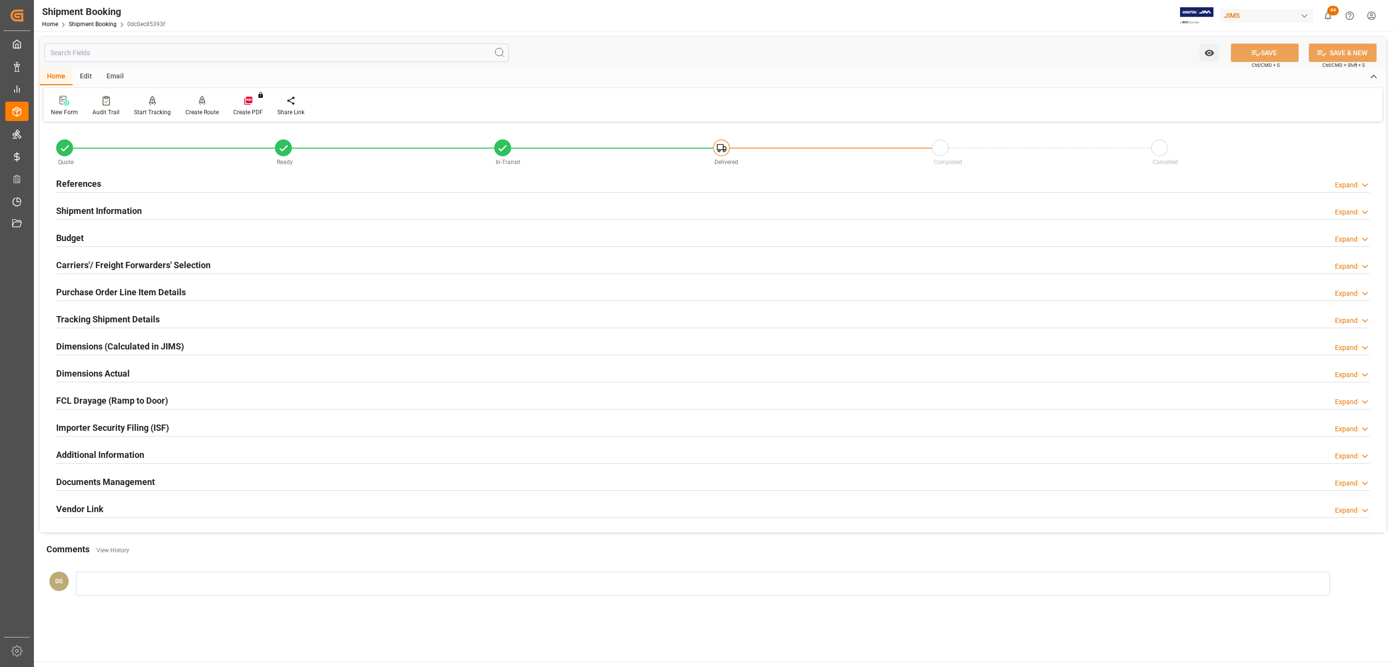
click at [156, 170] on div "Quote Ready In-Transit Delivered Completed Cancelled" at bounding box center [712, 149] width 1327 height 41
click at [136, 183] on div "References Expand" at bounding box center [713, 183] width 1314 height 18
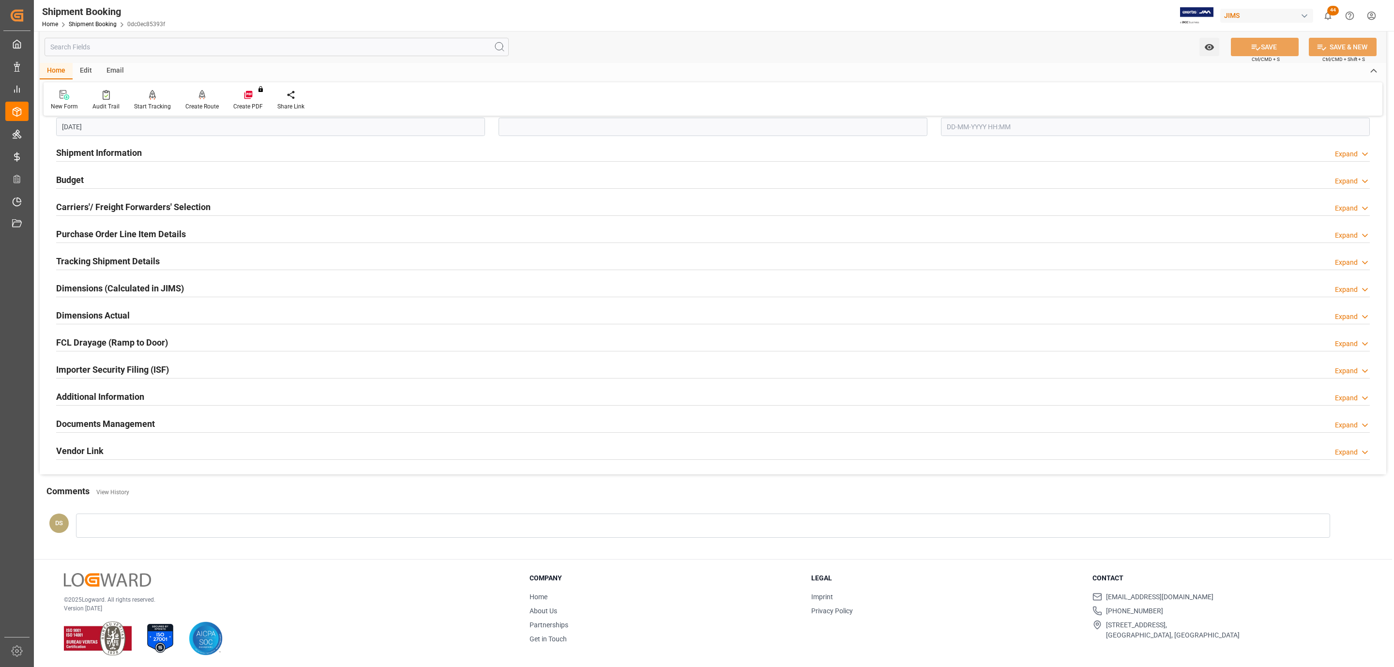
scroll to position [256, 0]
click at [148, 418] on h2 "Documents Management" at bounding box center [105, 421] width 99 height 13
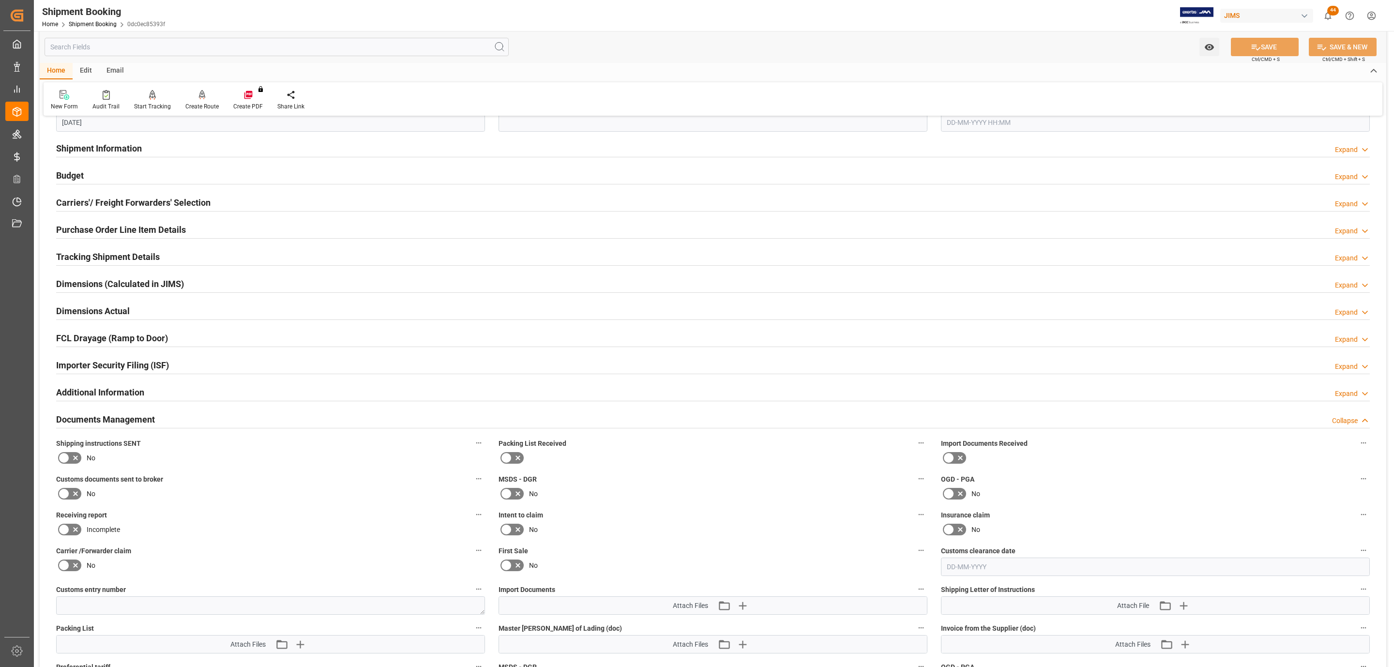
click at [72, 457] on icon at bounding box center [76, 458] width 12 height 12
click at [0, 0] on input "checkbox" at bounding box center [0, 0] width 0 height 0
click at [1254, 48] on icon at bounding box center [1256, 47] width 10 height 10
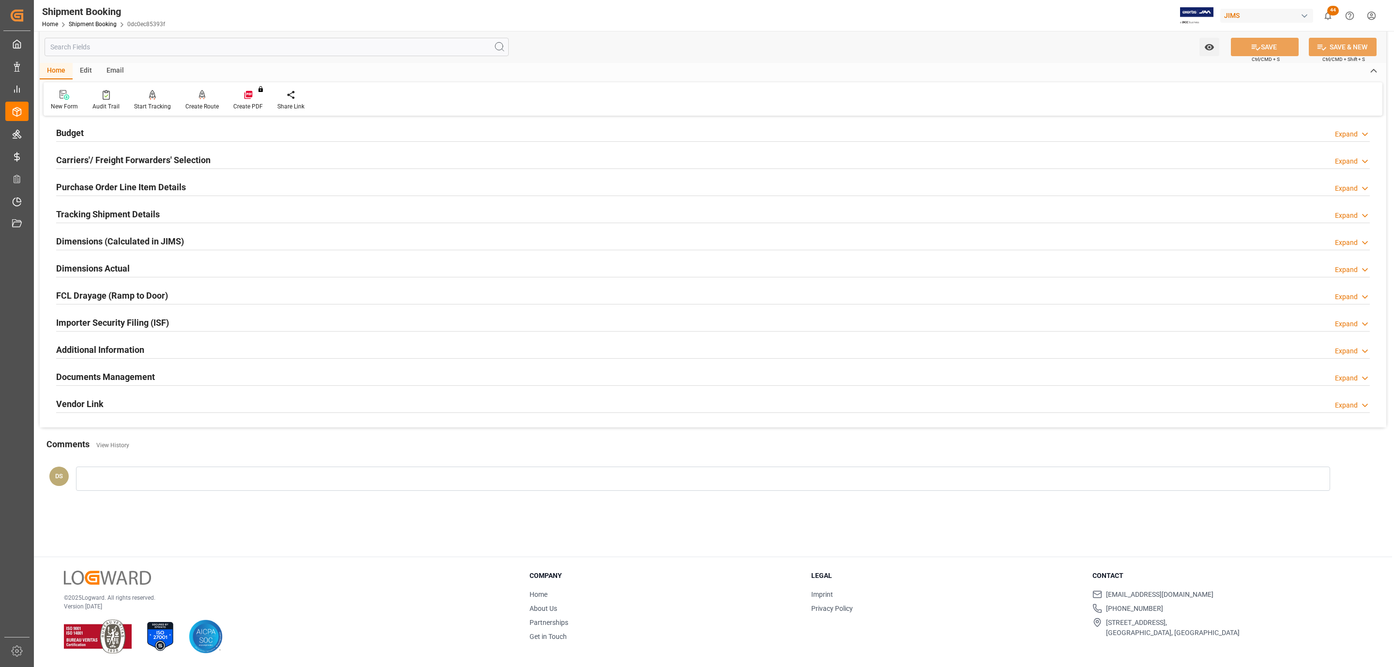
scroll to position [63, 0]
